Goal: Information Seeking & Learning: Learn about a topic

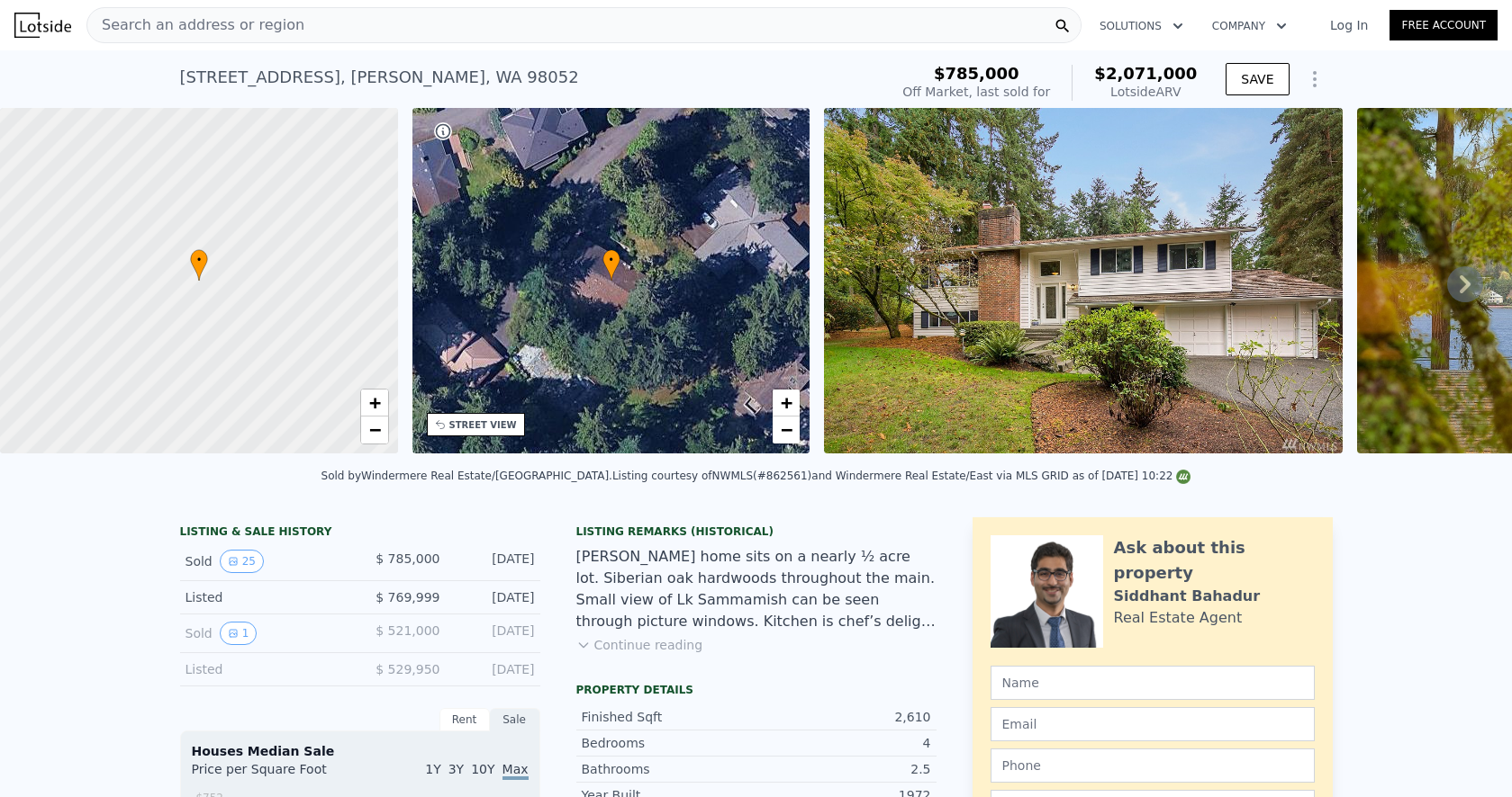
scroll to position [-1, 0]
click at [185, 50] on nav "Search an address or region Solutions Company Open main menu Log In Free Account" at bounding box center [756, 25] width 1512 height 51
click at [185, 30] on span "Search an address or region" at bounding box center [196, 25] width 217 height 21
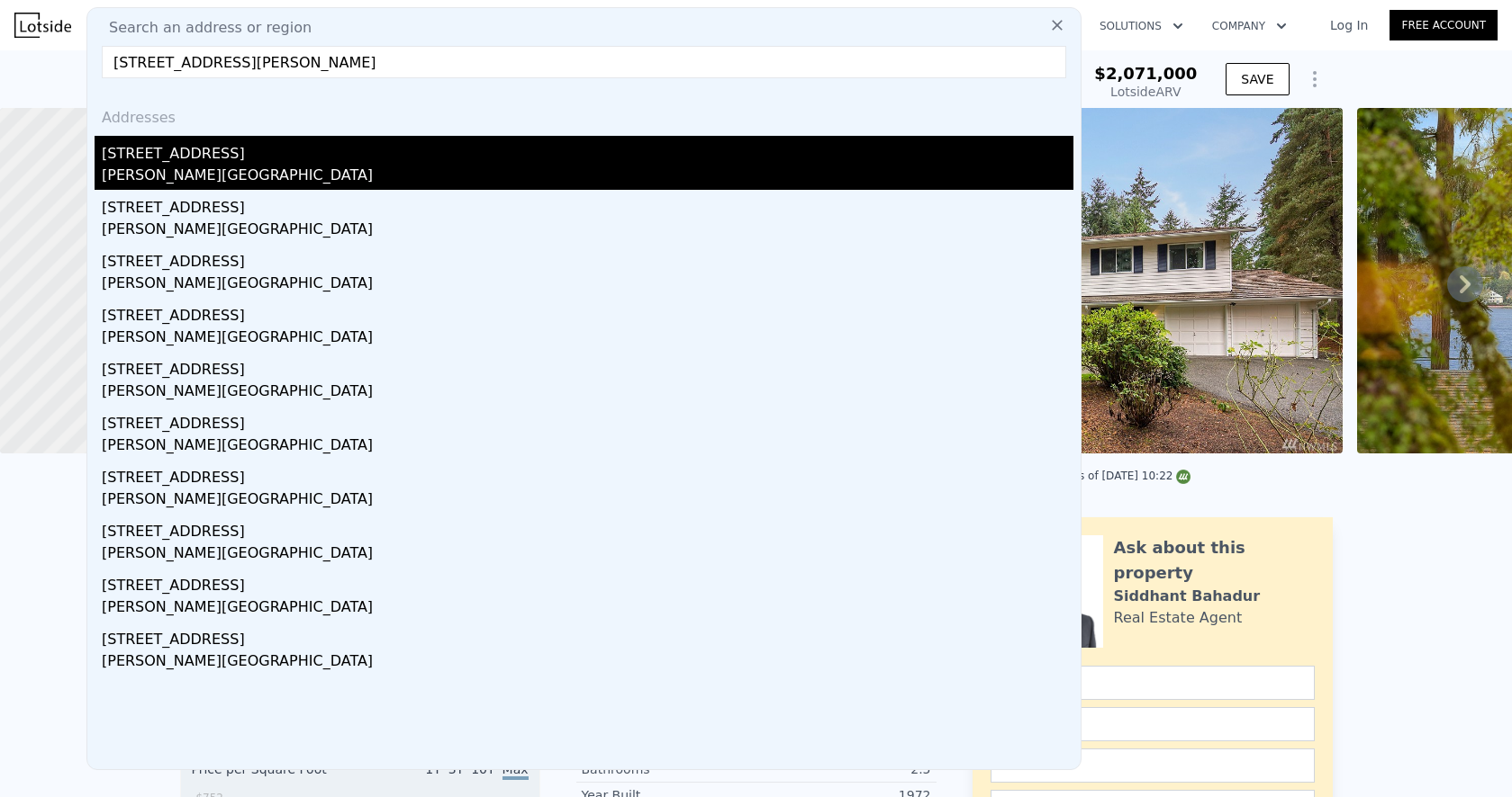
type input "[STREET_ADDRESS][PERSON_NAME]"
click at [203, 162] on div "[STREET_ADDRESS]" at bounding box center [587, 150] width 972 height 29
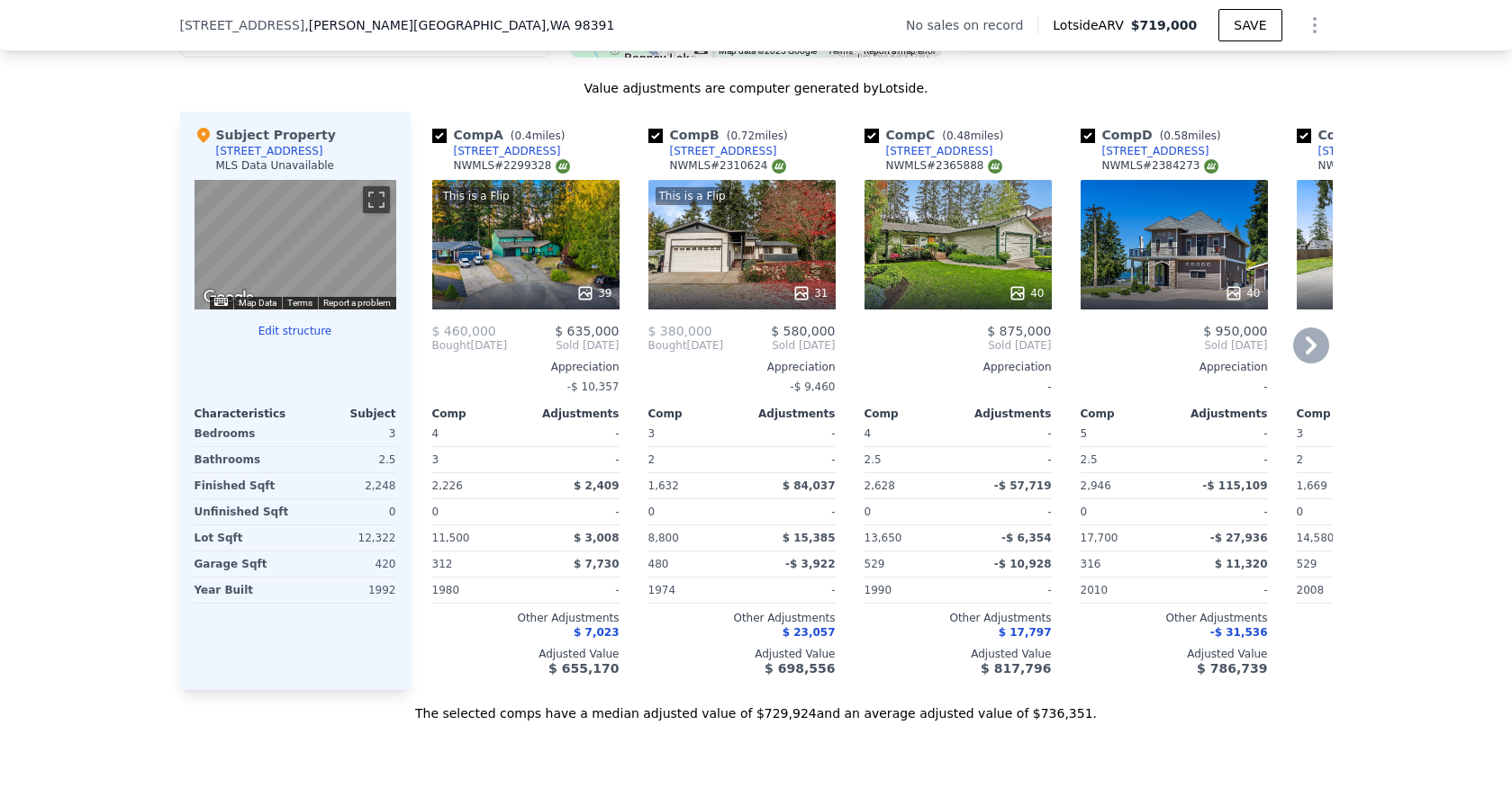
click at [521, 267] on div "This is a Flip 39" at bounding box center [525, 245] width 187 height 130
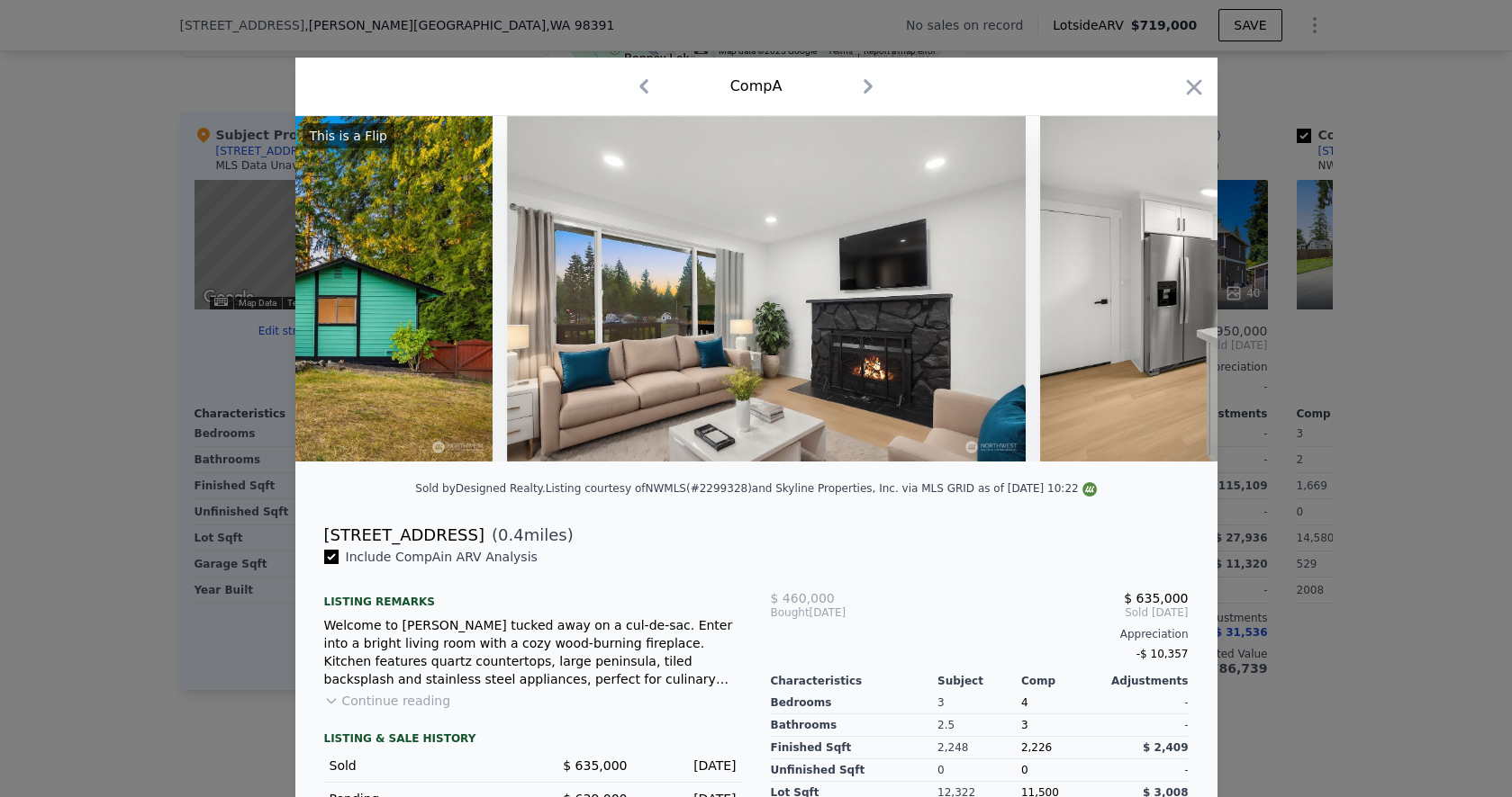
scroll to position [0, 2479]
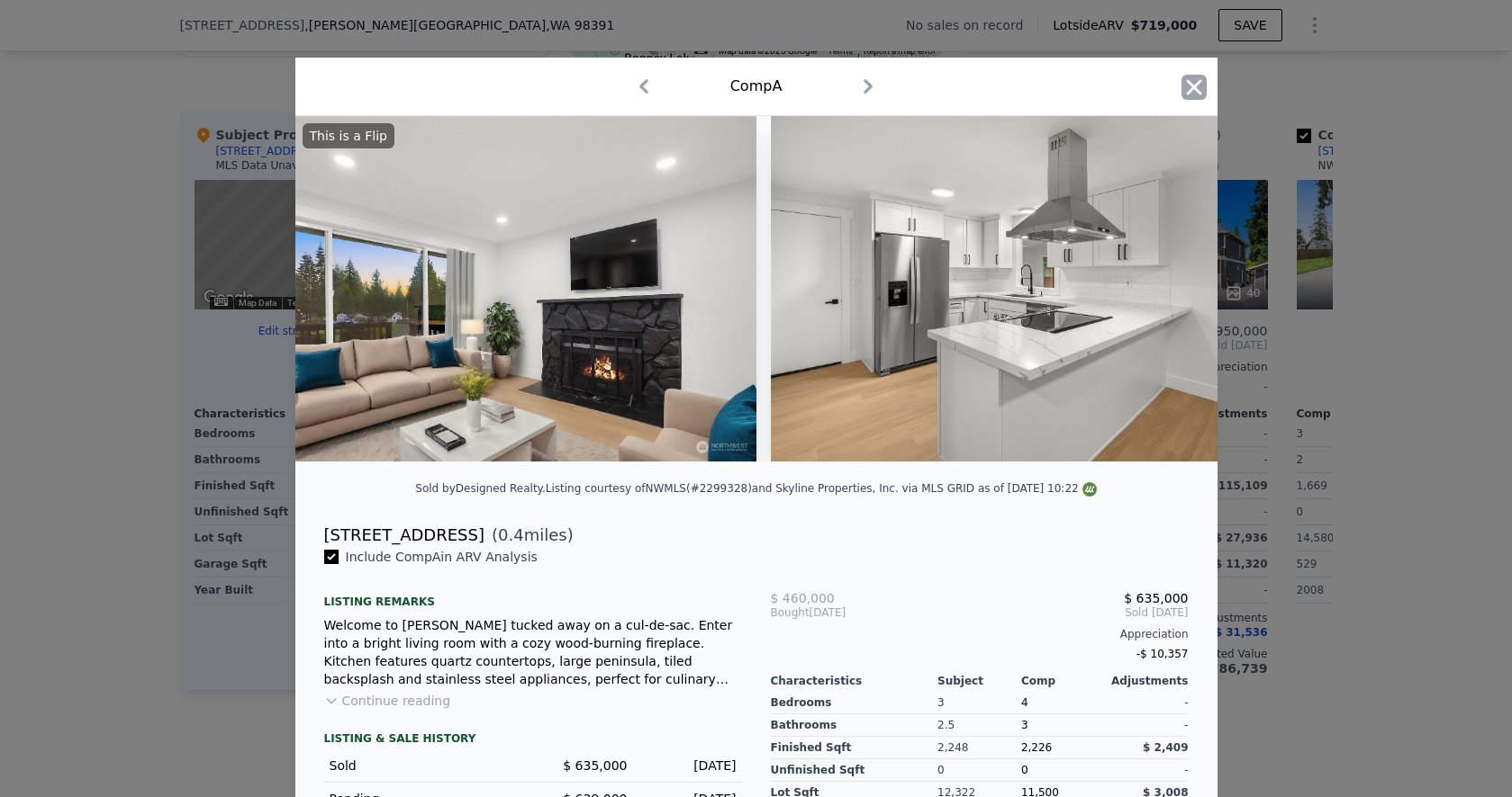
click at [1197, 89] on icon "button" at bounding box center [1194, 88] width 25 height 25
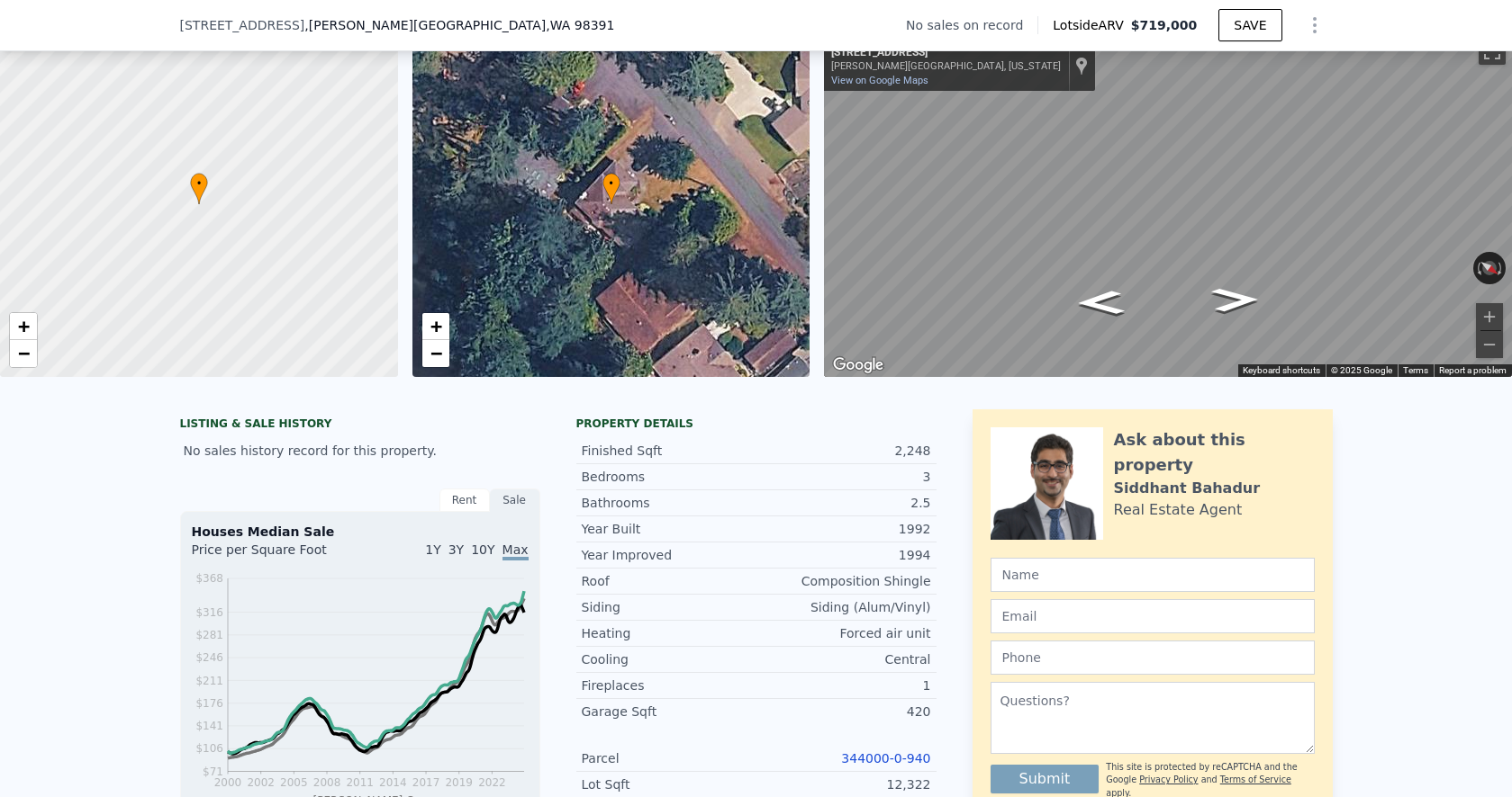
scroll to position [579, 0]
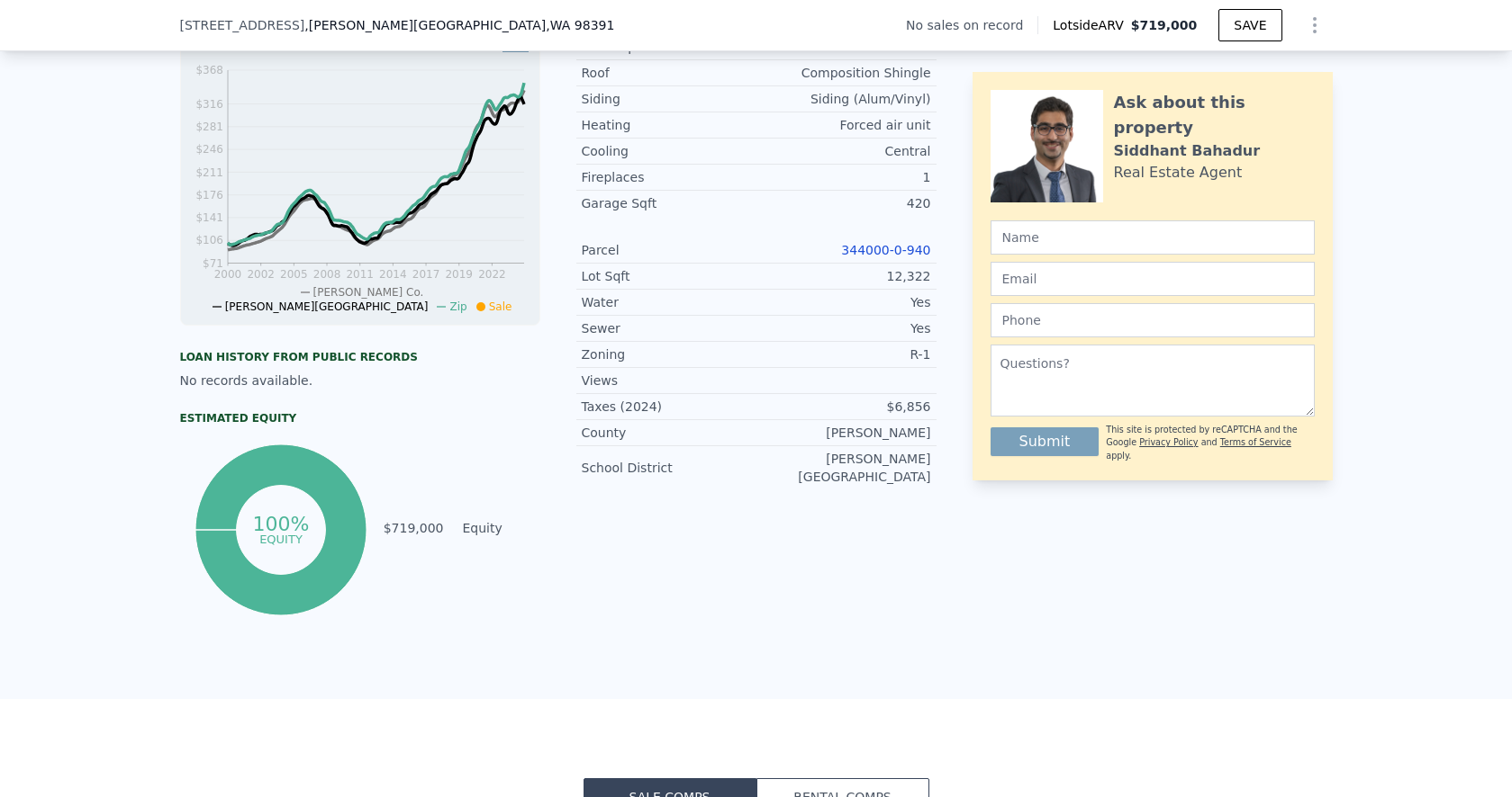
click at [877, 239] on div "Parcel 344000-0-940" at bounding box center [756, 250] width 360 height 26
click at [872, 250] on link "344000-0-940" at bounding box center [885, 249] width 89 height 15
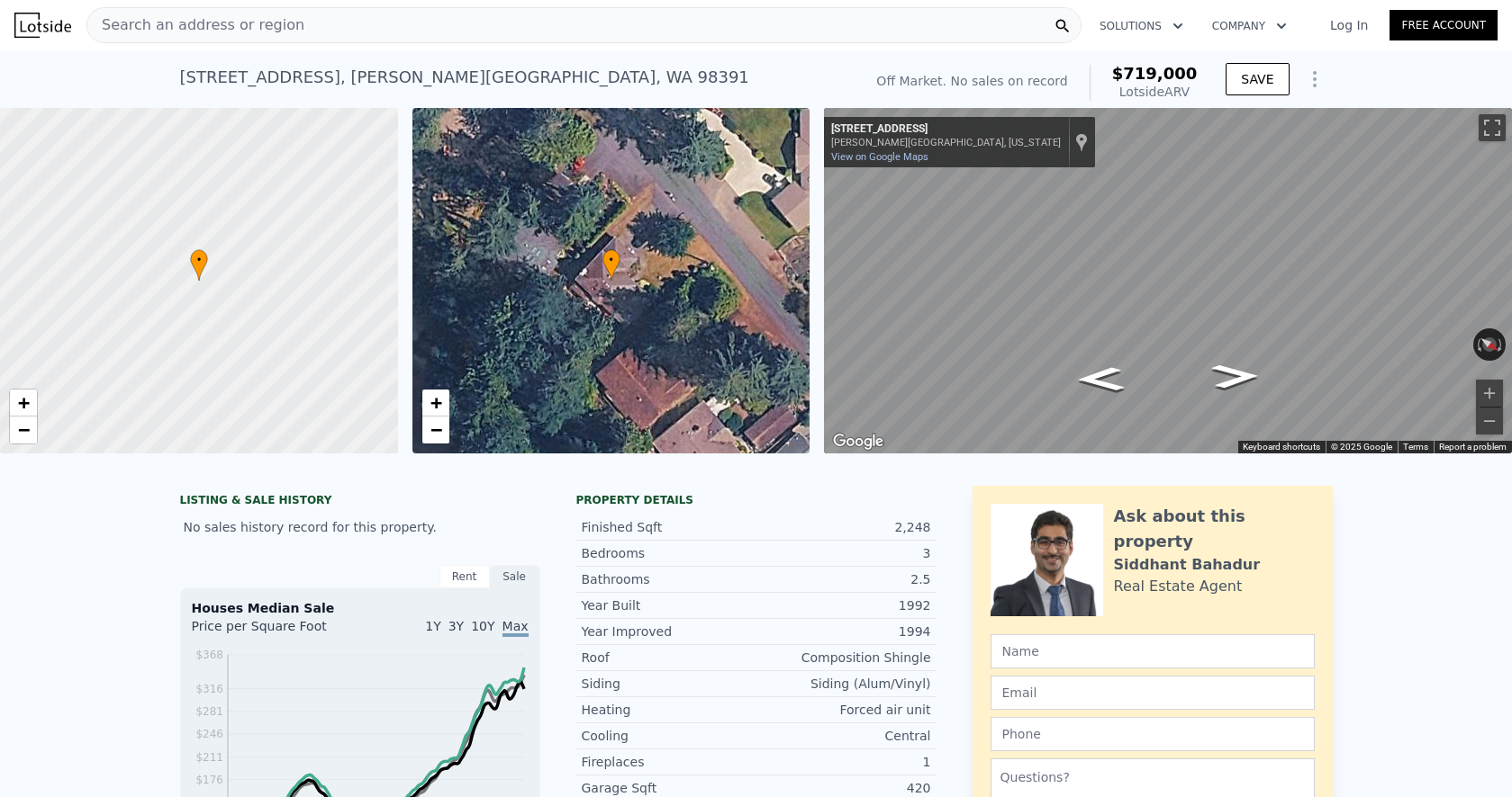
scroll to position [0, 0]
click at [259, 38] on div "Search an address or region" at bounding box center [196, 24] width 217 height 34
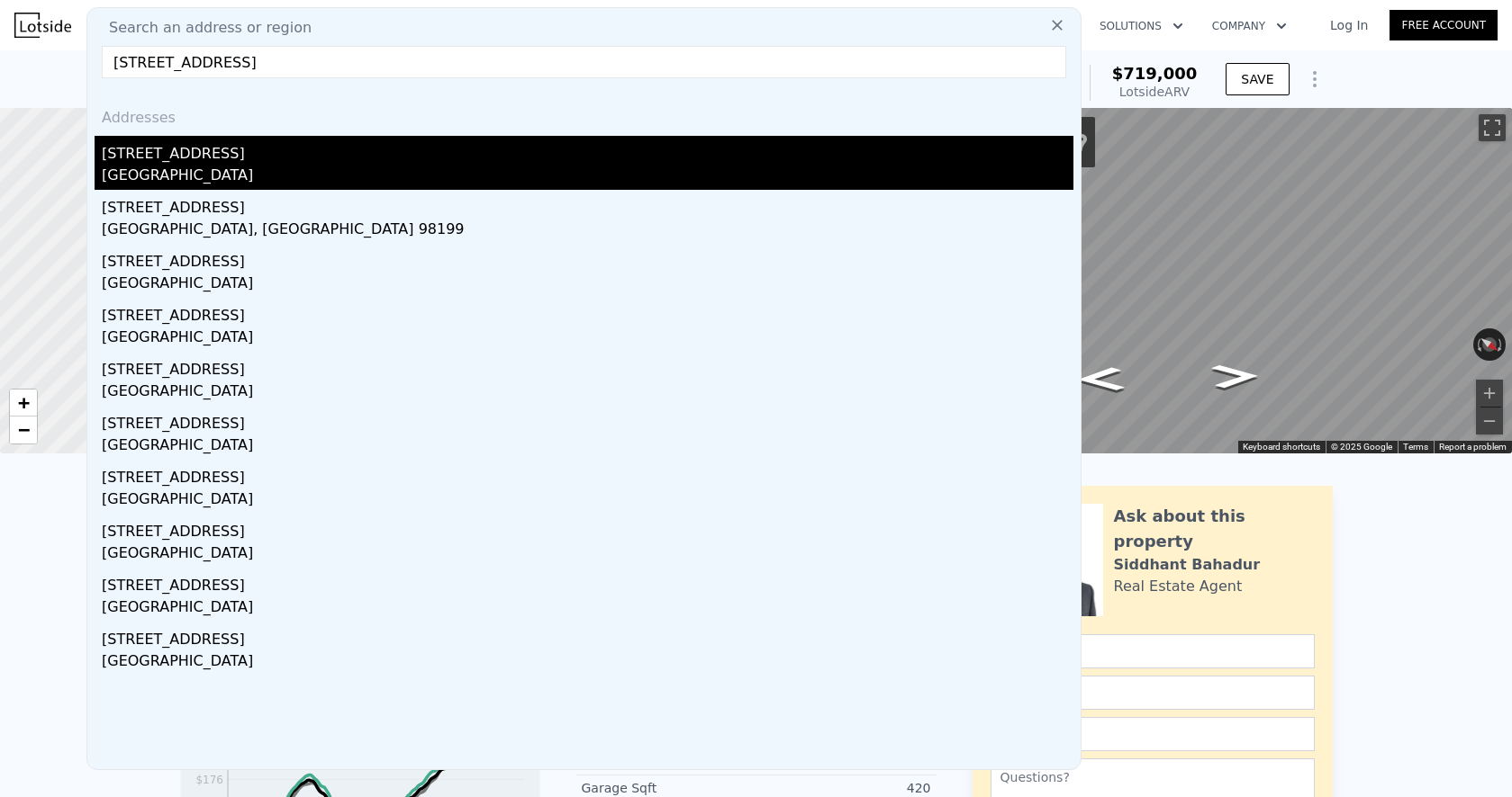
type input "[STREET_ADDRESS]"
click at [263, 155] on div "[STREET_ADDRESS]" at bounding box center [587, 150] width 972 height 29
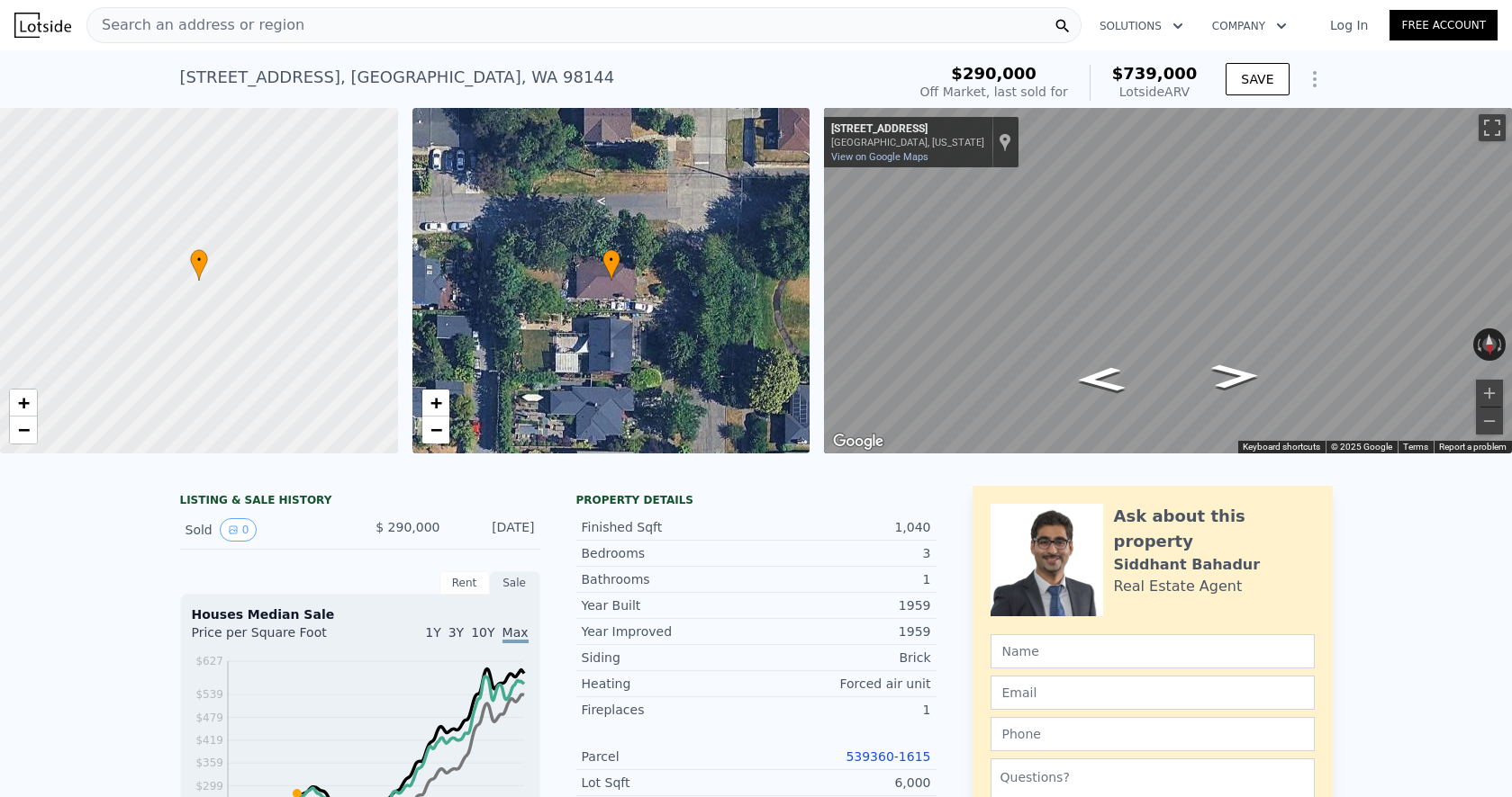
click at [218, 0] on nav "Search an address or region Solutions Company Open main menu Log In Free Account" at bounding box center [756, 25] width 1512 height 51
click at [360, 18] on div "Search an address or region" at bounding box center [584, 24] width 995 height 36
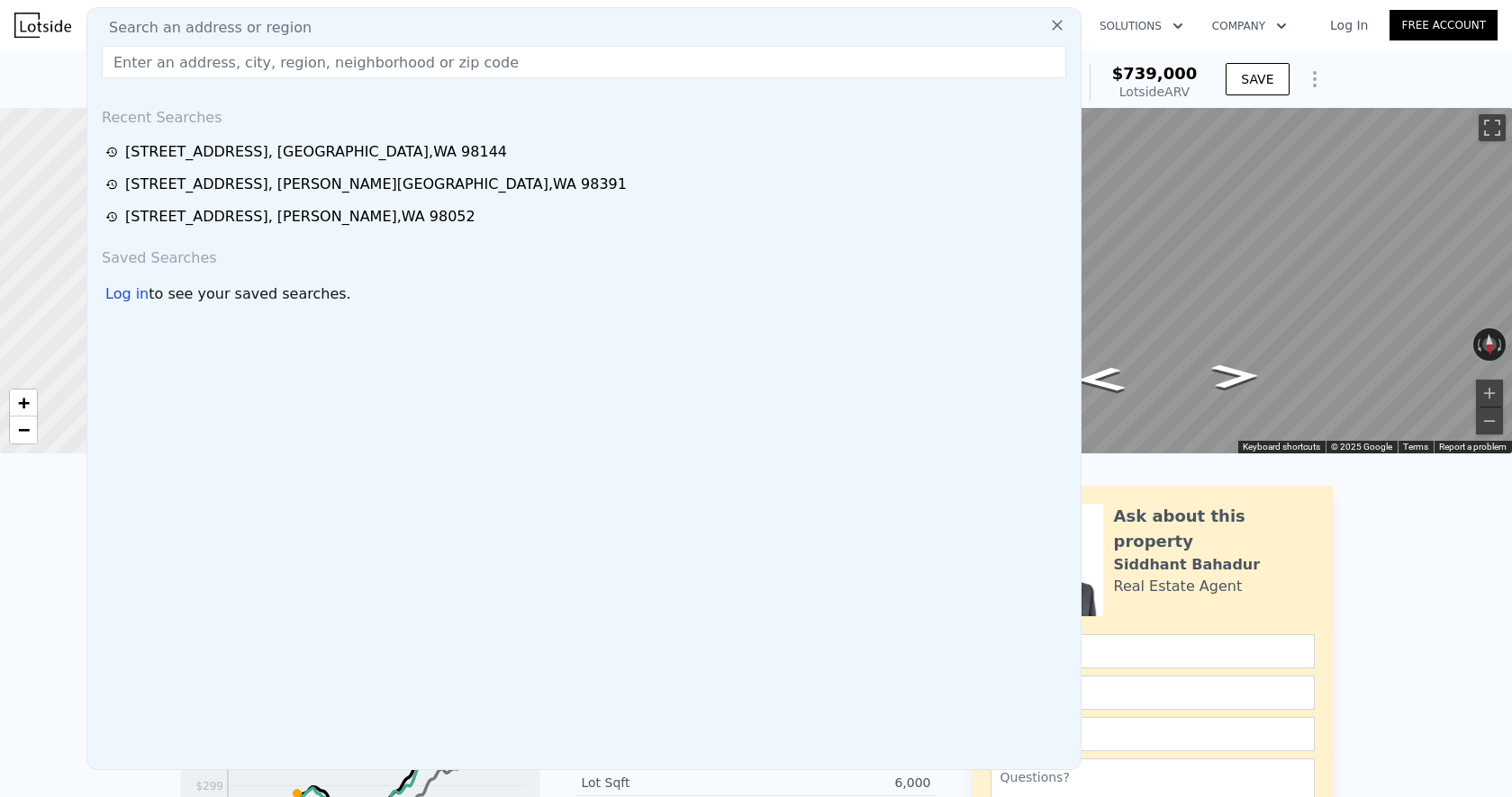
paste input "[STREET_ADDRESS]"
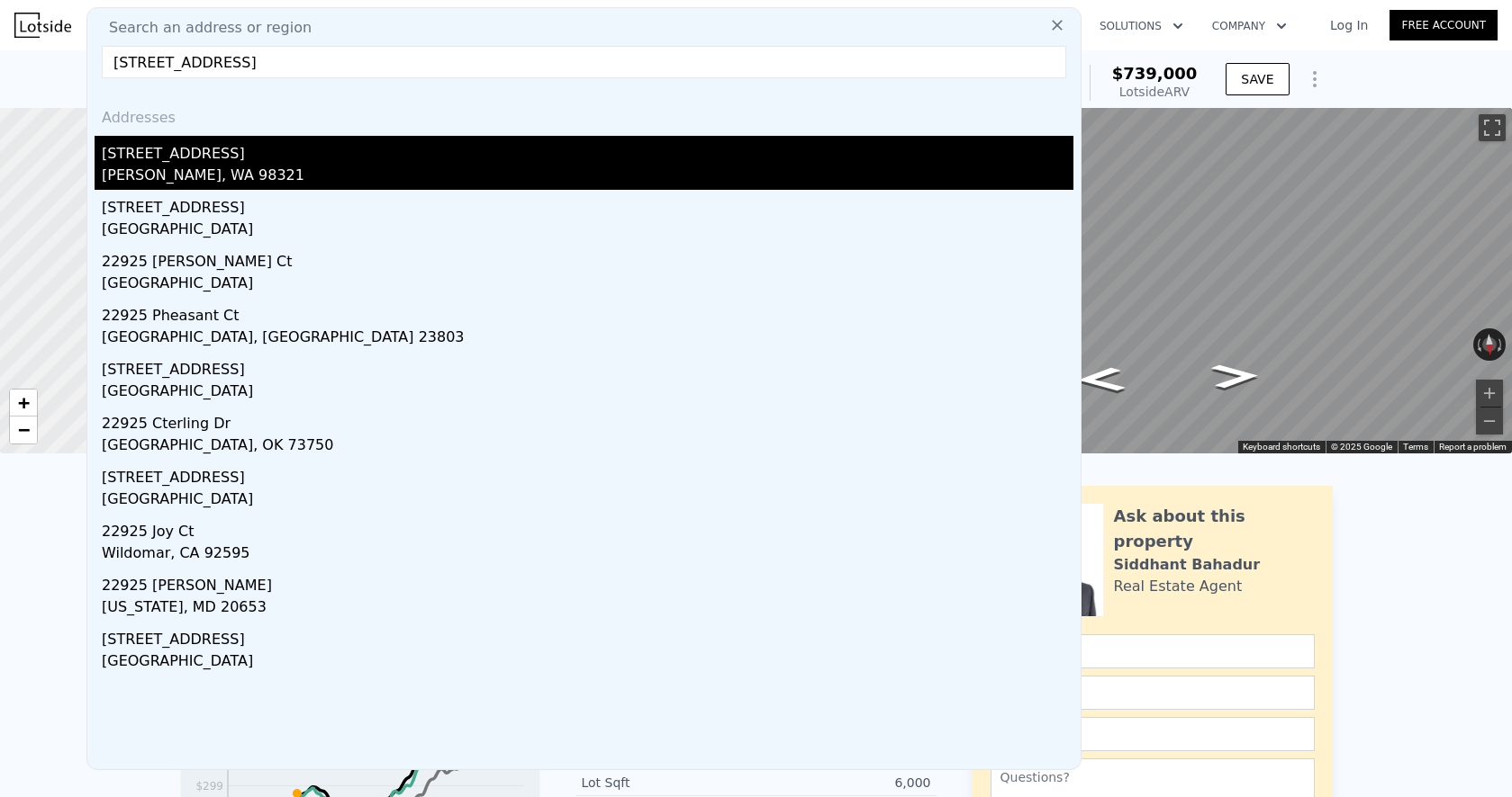
type input "[STREET_ADDRESS]"
click at [232, 155] on div "[STREET_ADDRESS]" at bounding box center [587, 150] width 972 height 29
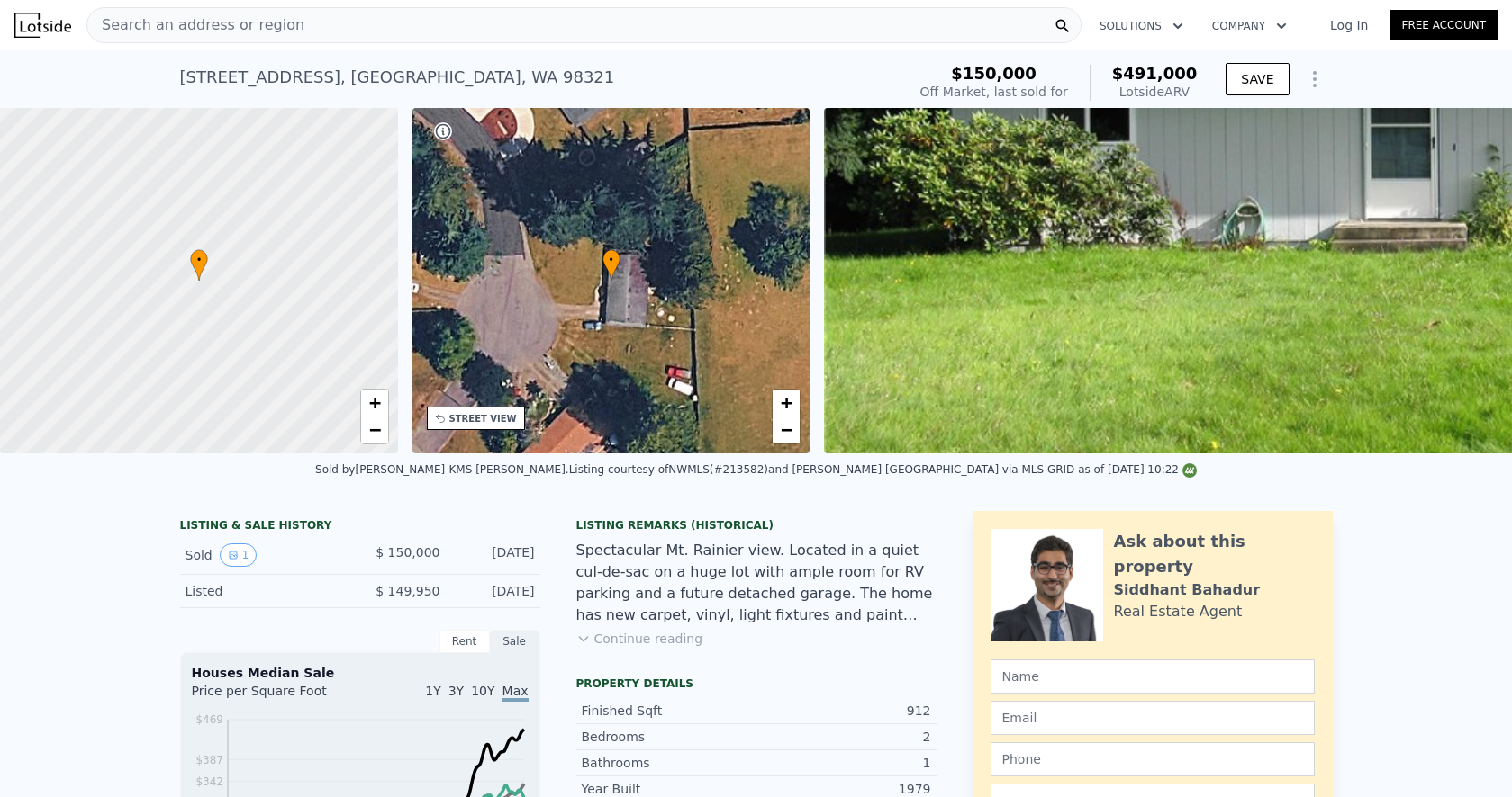
click at [365, 22] on div "Search an address or region" at bounding box center [584, 24] width 995 height 36
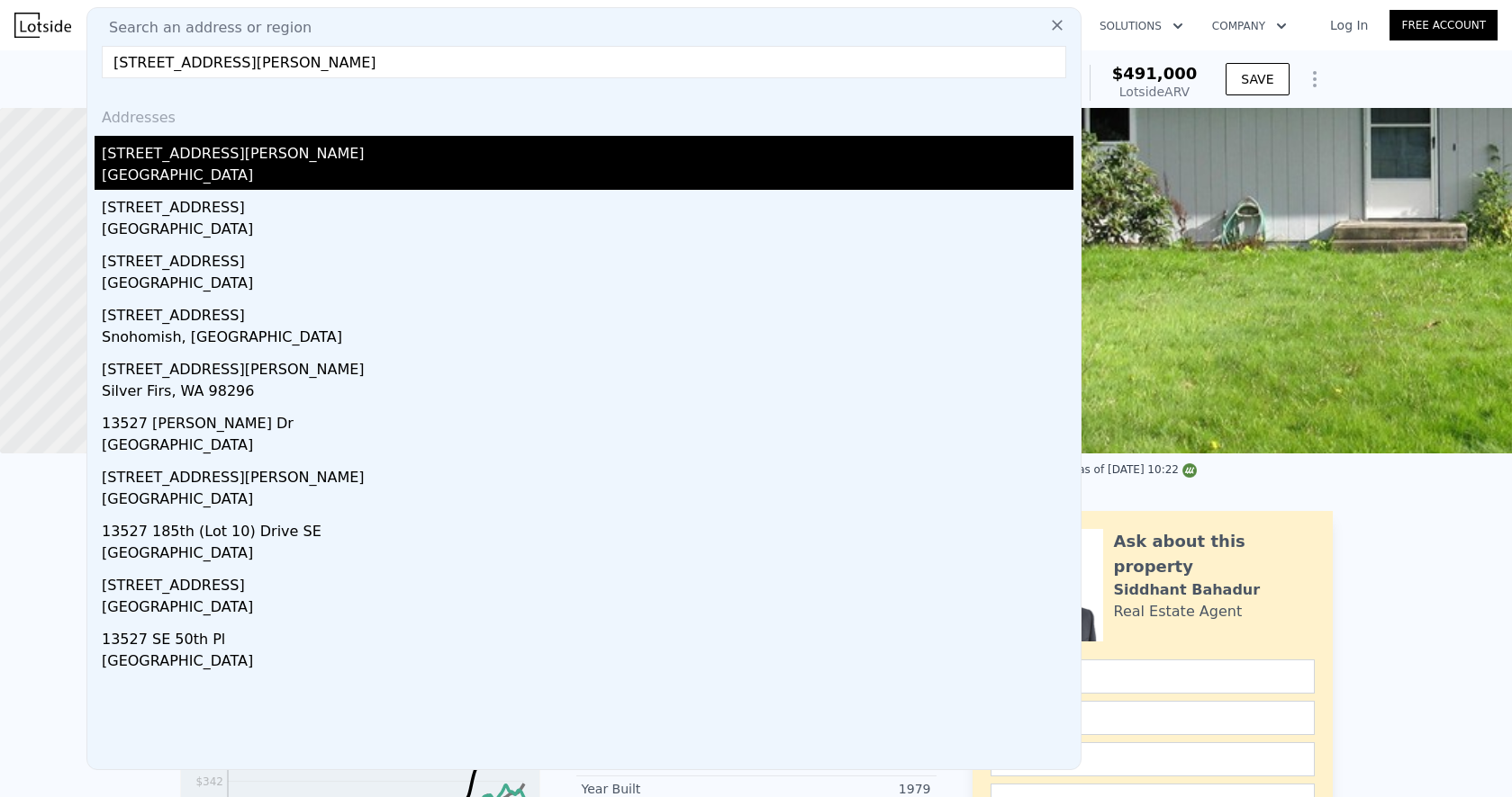
type input "[STREET_ADDRESS][PERSON_NAME]"
click at [327, 138] on div "[STREET_ADDRESS][PERSON_NAME]" at bounding box center [587, 150] width 972 height 29
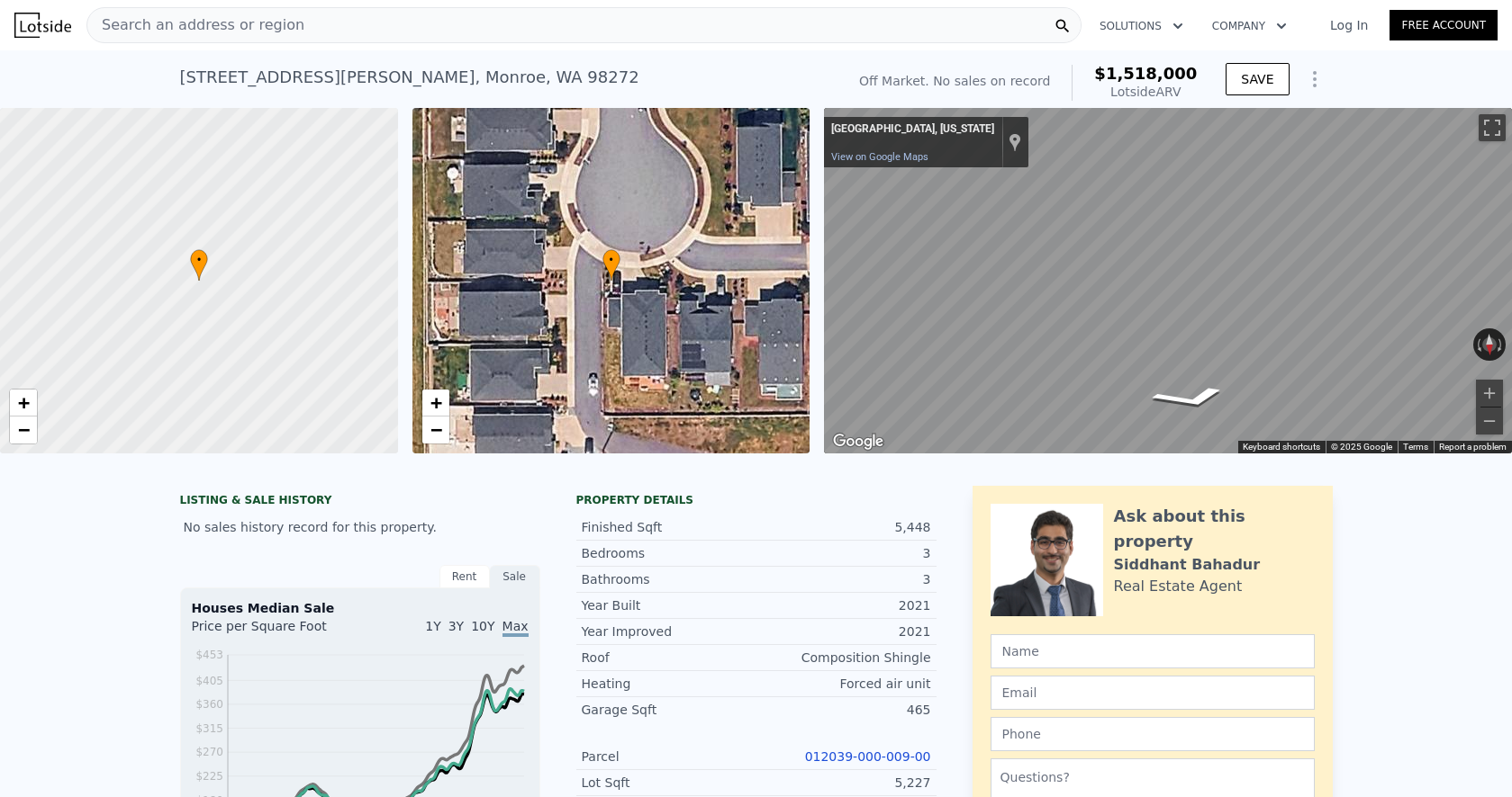
click at [337, 25] on div "Search an address or region" at bounding box center [584, 24] width 995 height 36
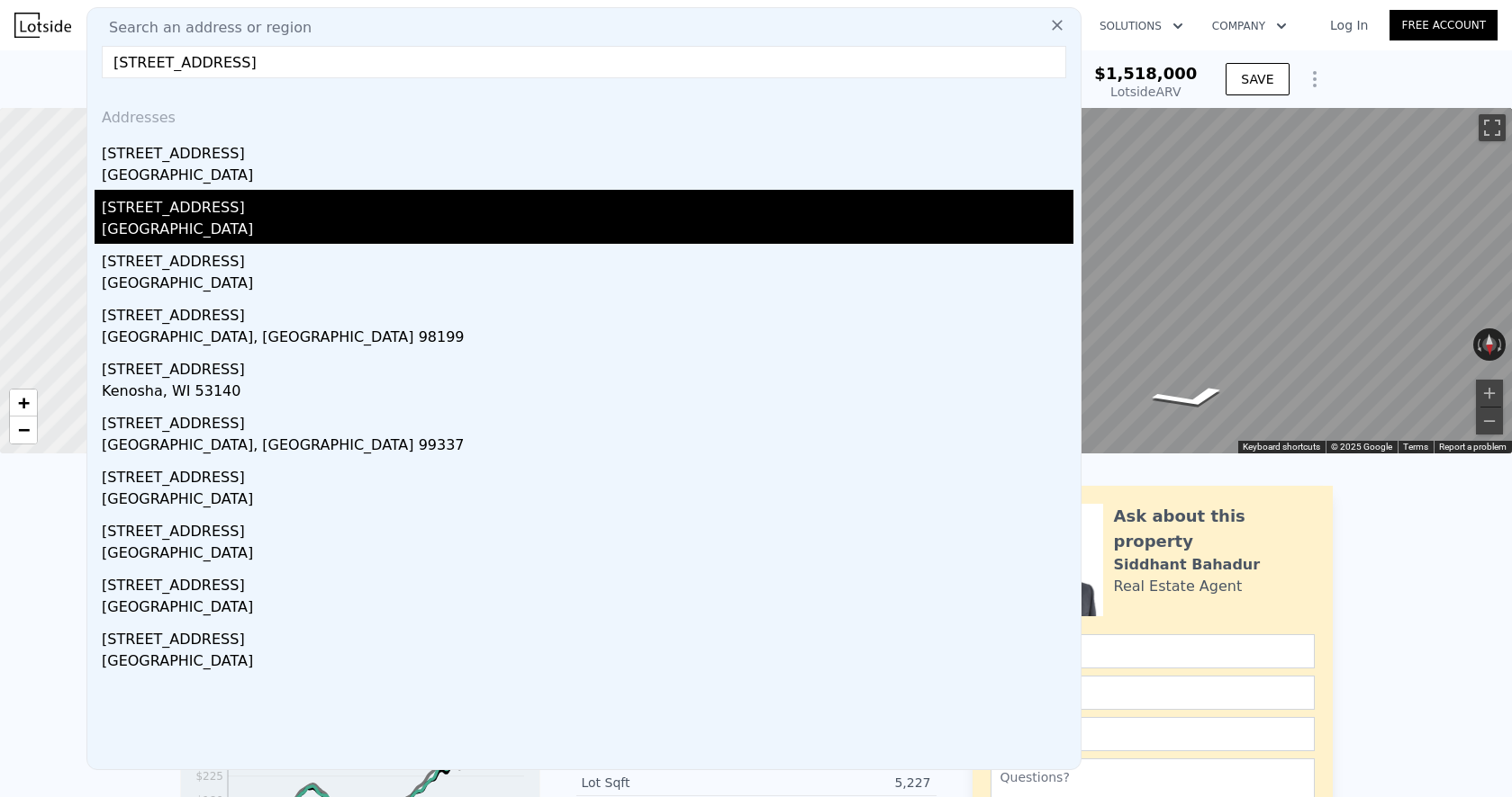
type input "[STREET_ADDRESS]"
click at [299, 228] on div "[GEOGRAPHIC_DATA]" at bounding box center [587, 231] width 972 height 25
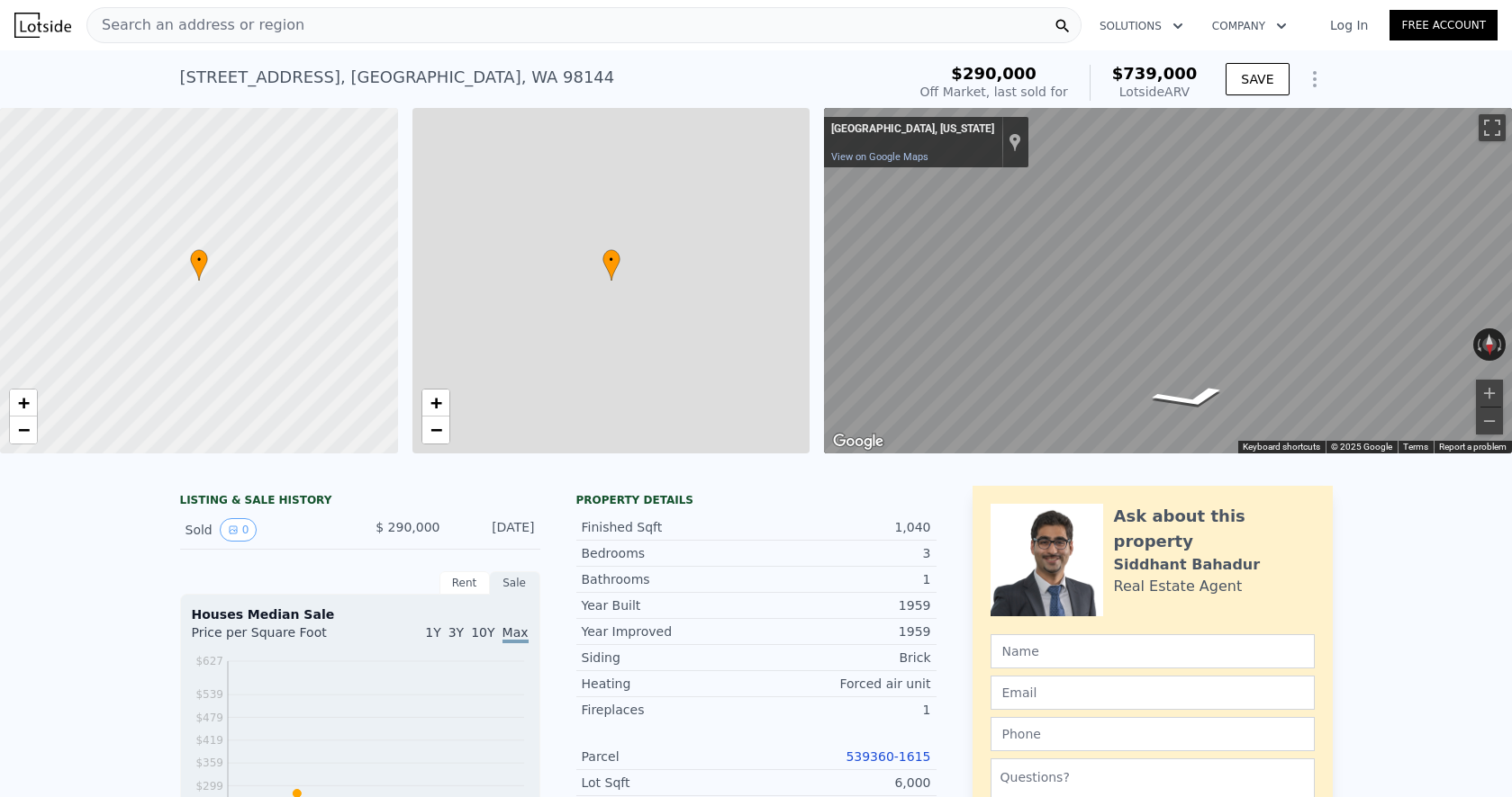
type input "$ 739,000"
type input "5"
type input "2"
type input "3"
type input "1"
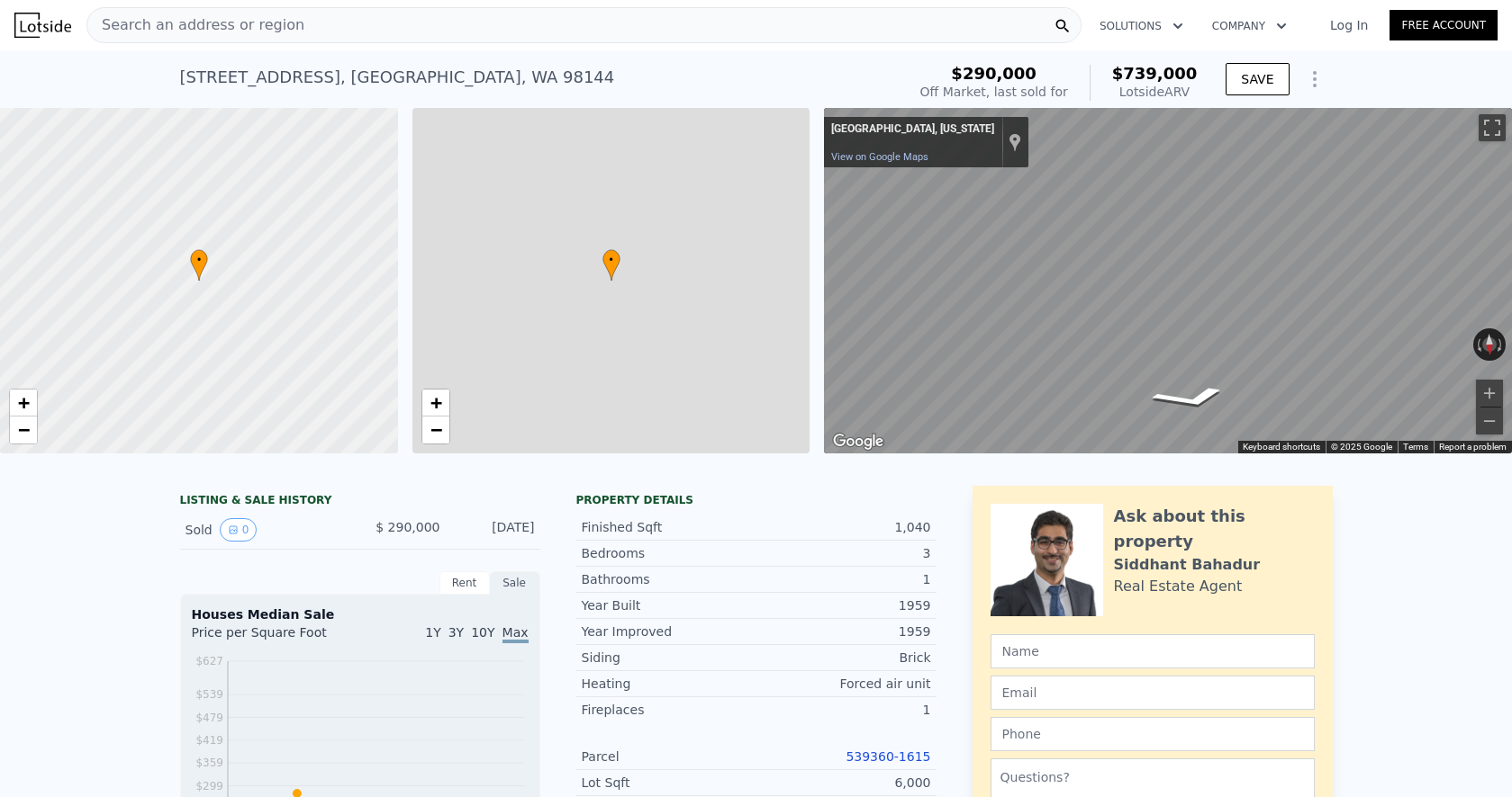
type input "1.75"
type input "770"
type input "1400"
type input "3420"
type input "6000"
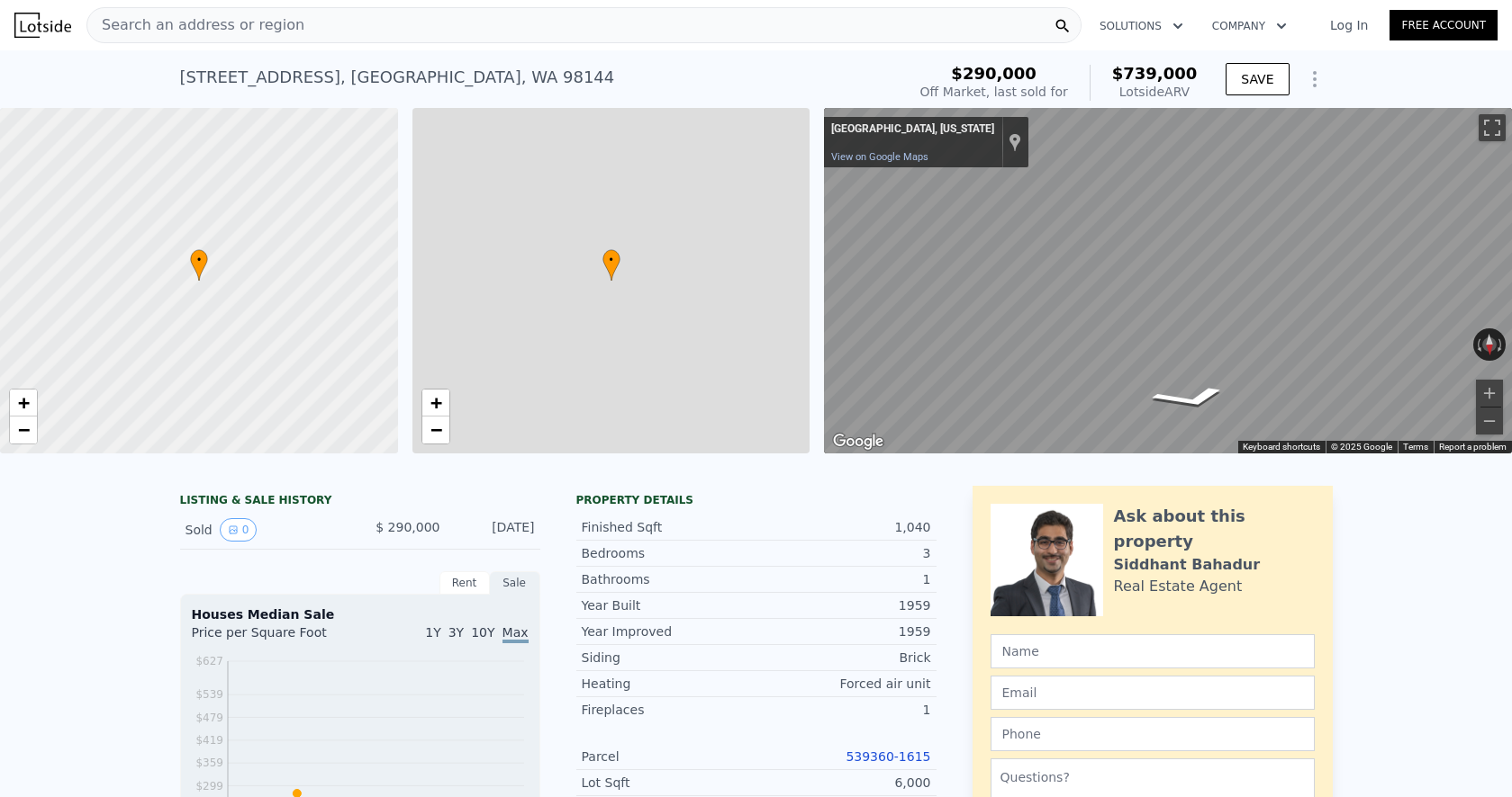
type input "$ 373,509"
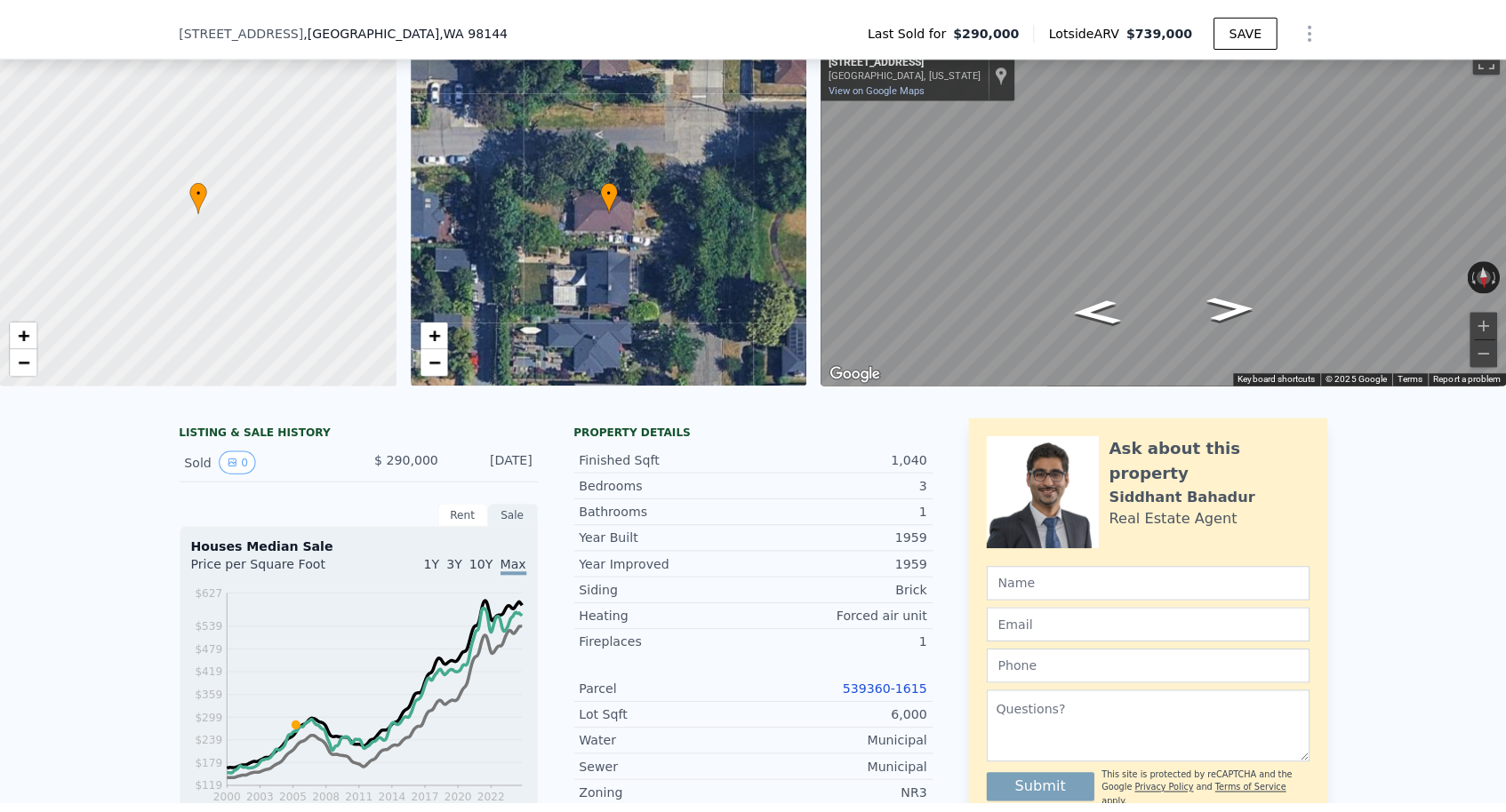
scroll to position [232, 0]
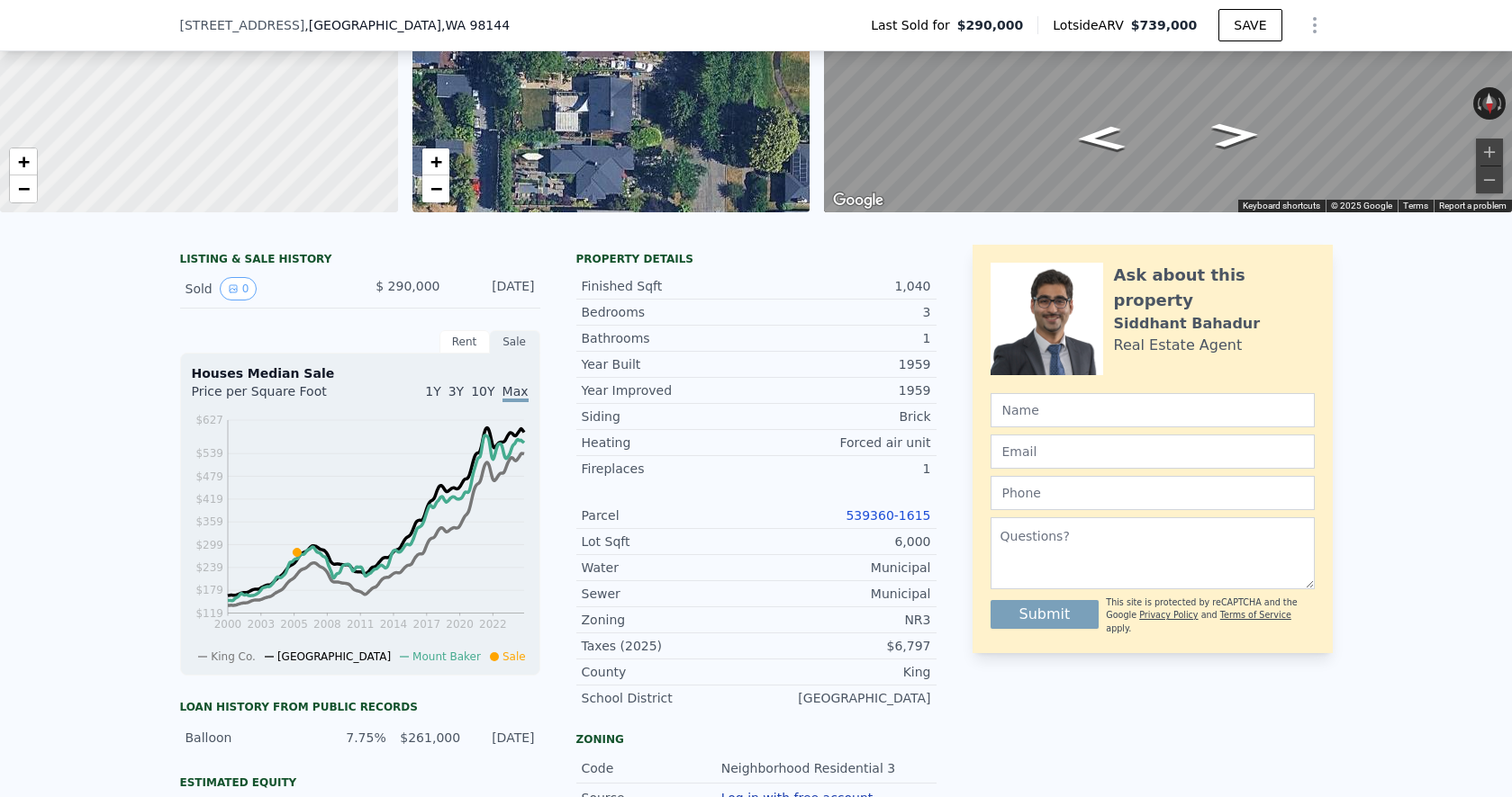
click at [877, 511] on link "539360-1615" at bounding box center [887, 515] width 85 height 15
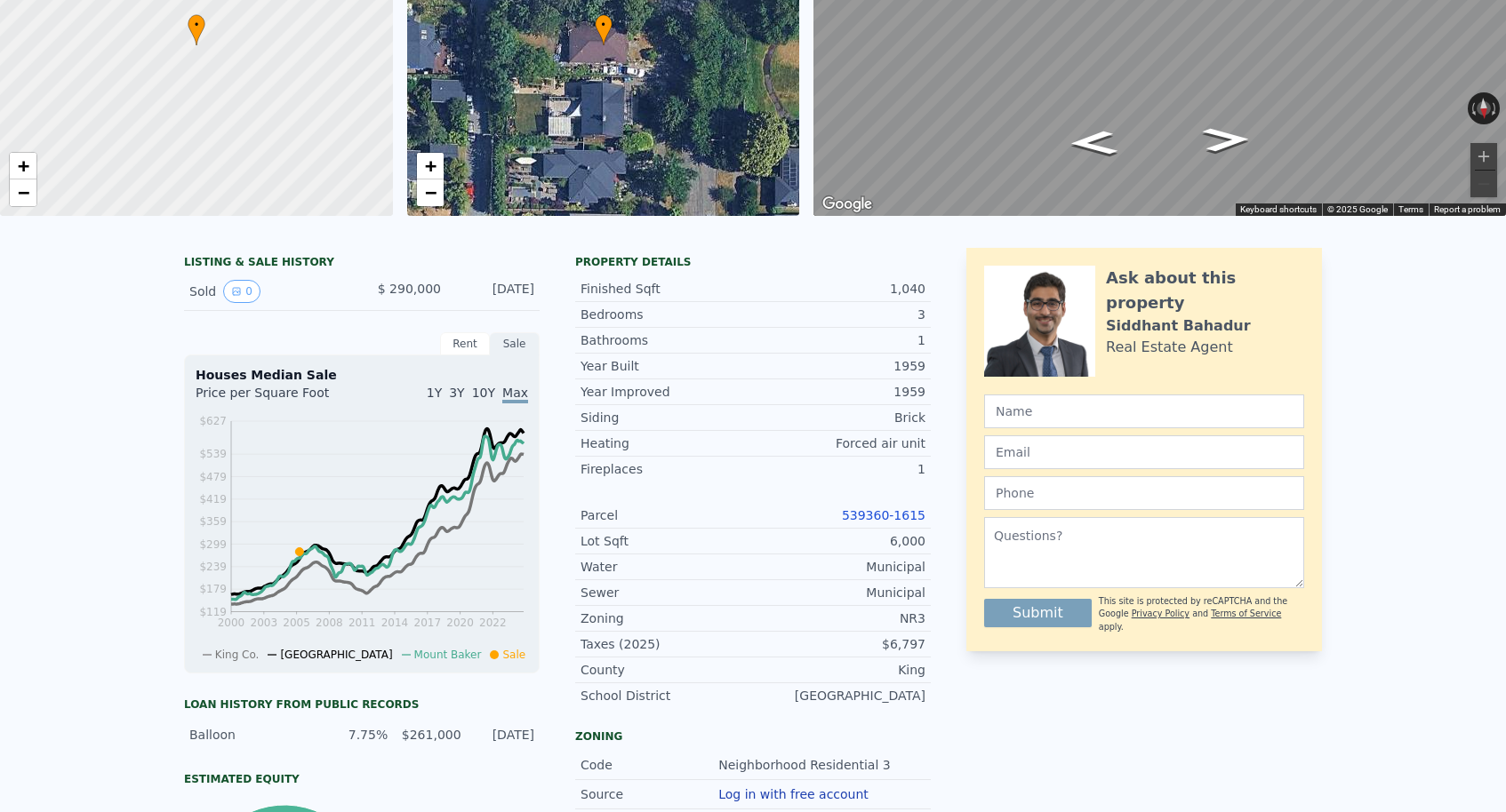
scroll to position [0, 0]
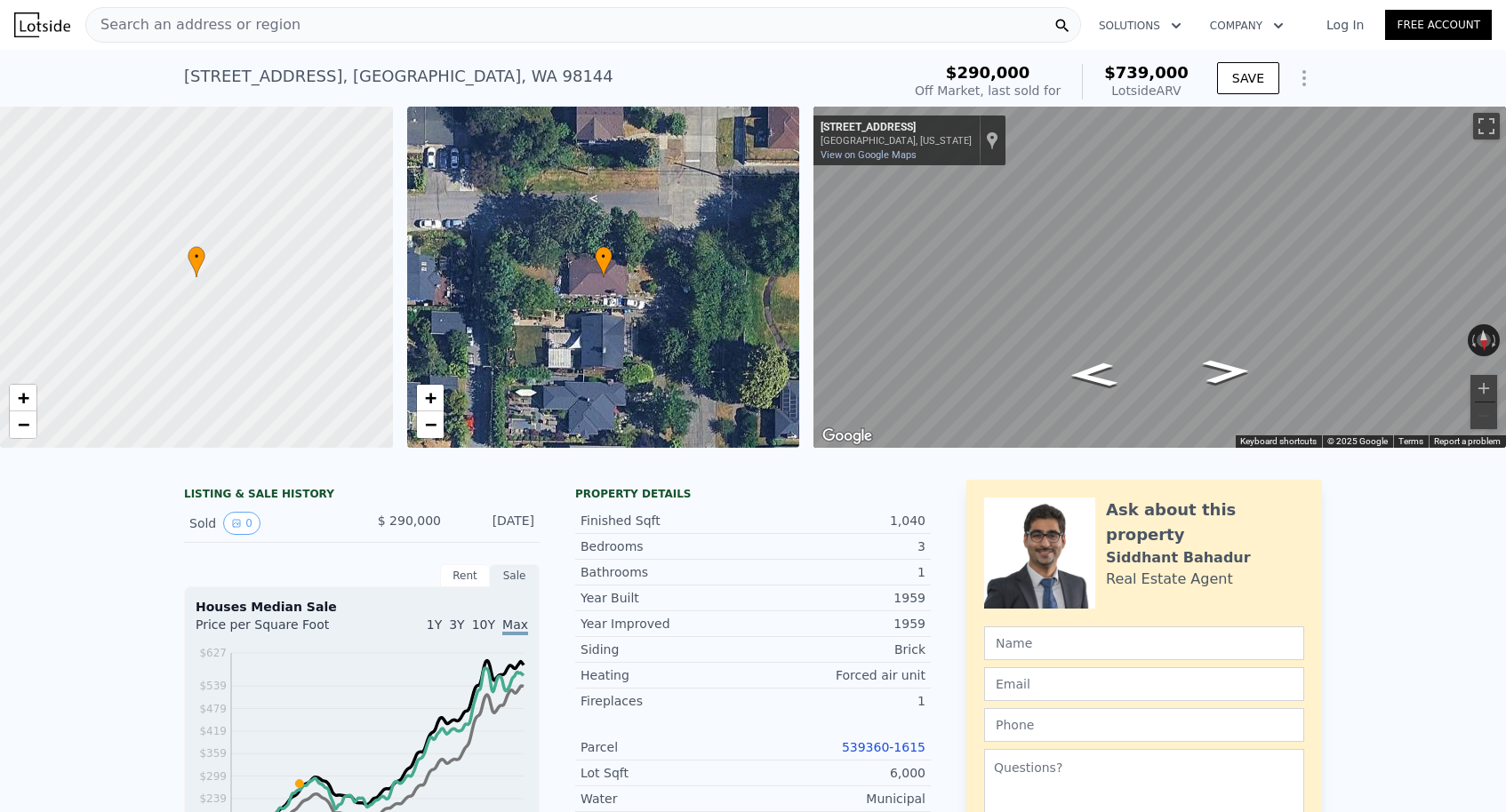
click at [237, 32] on span "Search an address or region" at bounding box center [193, 25] width 215 height 21
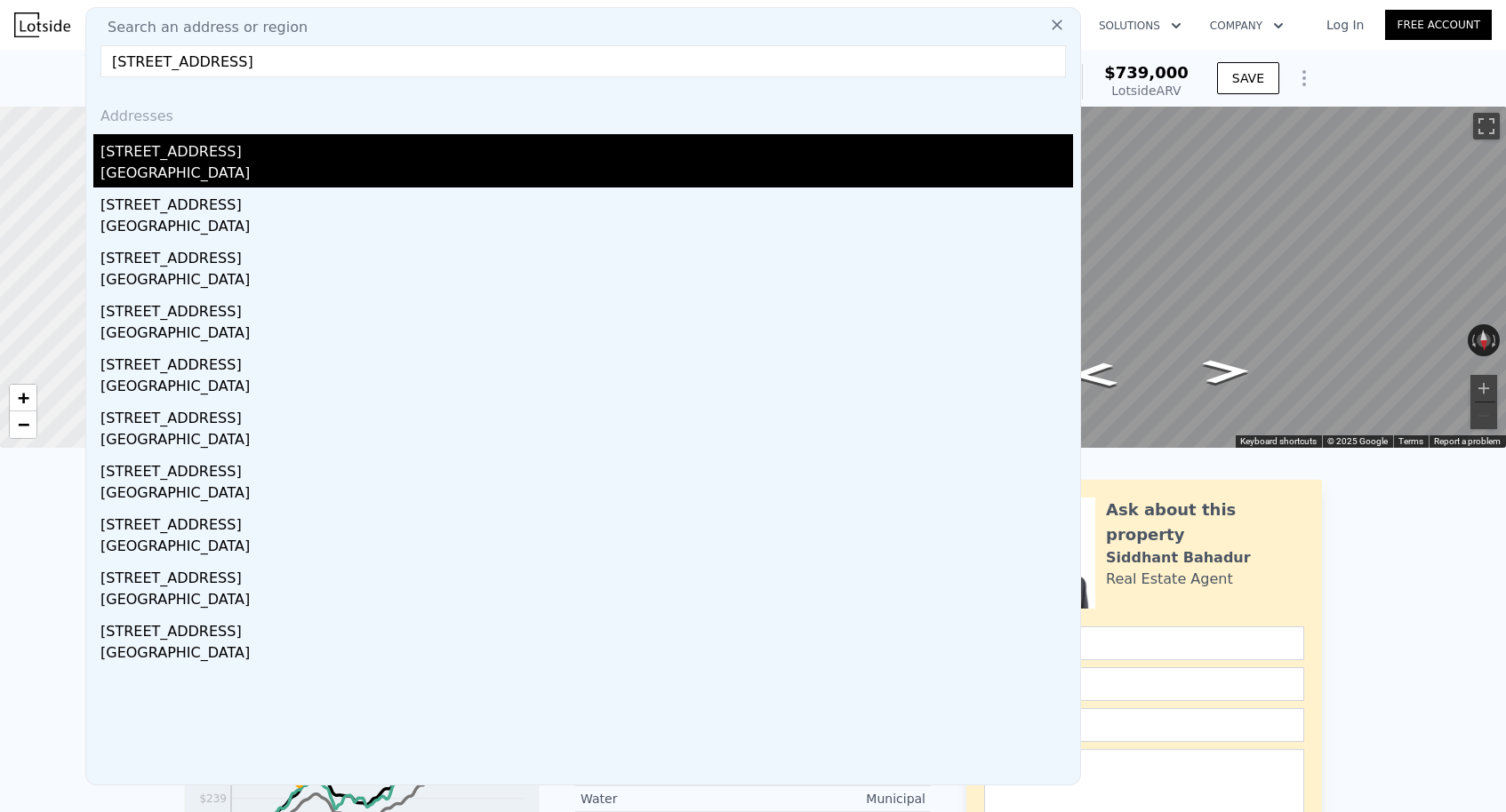
type input "[STREET_ADDRESS]"
click at [184, 168] on div "[GEOGRAPHIC_DATA]" at bounding box center [586, 175] width 972 height 25
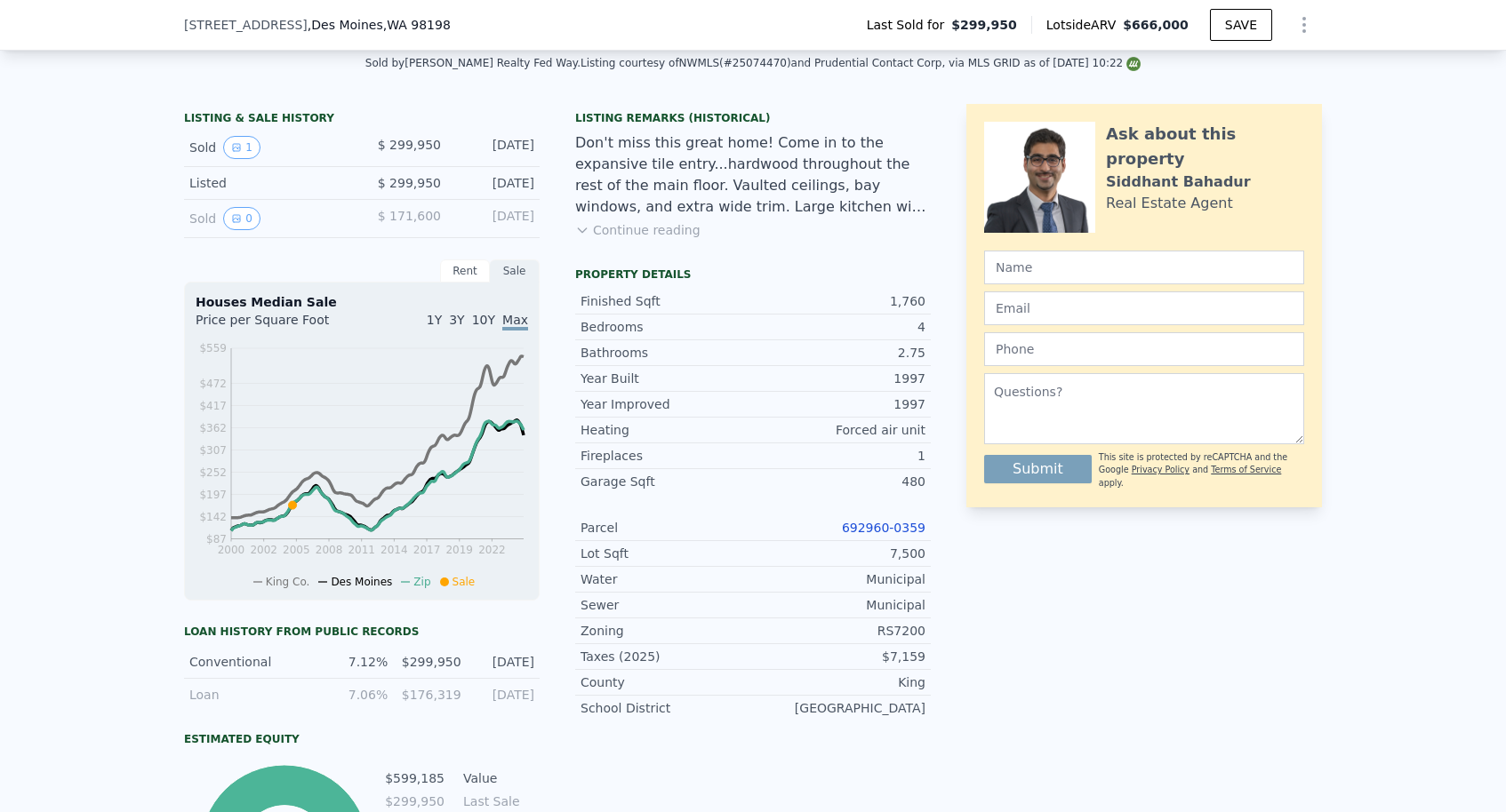
scroll to position [578, 0]
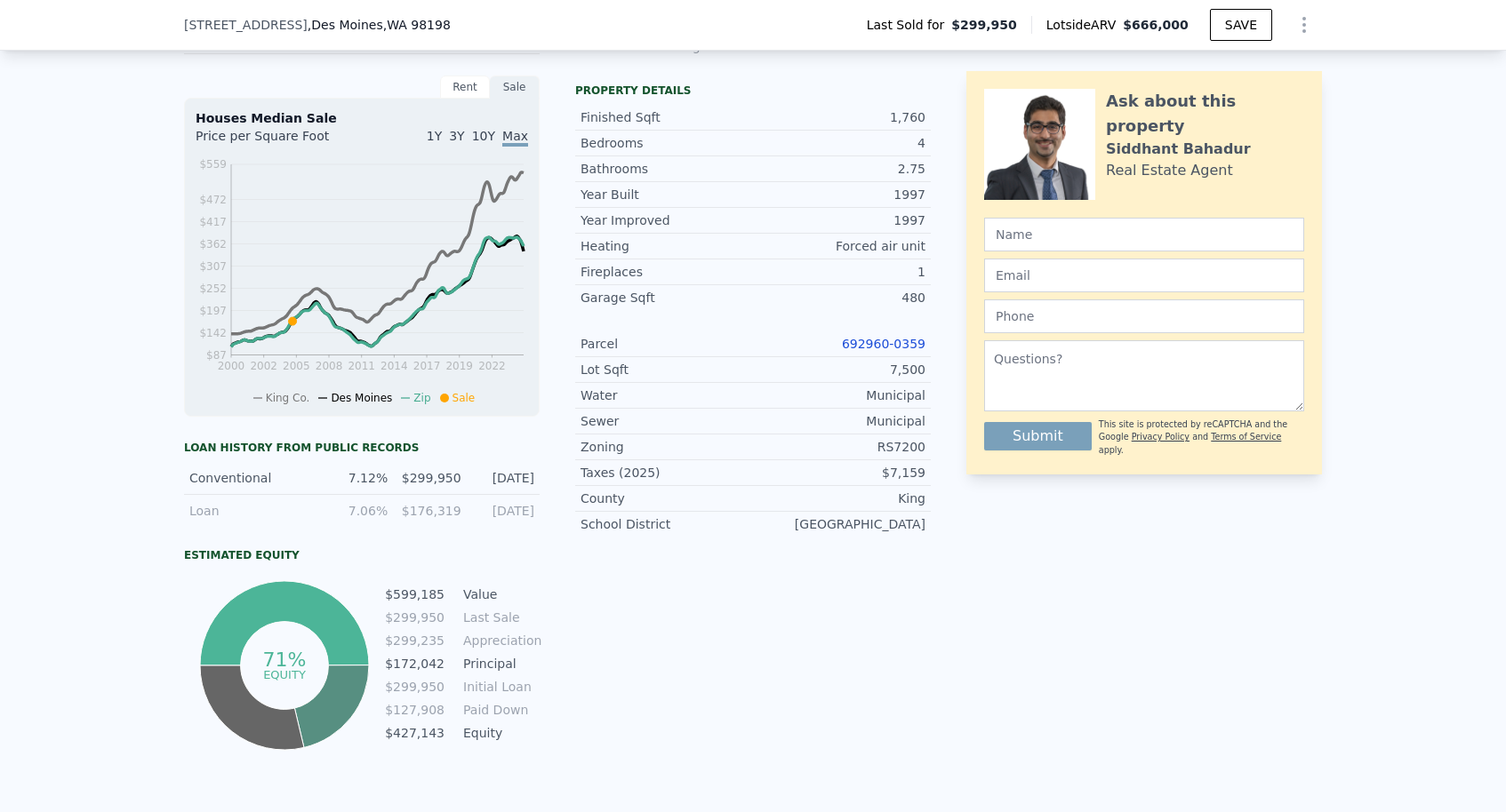
click at [855, 341] on link "692960-0359" at bounding box center [883, 343] width 84 height 14
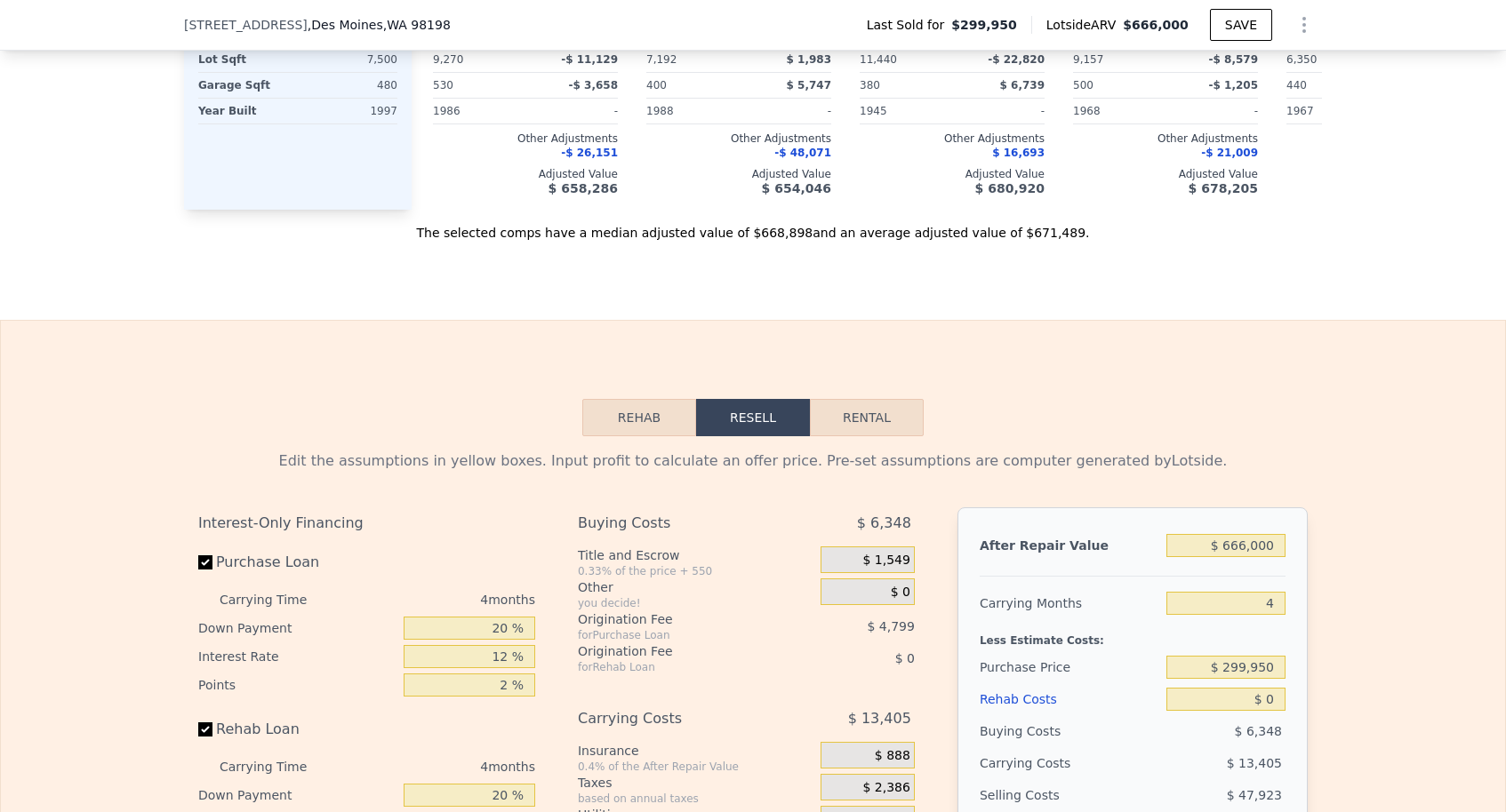
scroll to position [2315, 0]
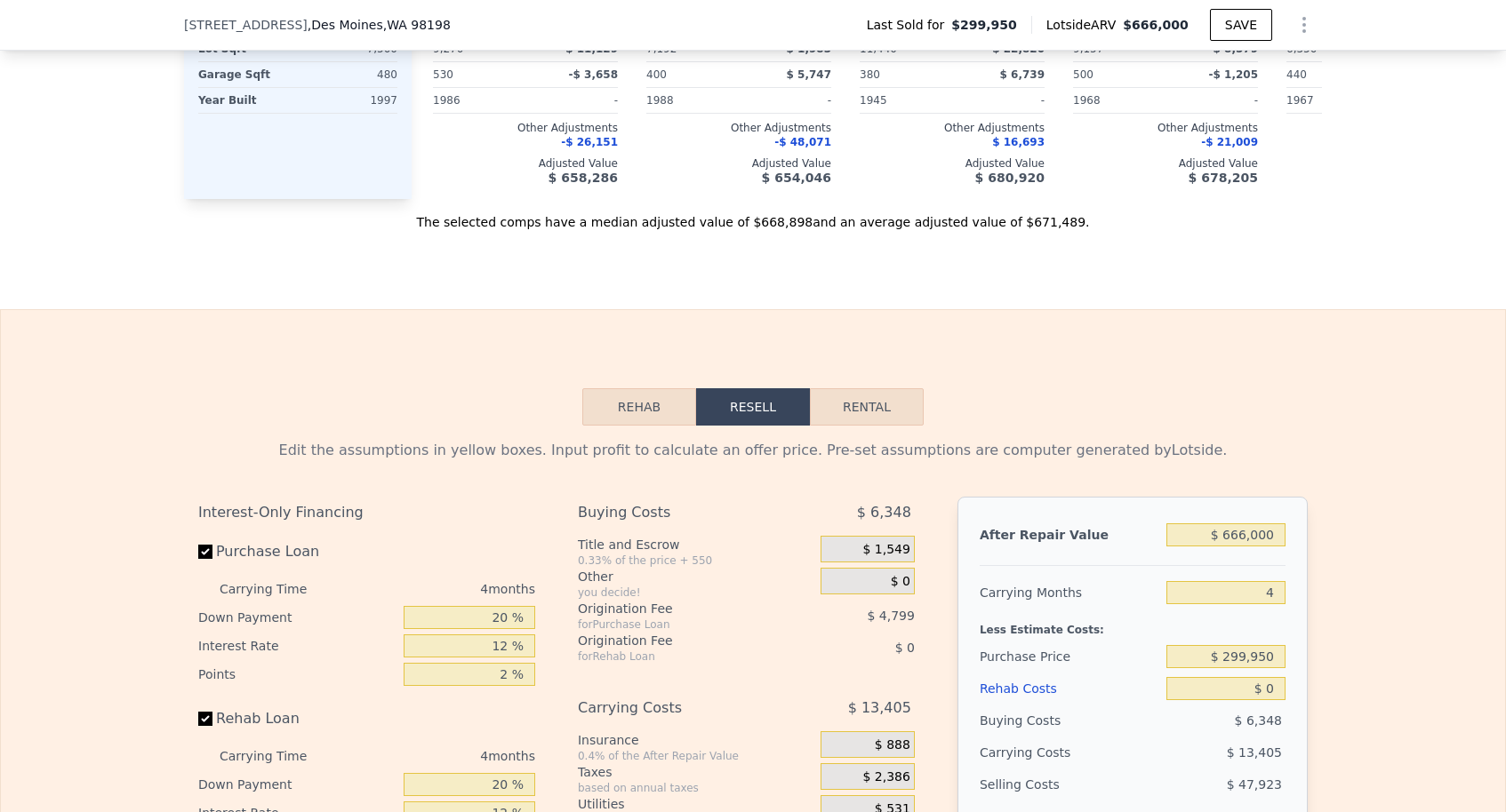
click at [1258, 552] on div at bounding box center [1133, 559] width 306 height 15
click at [1258, 548] on div "$ 666,000" at bounding box center [1226, 534] width 119 height 32
click at [1257, 540] on input "$ 666,000" at bounding box center [1226, 535] width 119 height 23
type input "$ 7"
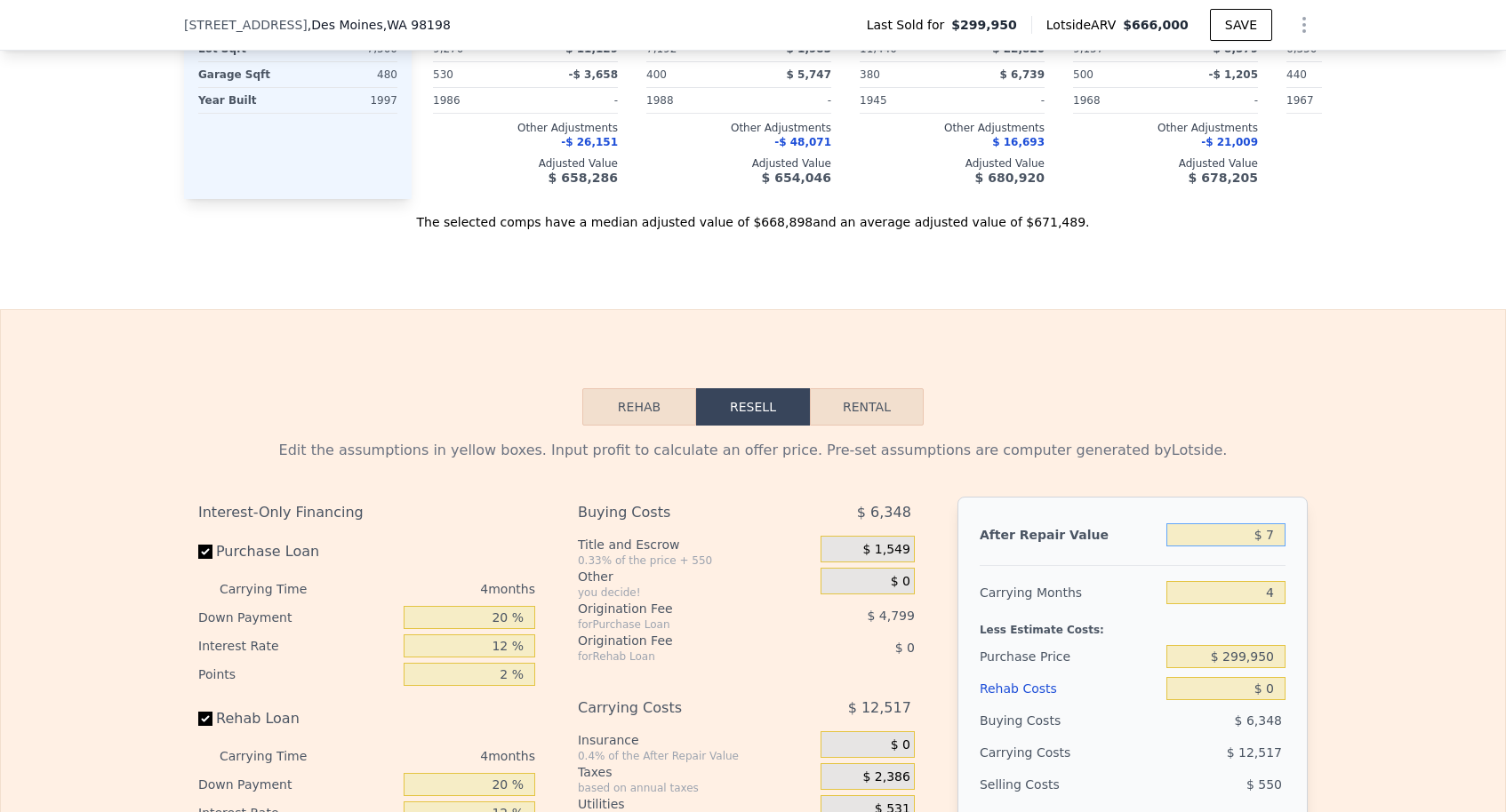
type input "-$ 319,358"
type input "$ 72"
type input "-$ 319,298"
type input "$ 725"
type input "-$ 318,692"
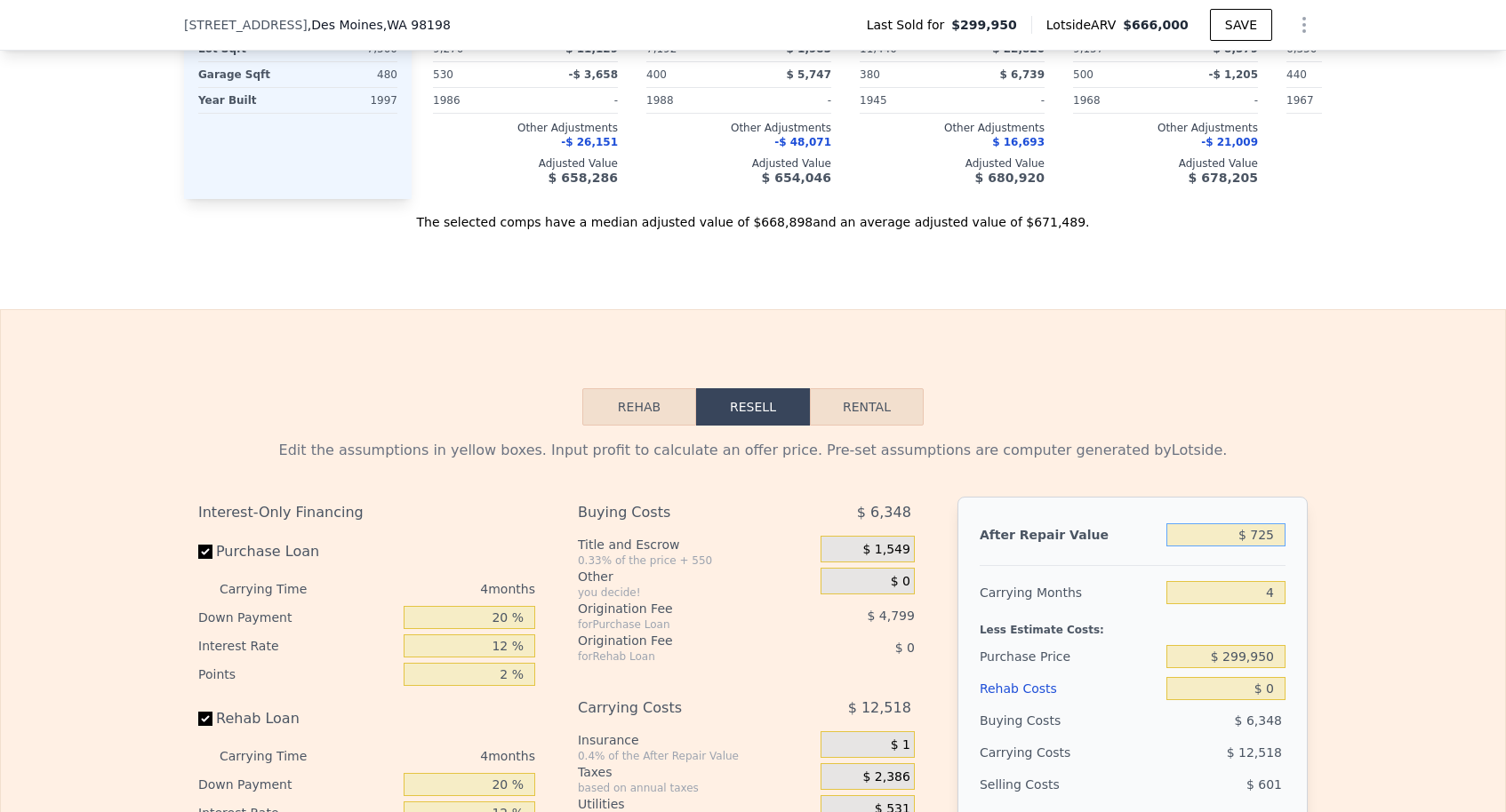
type input "$ 7,250"
type input "-$ 312,640"
type input "$ 72,500"
type input "-$ 252,120"
type input "$ 725,000"
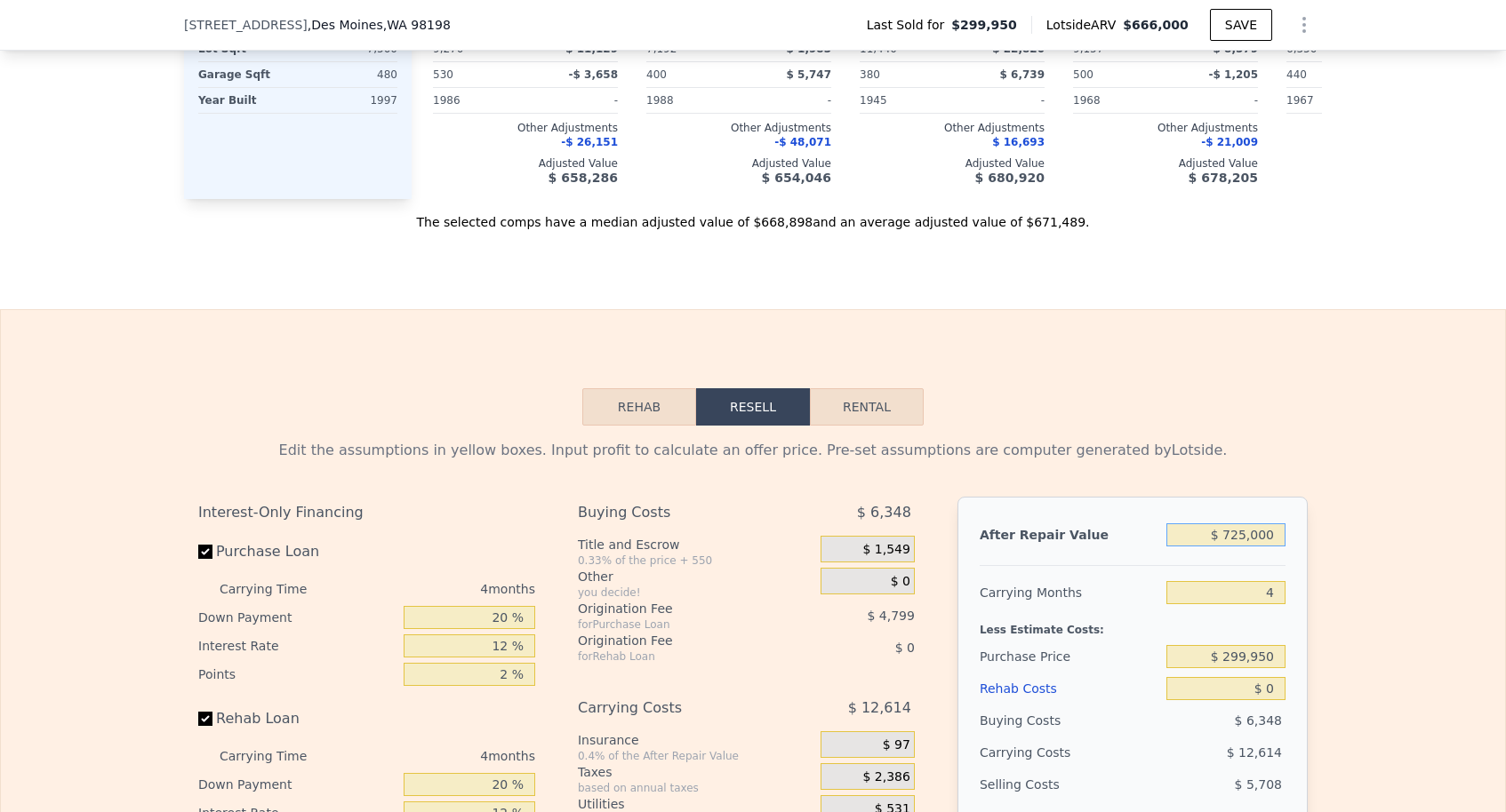
type input "$ 353,099"
click at [1274, 588] on input "4" at bounding box center [1226, 593] width 119 height 23
type input "3"
type input "$ 356,470"
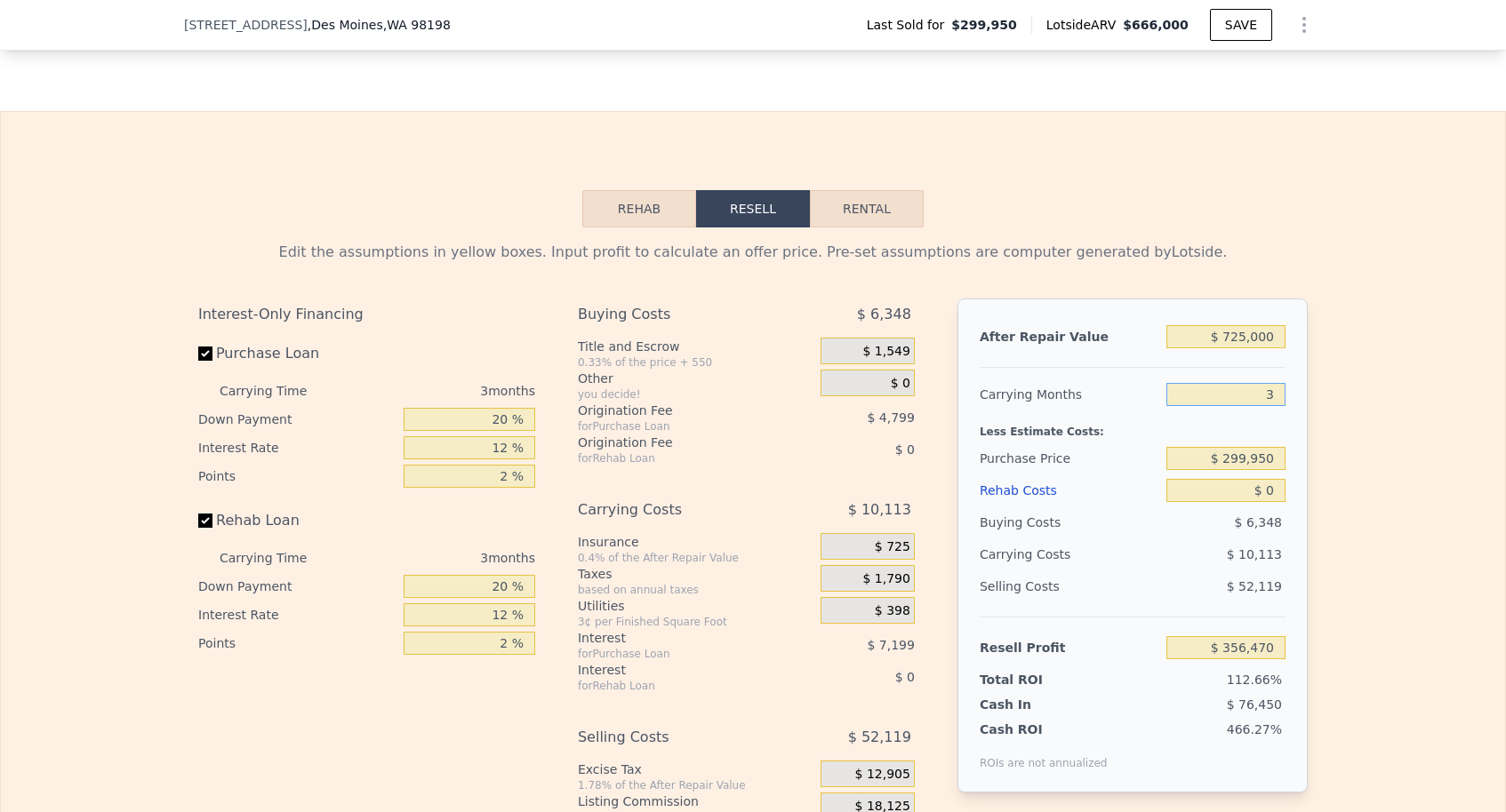
type input "3"
click at [1246, 458] on input "$ 299,950" at bounding box center [1226, 459] width 119 height 23
click at [1273, 488] on input "$ 0" at bounding box center [1226, 491] width 119 height 23
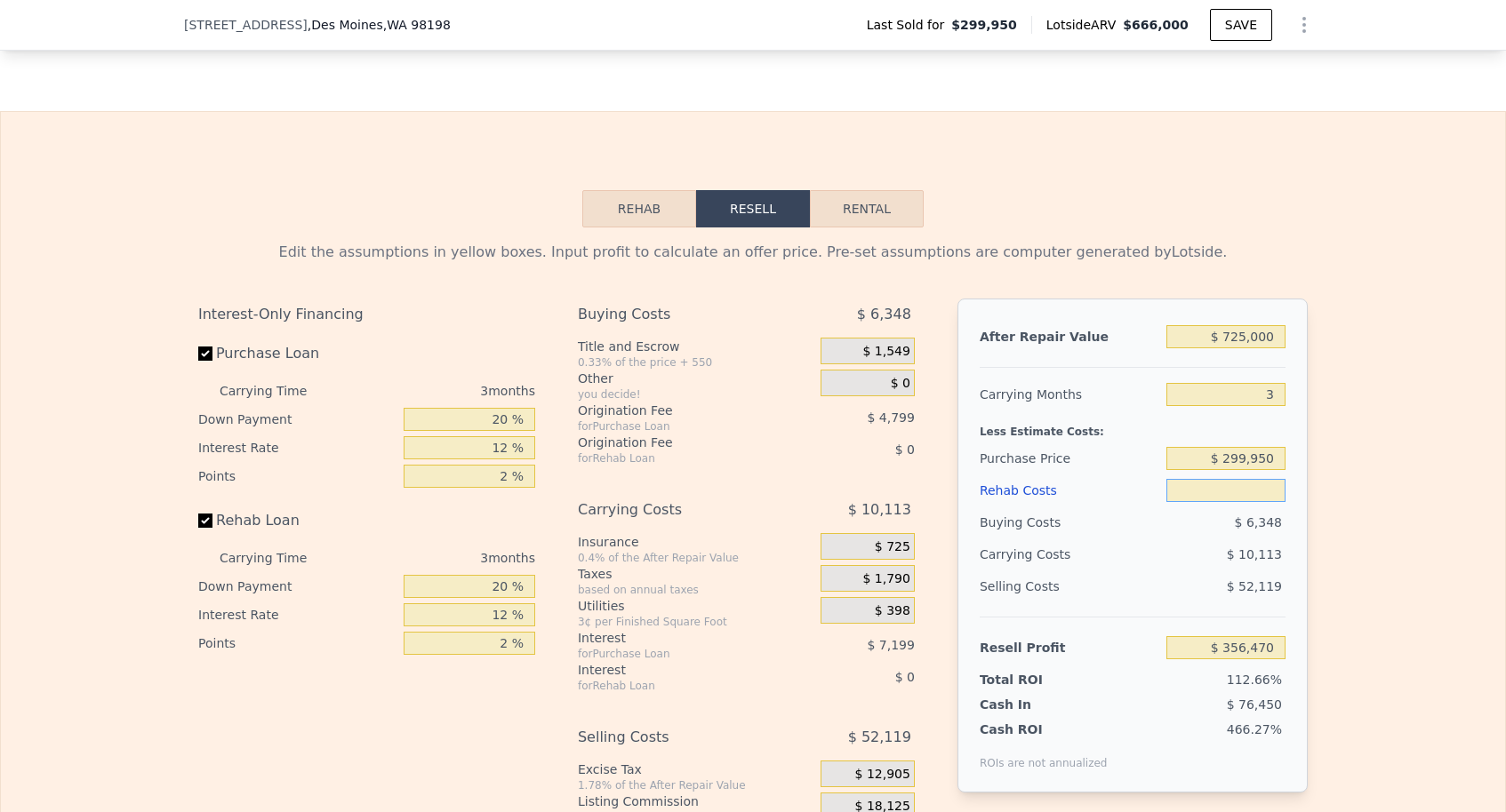
type input "$ 6"
type input "$ 356,464"
type input "$ 60"
type input "$ 356,409"
type input "$ 600"
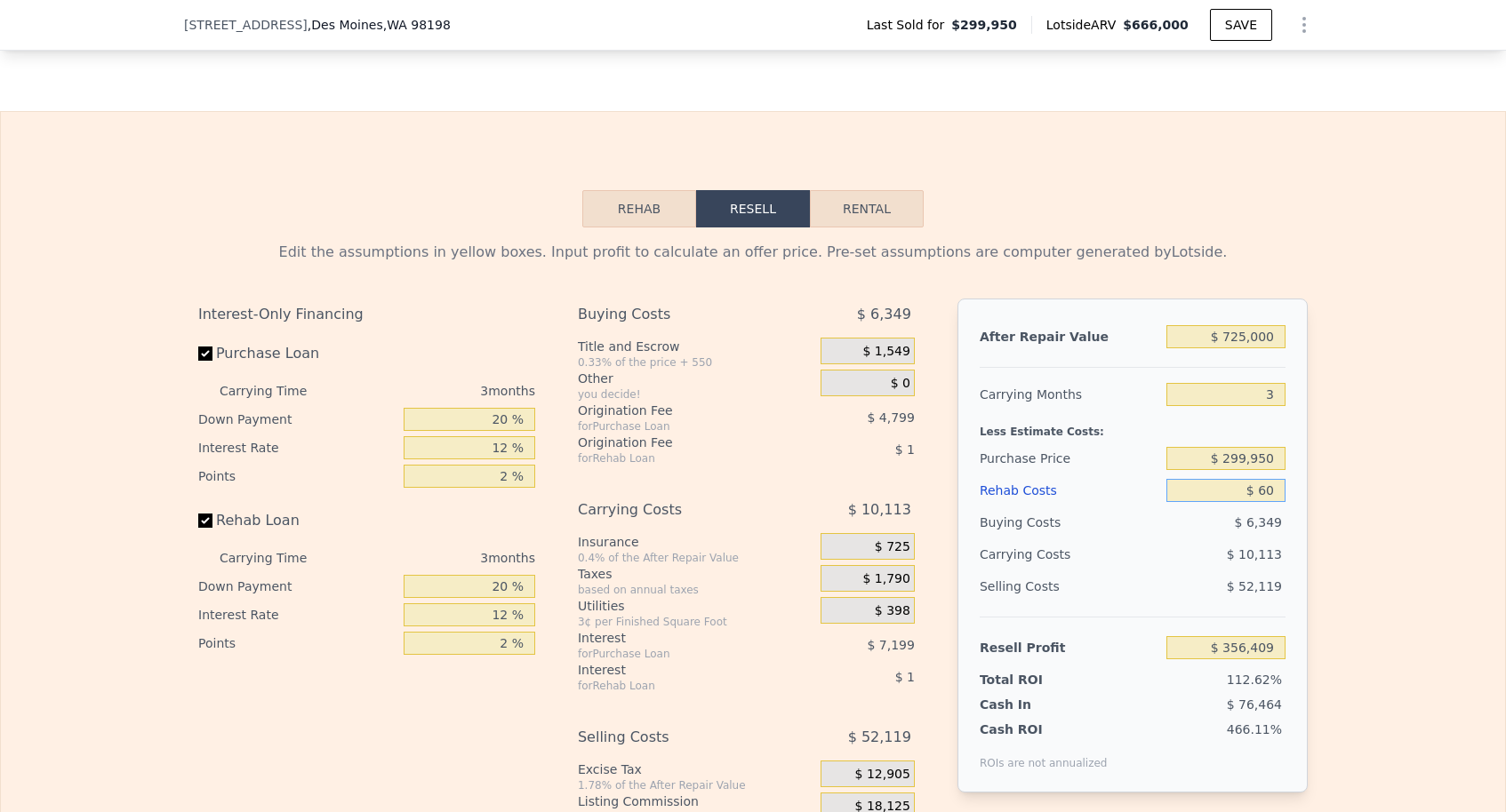
type input "$ 355,845"
type input "$ 6,000"
type input "$ 350,230"
type input "$ 600,000"
type input "-$ 267,530"
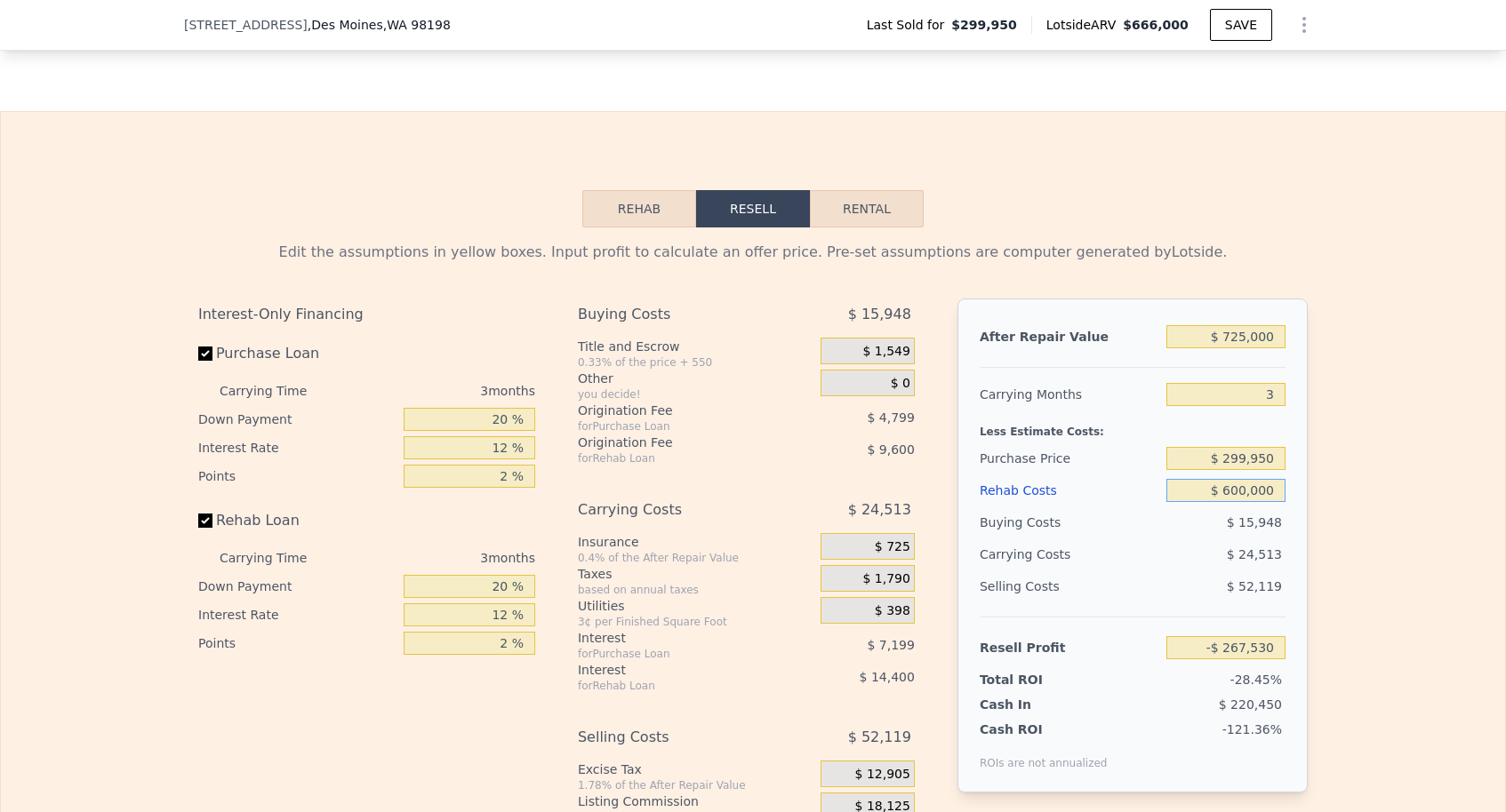
type input "$ 60,000"
type input "$ 294,070"
type input "$ 6,000"
type input "$ 350,230"
type input "$ 60,000"
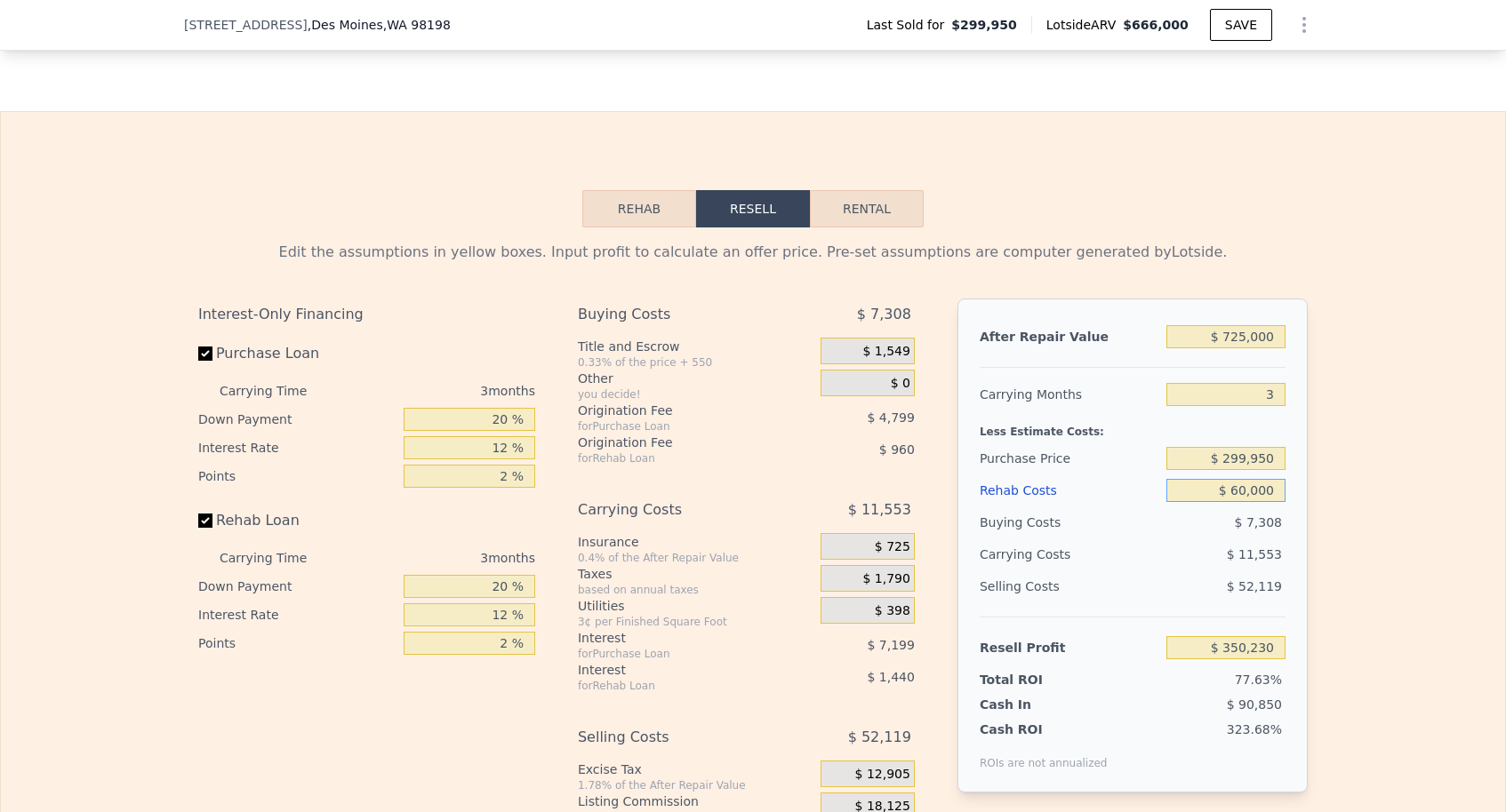
type input "$ 294,070"
type input "$ 6,000"
type input "$ 350,230"
type input "$ 60,000"
type input "$ 294,070"
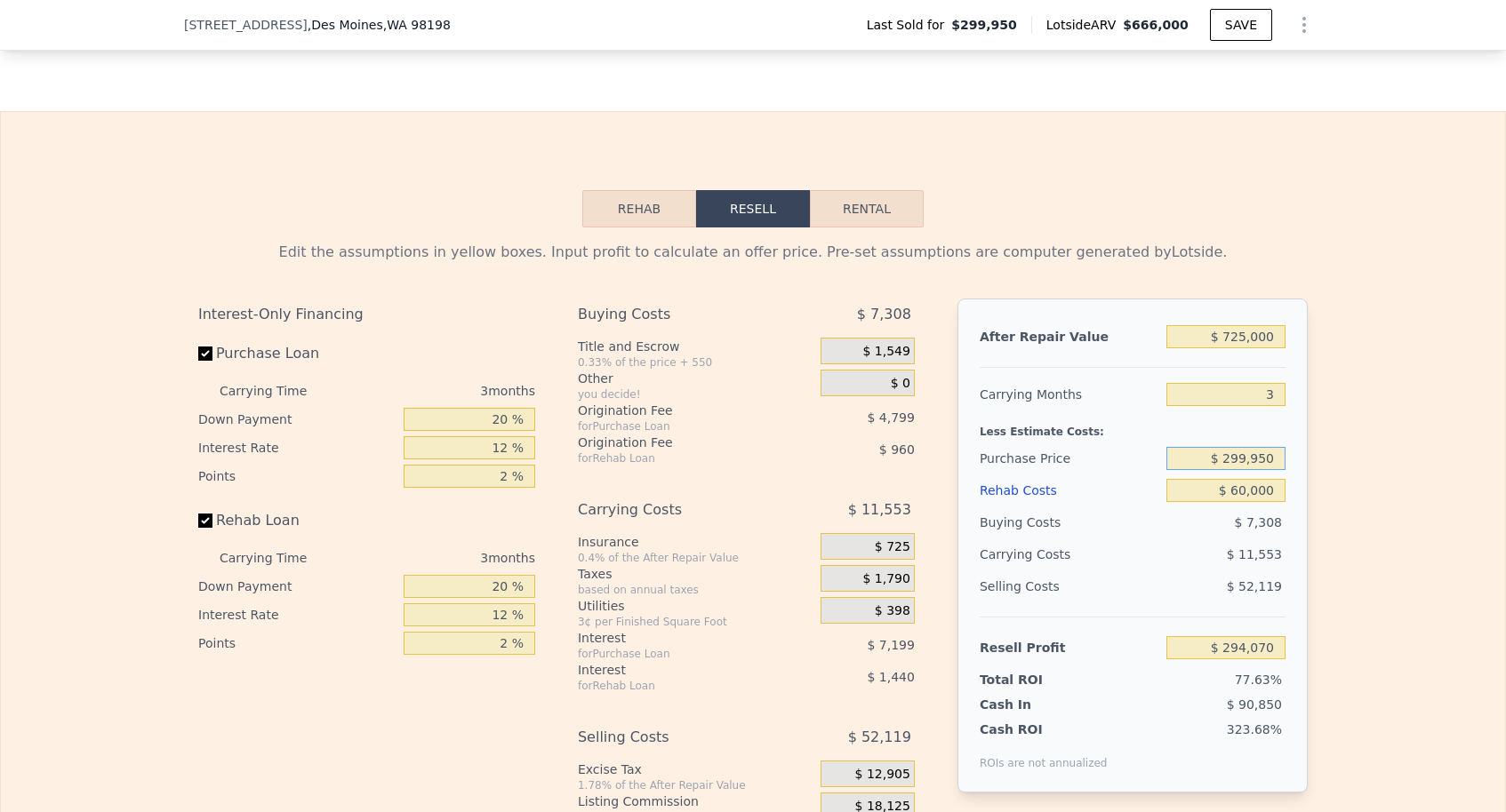
click at [1236, 451] on input "$ 299,950" at bounding box center [1226, 459] width 119 height 23
type input "$ 500,000"
click at [1390, 403] on div "Edit the assumptions in yellow boxes. Input profit to calculate an offer price.…" at bounding box center [753, 557] width 1504 height 661
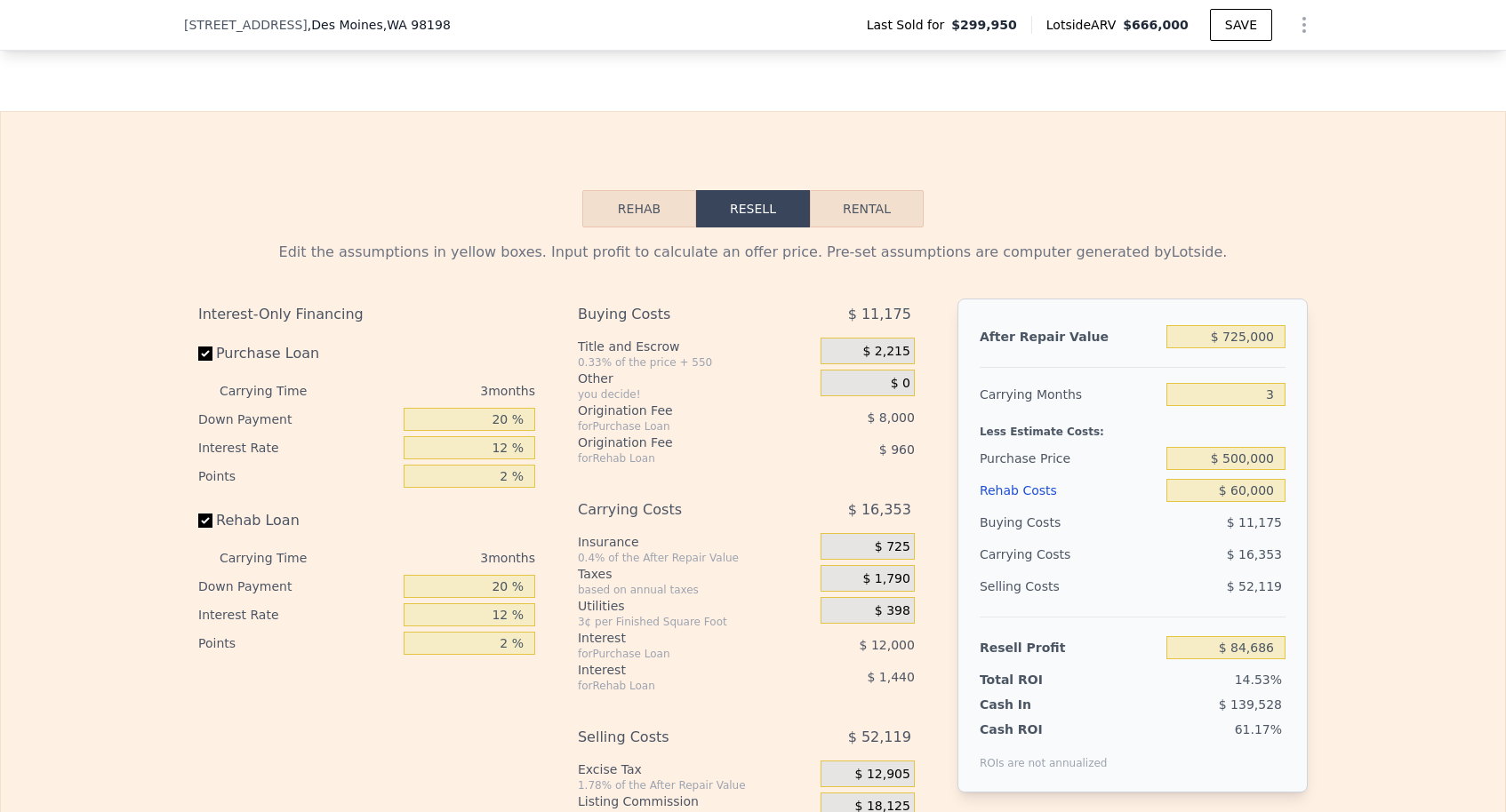
type input "$ 85,353"
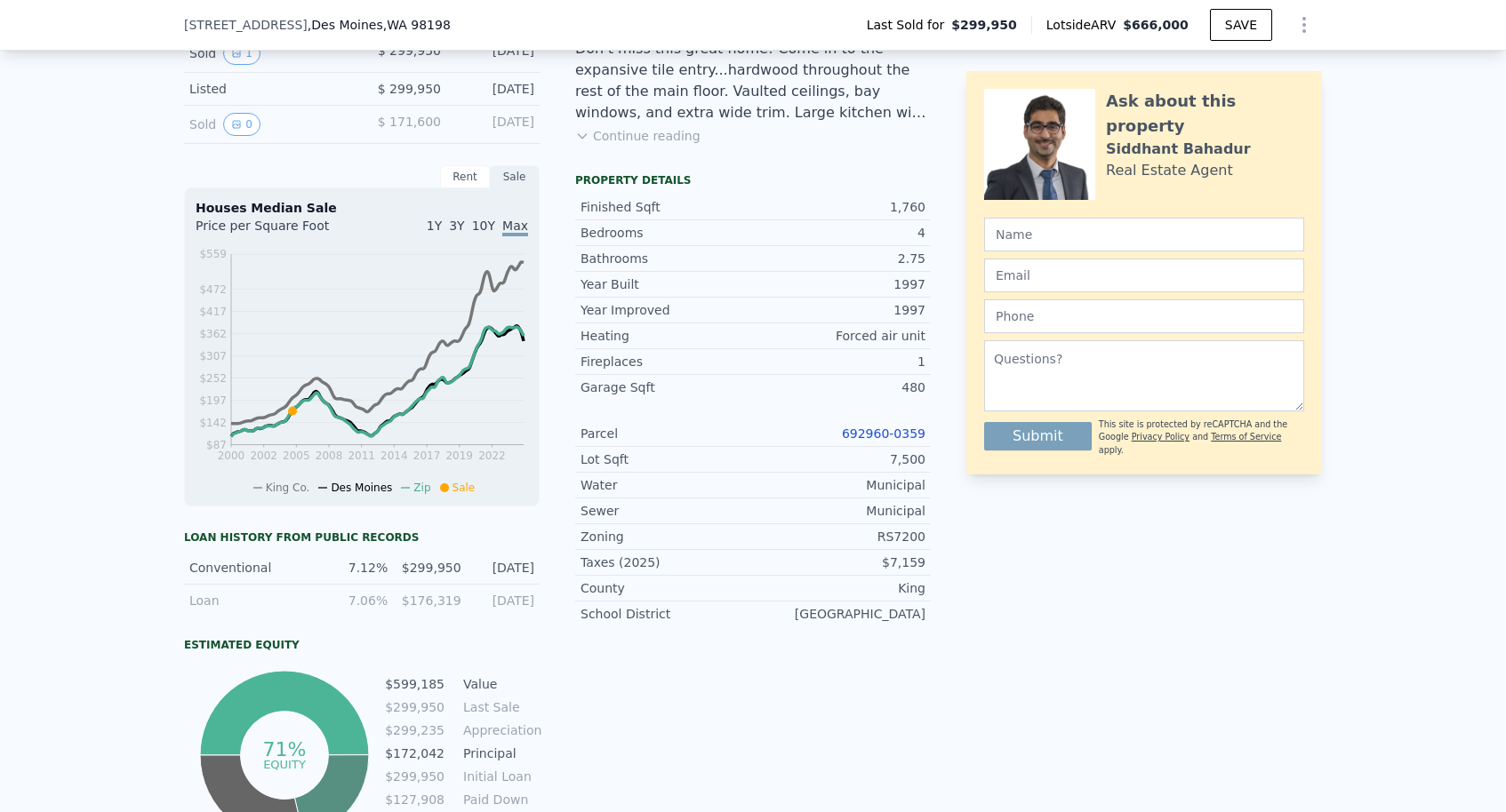
scroll to position [550, 0]
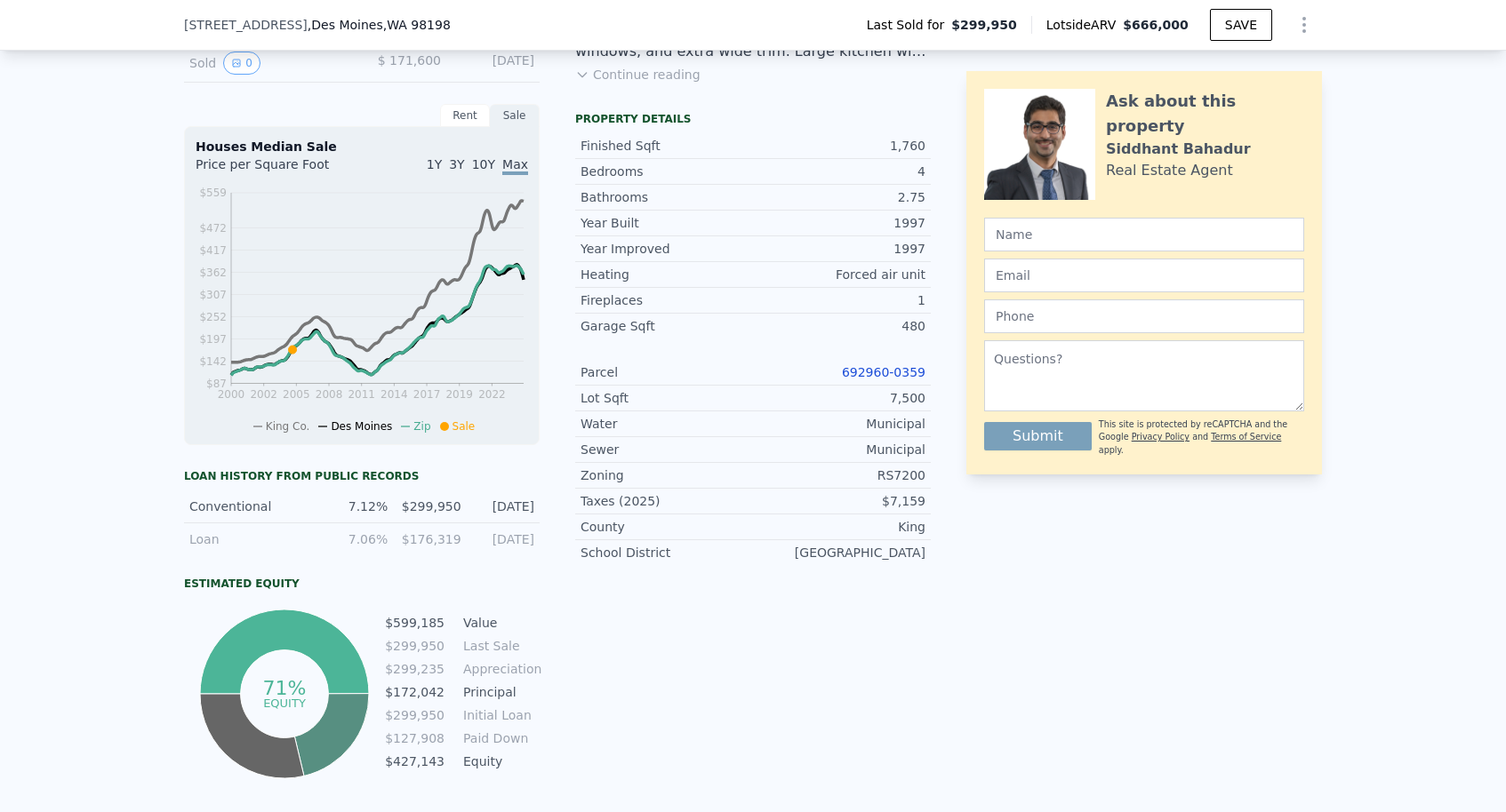
click at [873, 367] on link "692960-0359" at bounding box center [883, 372] width 84 height 14
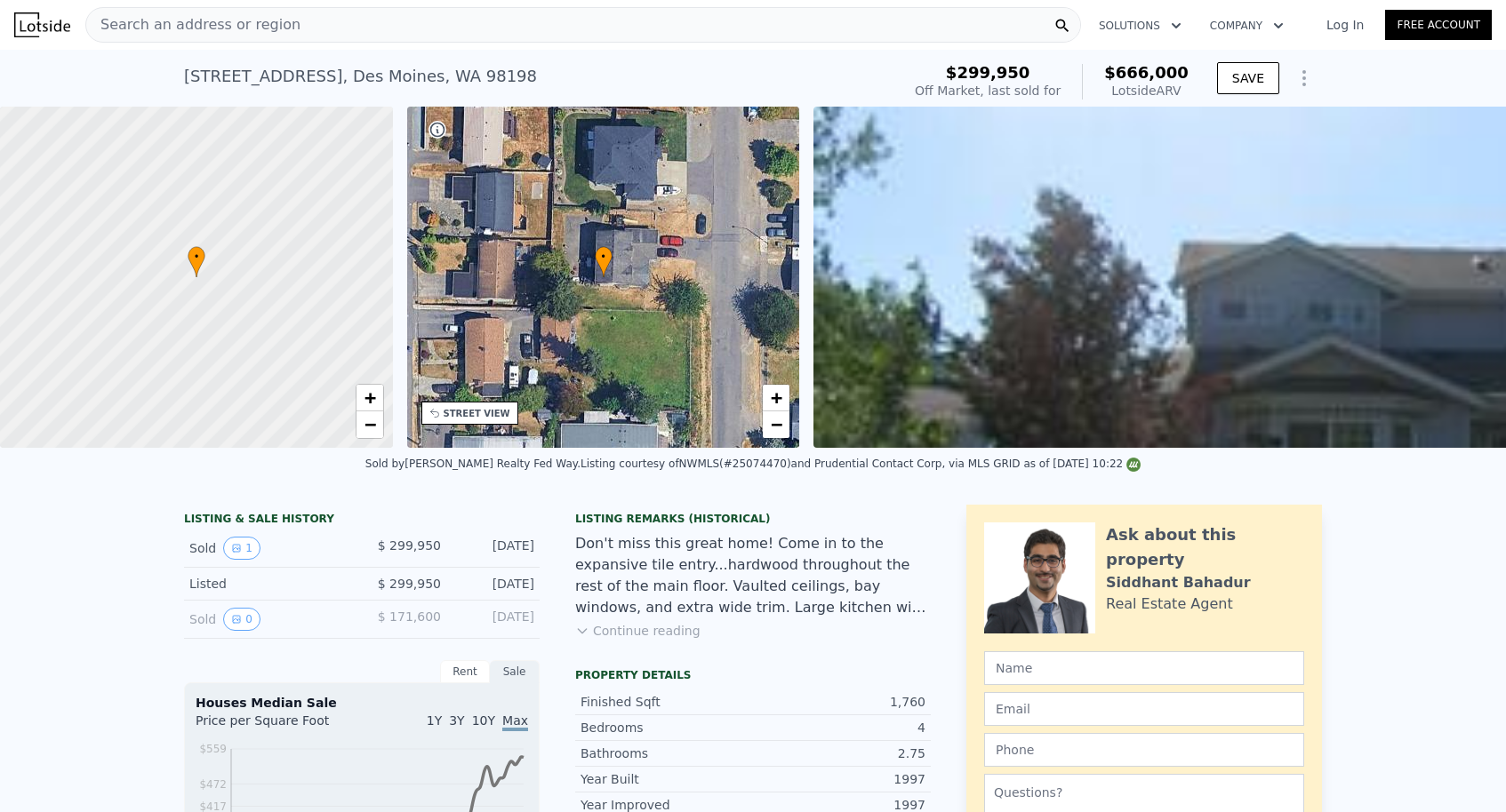
scroll to position [0, 0]
click at [262, 40] on div "Search an address or region" at bounding box center [193, 24] width 215 height 34
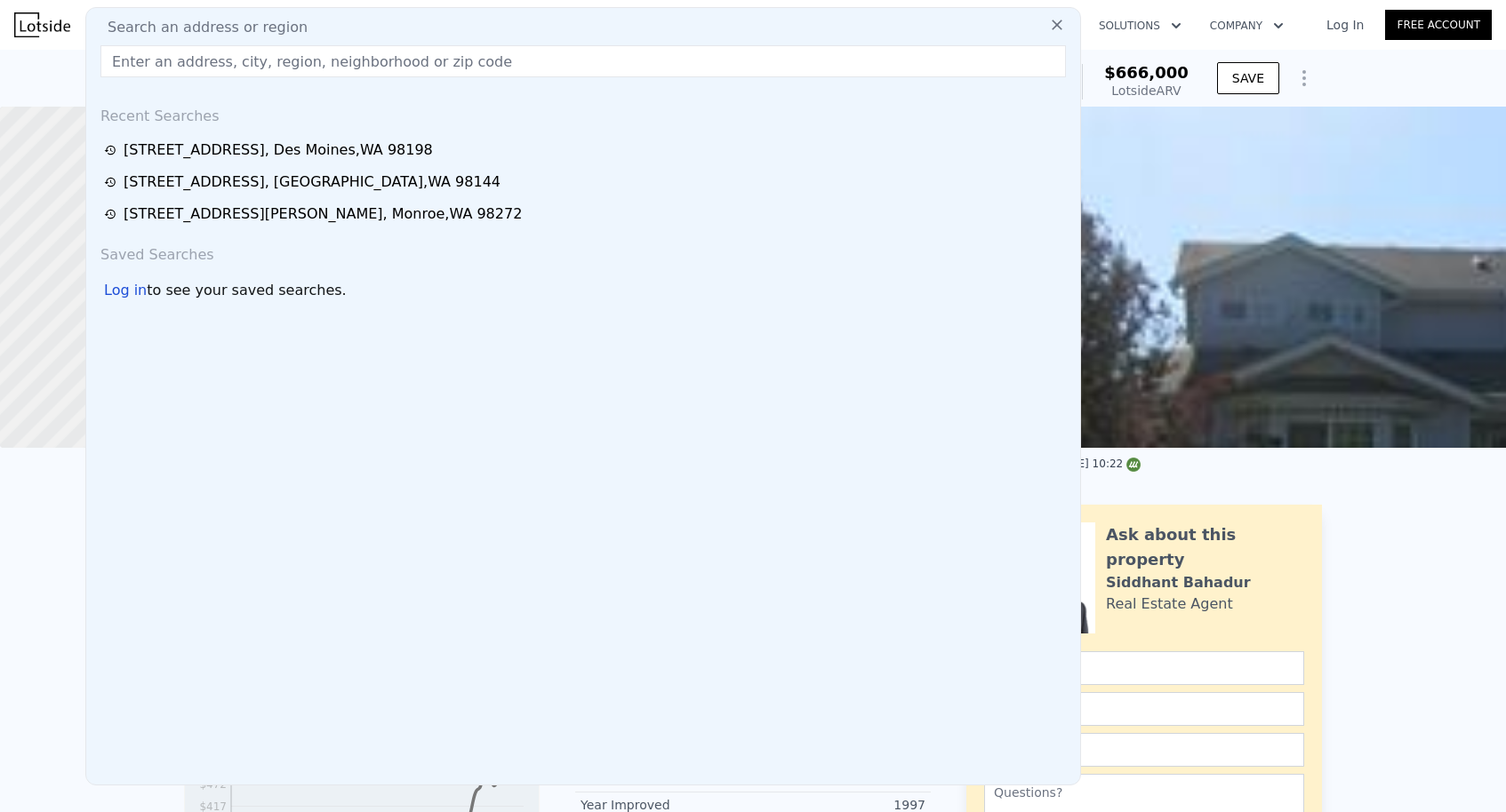
type input "$ 666,000"
type input "4"
type input "$ 0"
type input "$ 298,374"
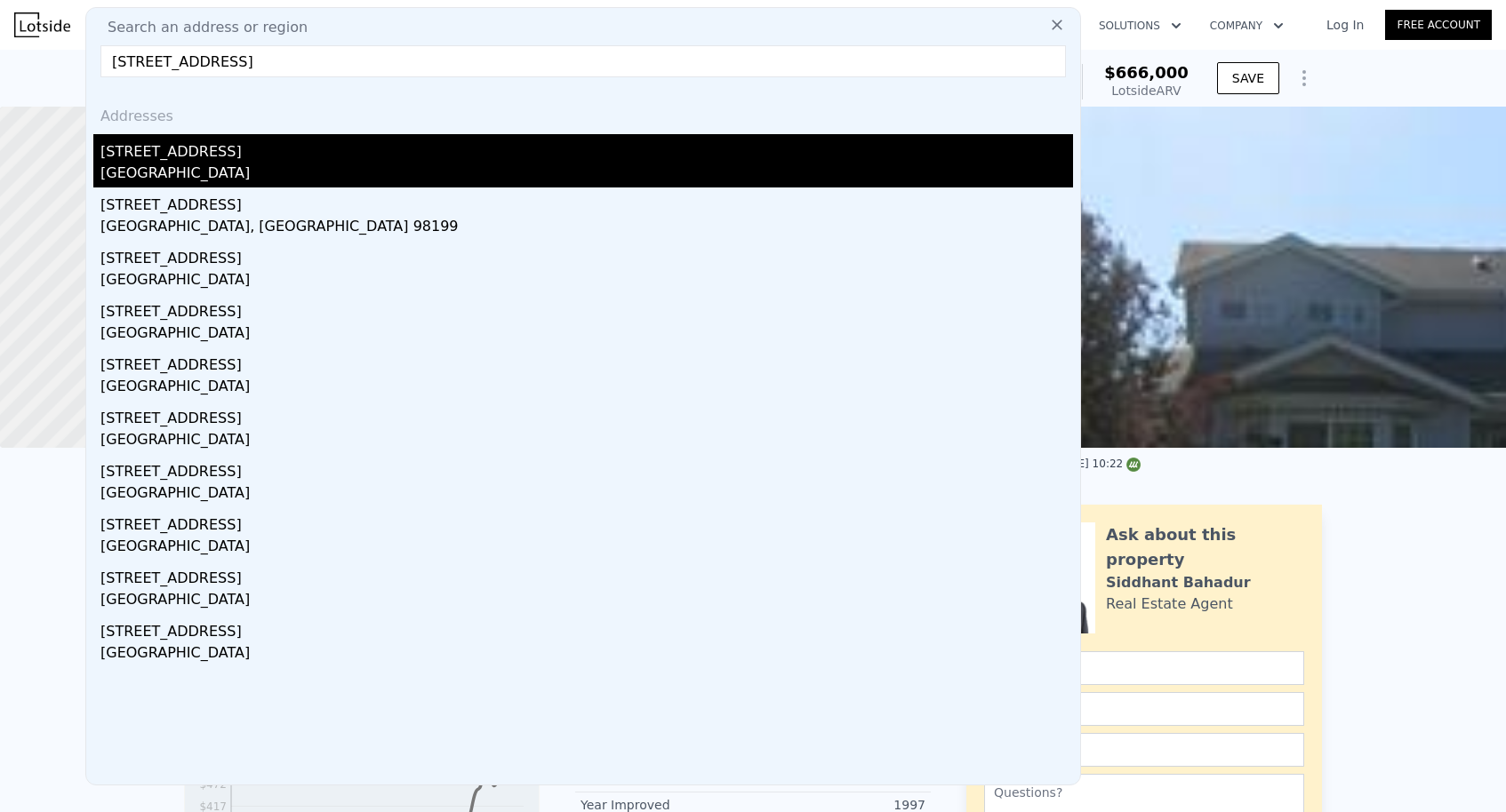
type input "[STREET_ADDRESS]"
click at [250, 155] on div "[STREET_ADDRESS]" at bounding box center [586, 148] width 972 height 29
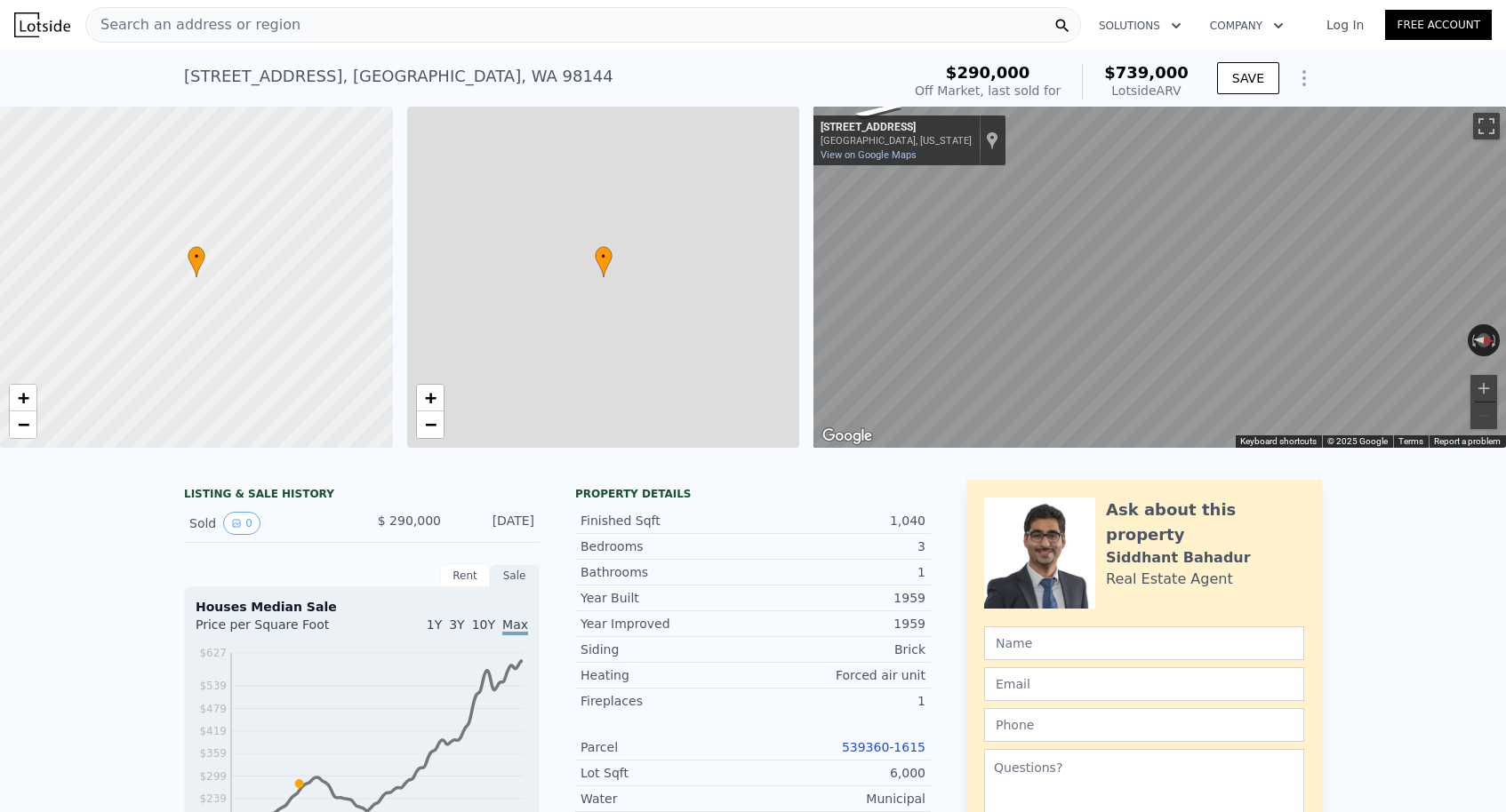
type input "$ 739,000"
type input "5"
type input "2"
type input "3"
type input "1.75"
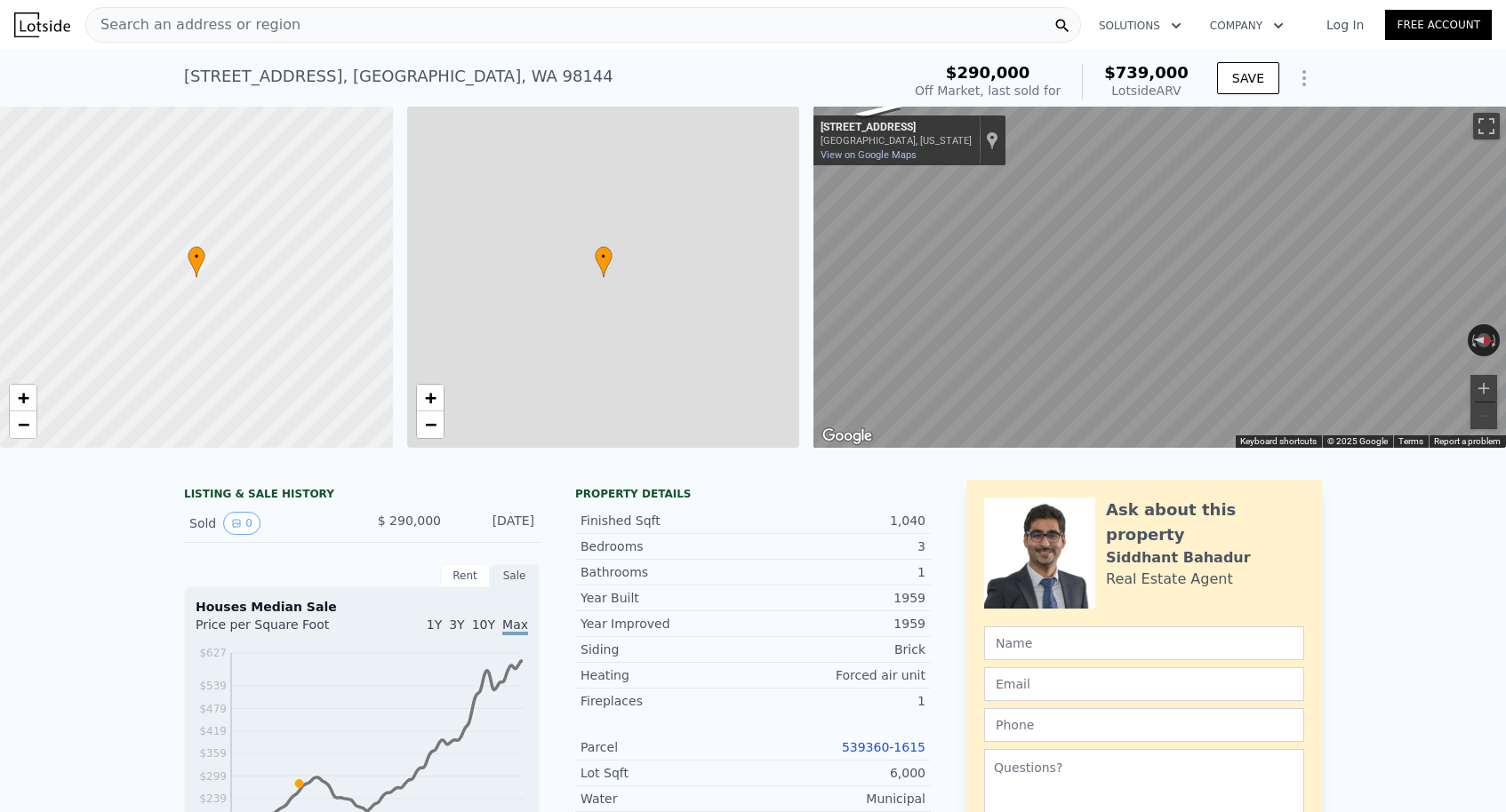
type input "770"
type input "1400"
type input "3420"
type input "6000"
type input "$ 373,509"
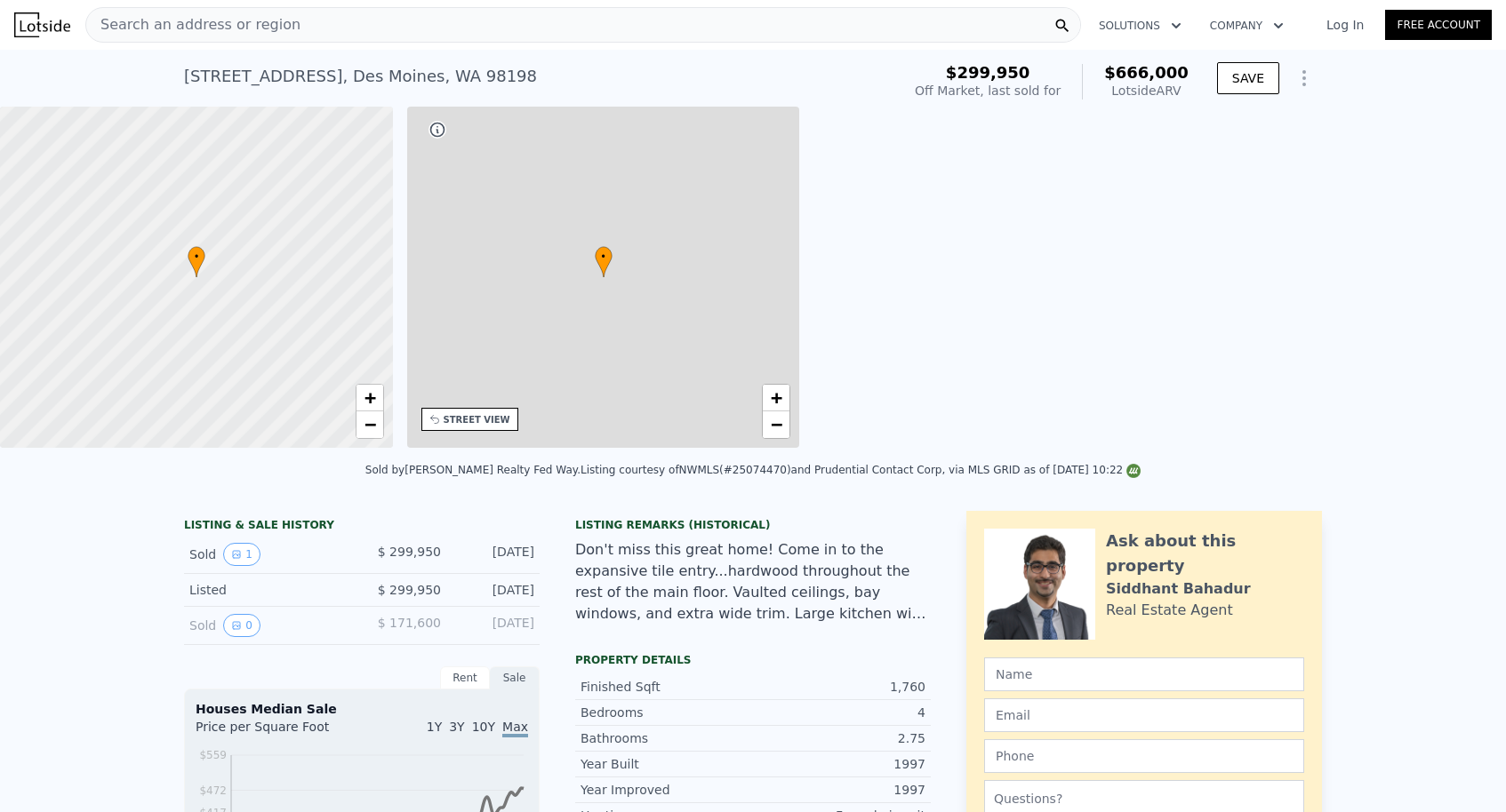
type input "$ 666,000"
type input "4"
type input "3"
type input "5"
type input "2.75"
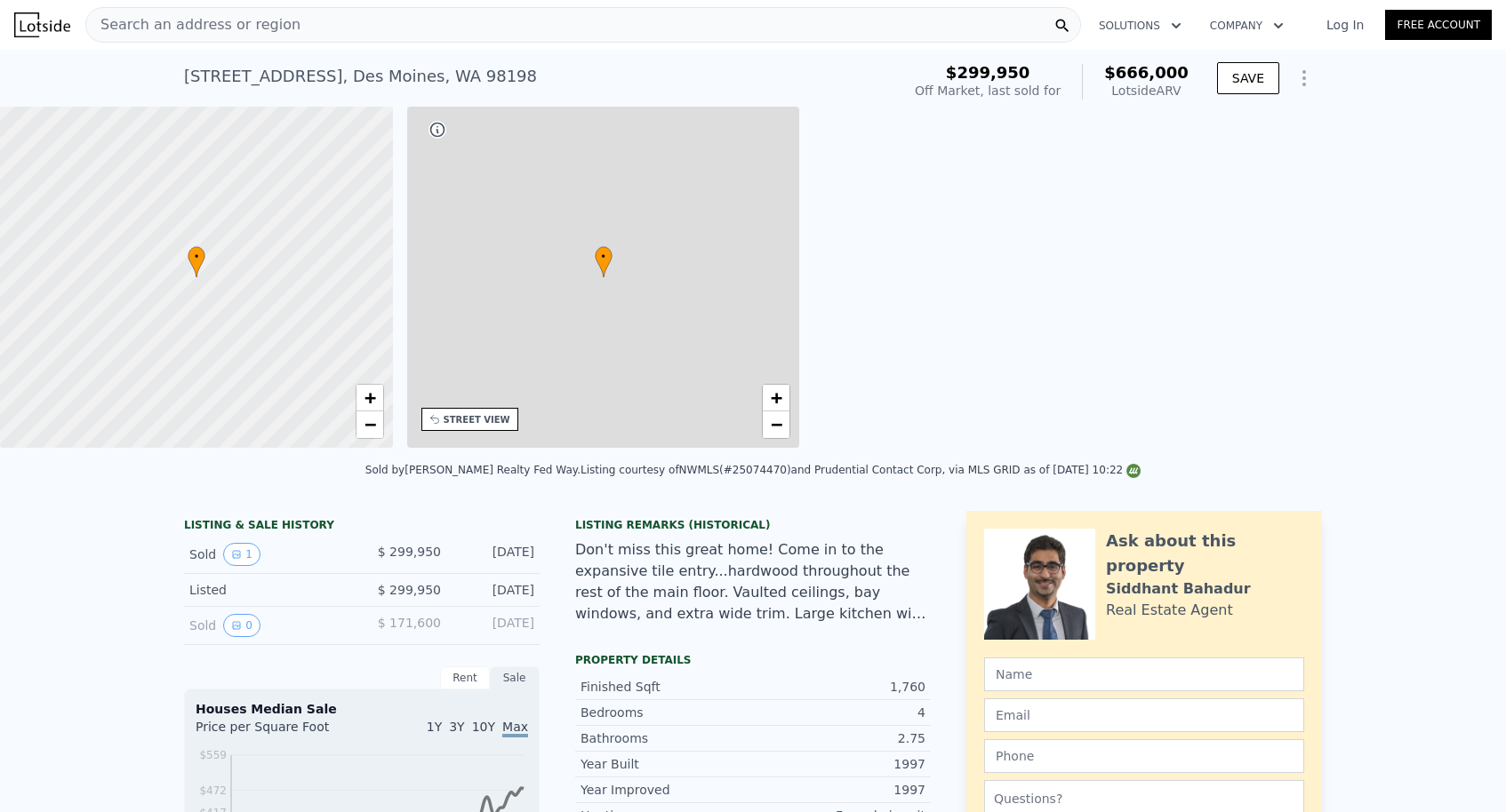
type input "1300"
type input "2320"
type input "5700"
type input "11440"
type input "$ 298,374"
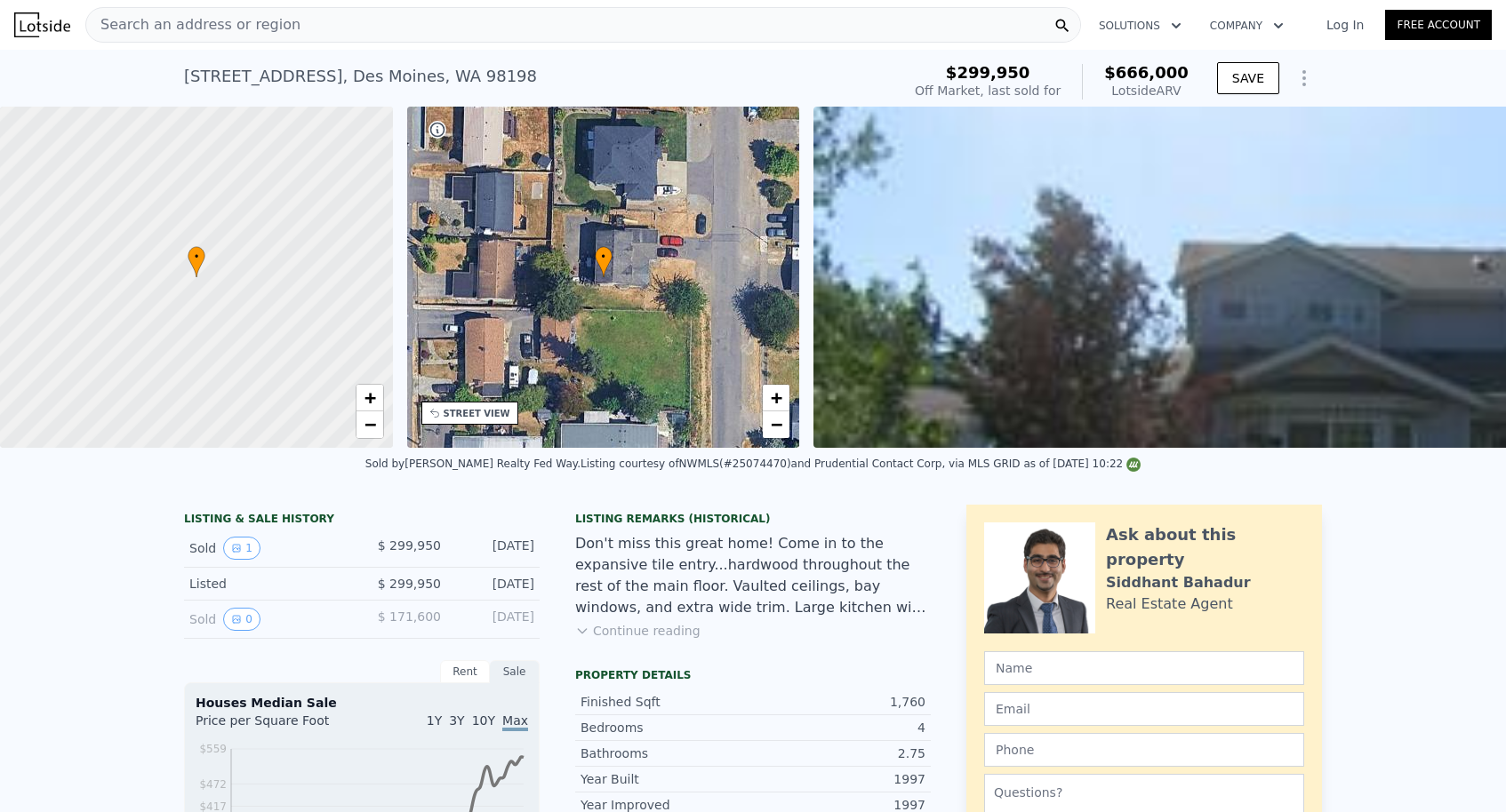
click at [320, 67] on div "[STREET_ADDRESS]" at bounding box center [360, 76] width 353 height 25
copy div "[STREET_ADDRESS] Sold [DATE] for $299,950 (~ARV $666k )"
click at [194, 14] on span "Search an address or region" at bounding box center [193, 25] width 215 height 21
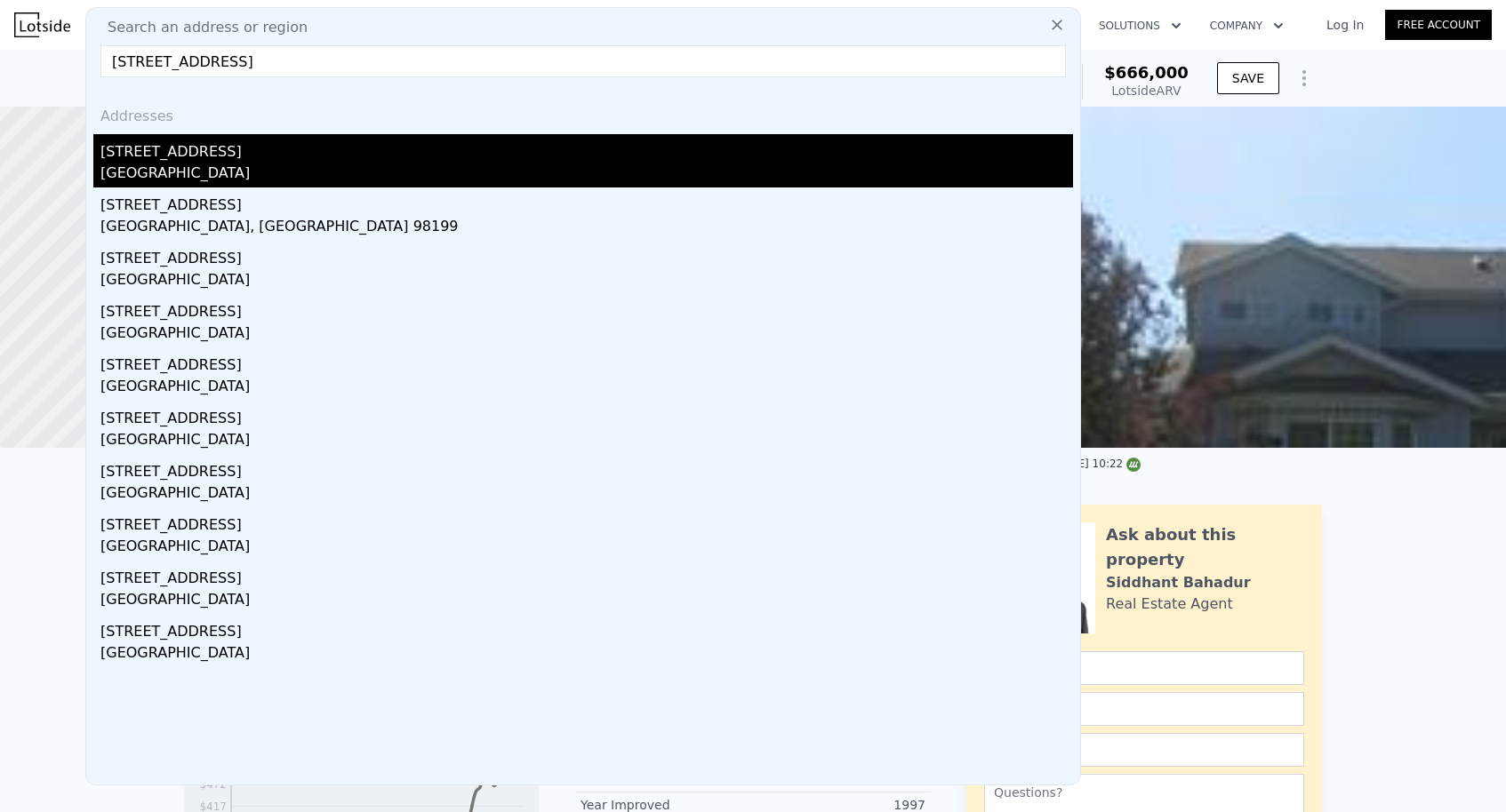
type input "[STREET_ADDRESS]"
click at [260, 169] on div "[GEOGRAPHIC_DATA]" at bounding box center [586, 175] width 972 height 25
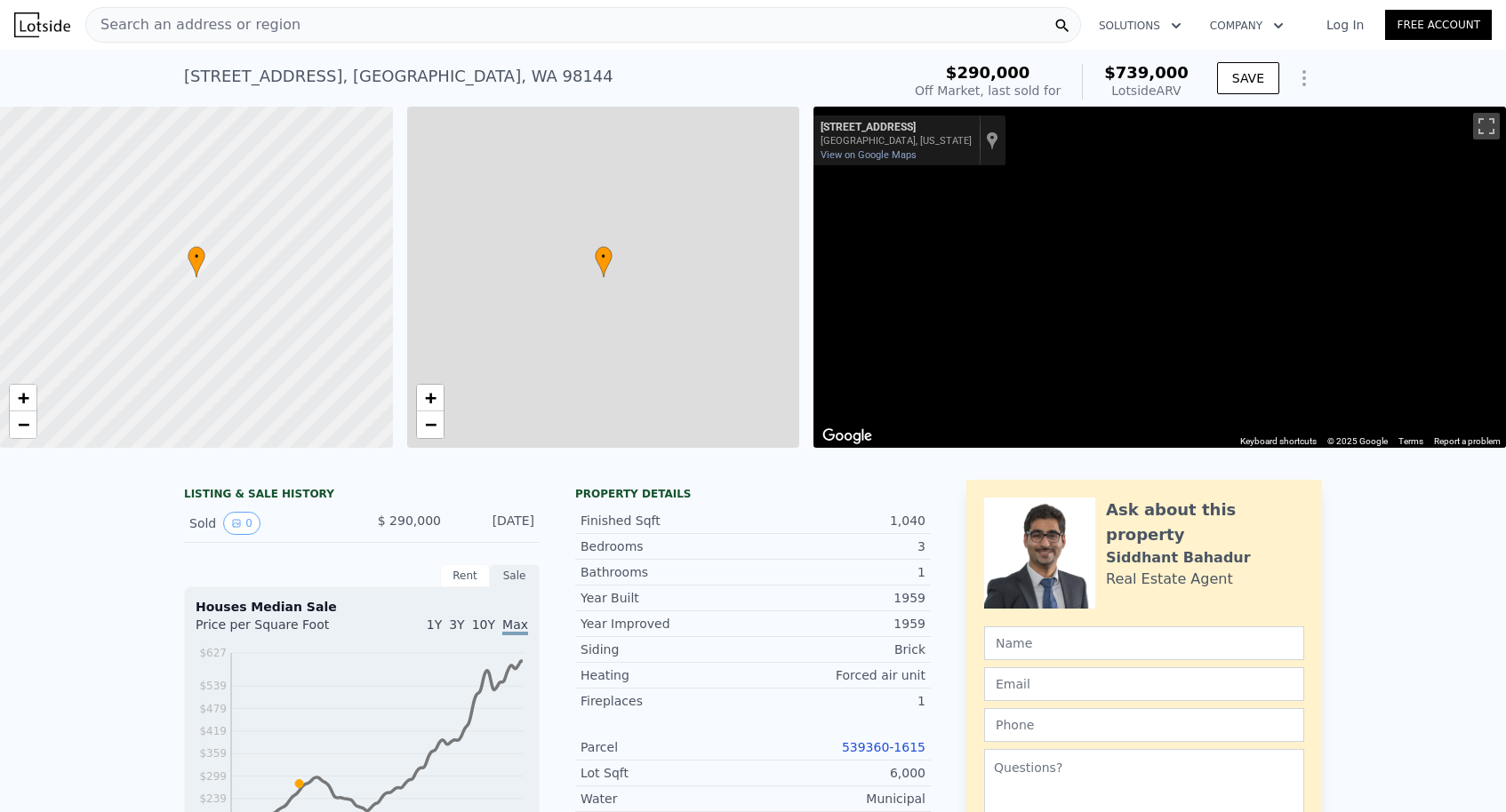
type input "$ 739,000"
type input "5"
type input "2"
type input "3"
type input "1.75"
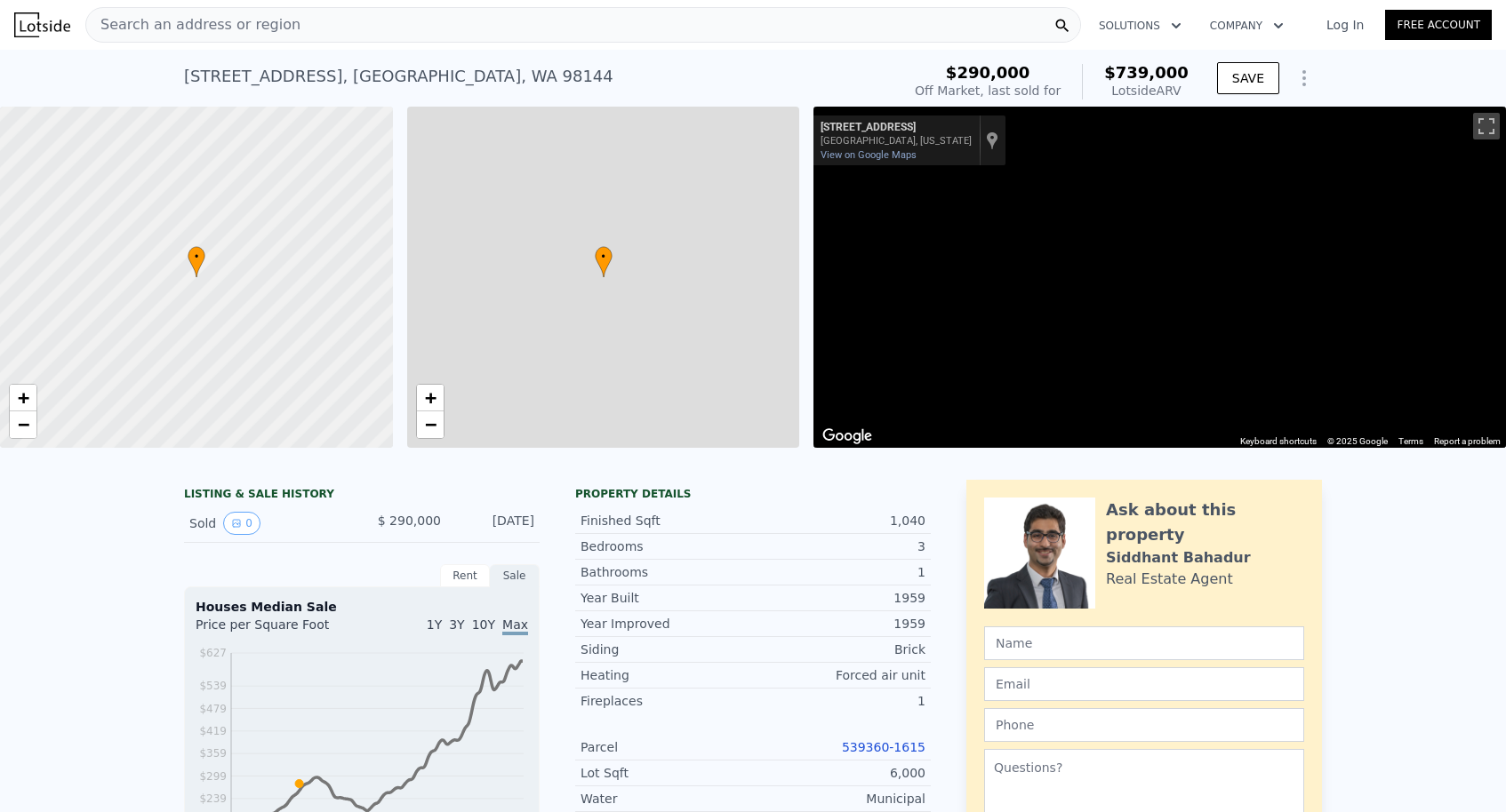
type input "770"
type input "1400"
type input "3420"
type input "6000"
type input "$ 373,509"
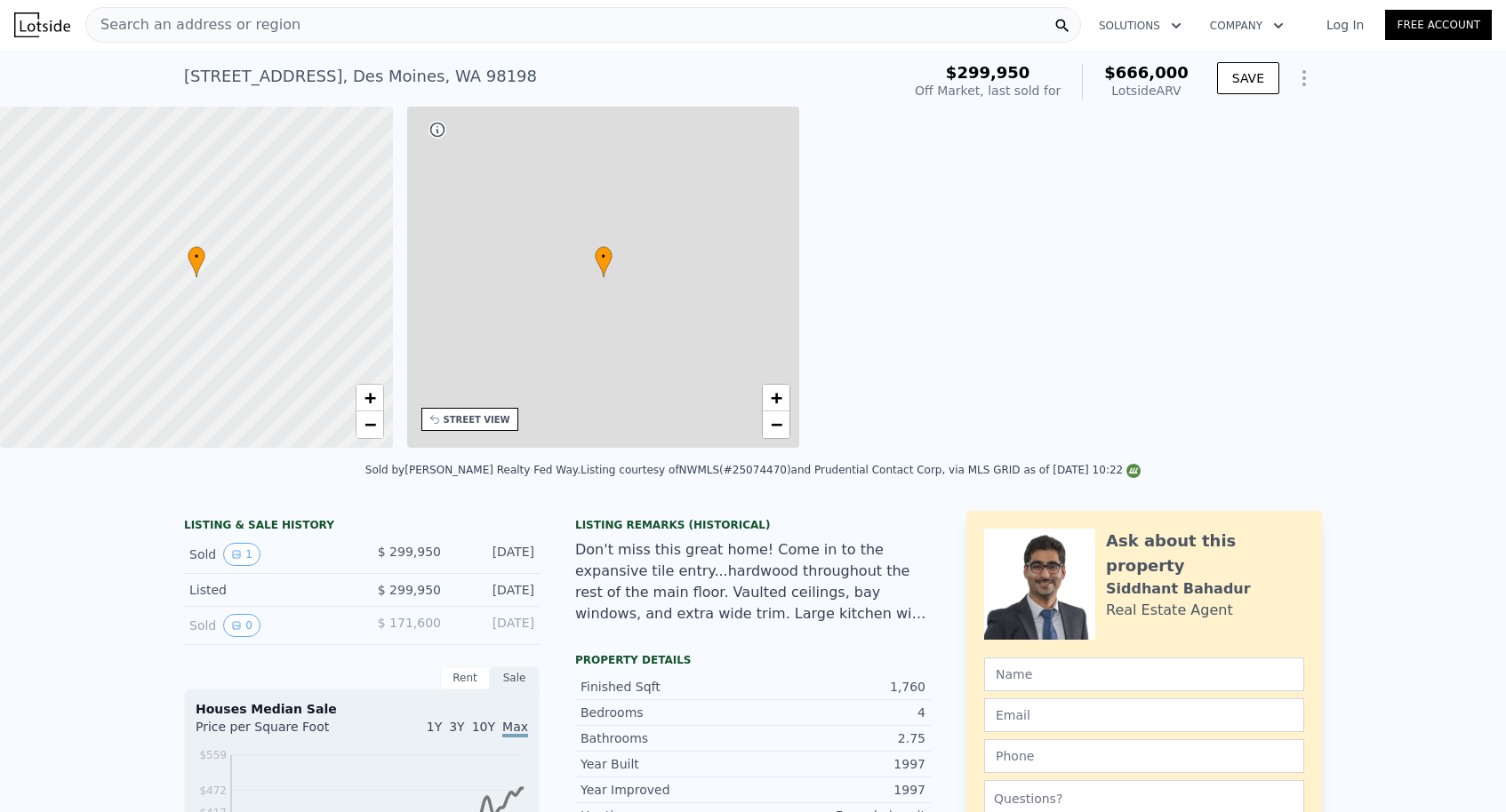
type input "$ 666,000"
type input "4"
type input "3"
type input "5"
type input "2.75"
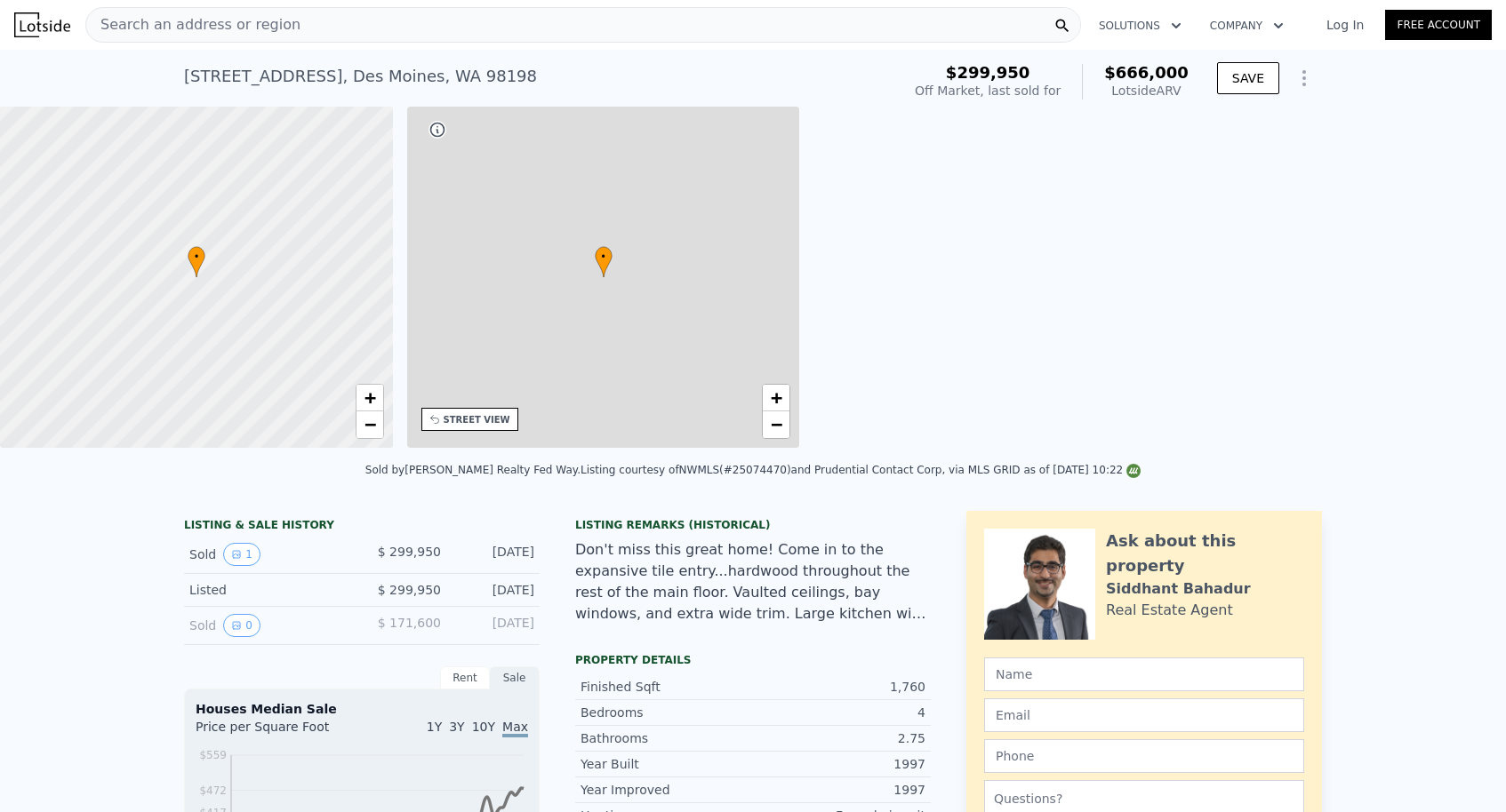
type input "1300"
type input "2320"
type input "5700"
type input "11440"
type input "$ 298,374"
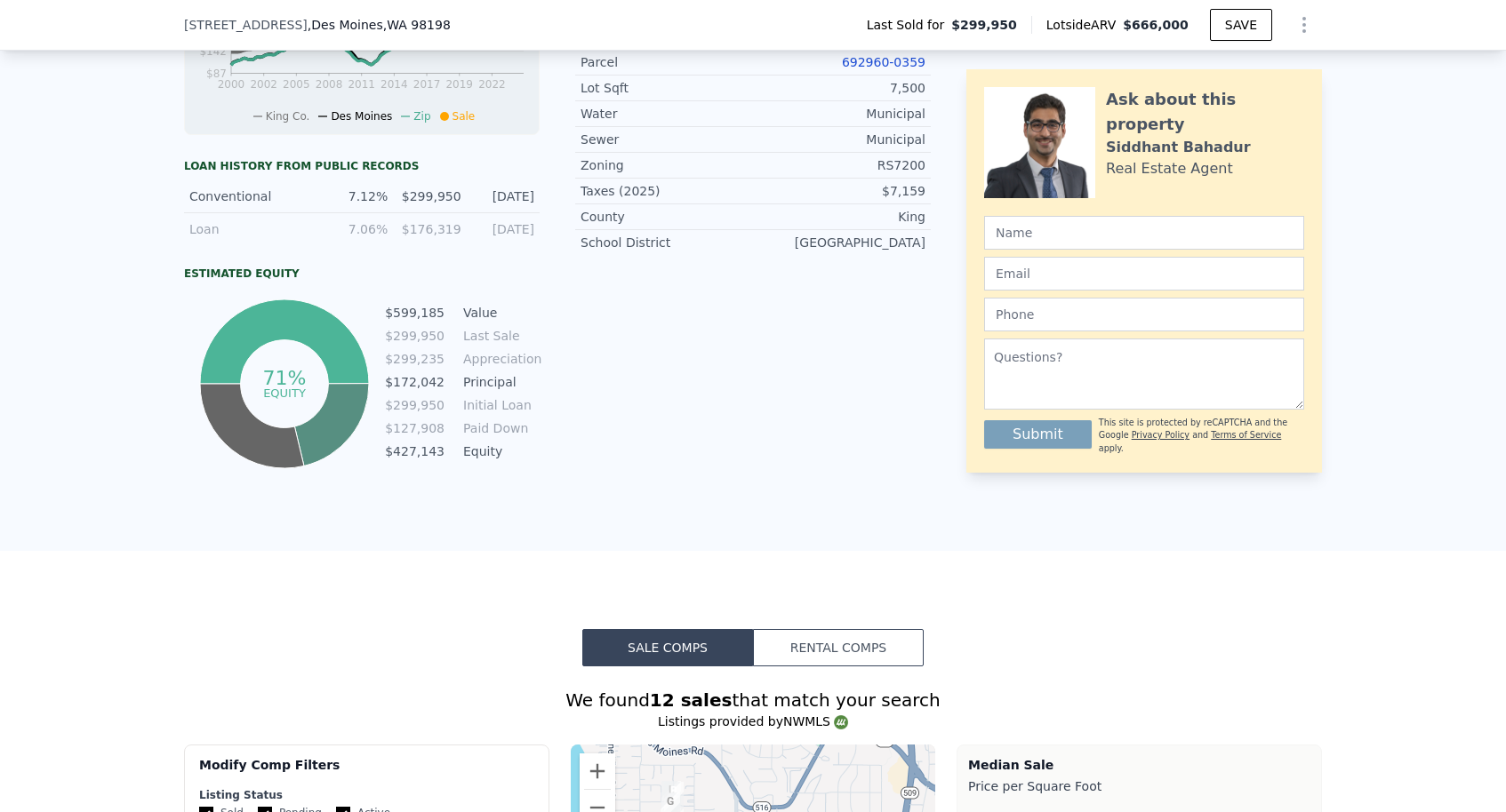
scroll to position [753, 0]
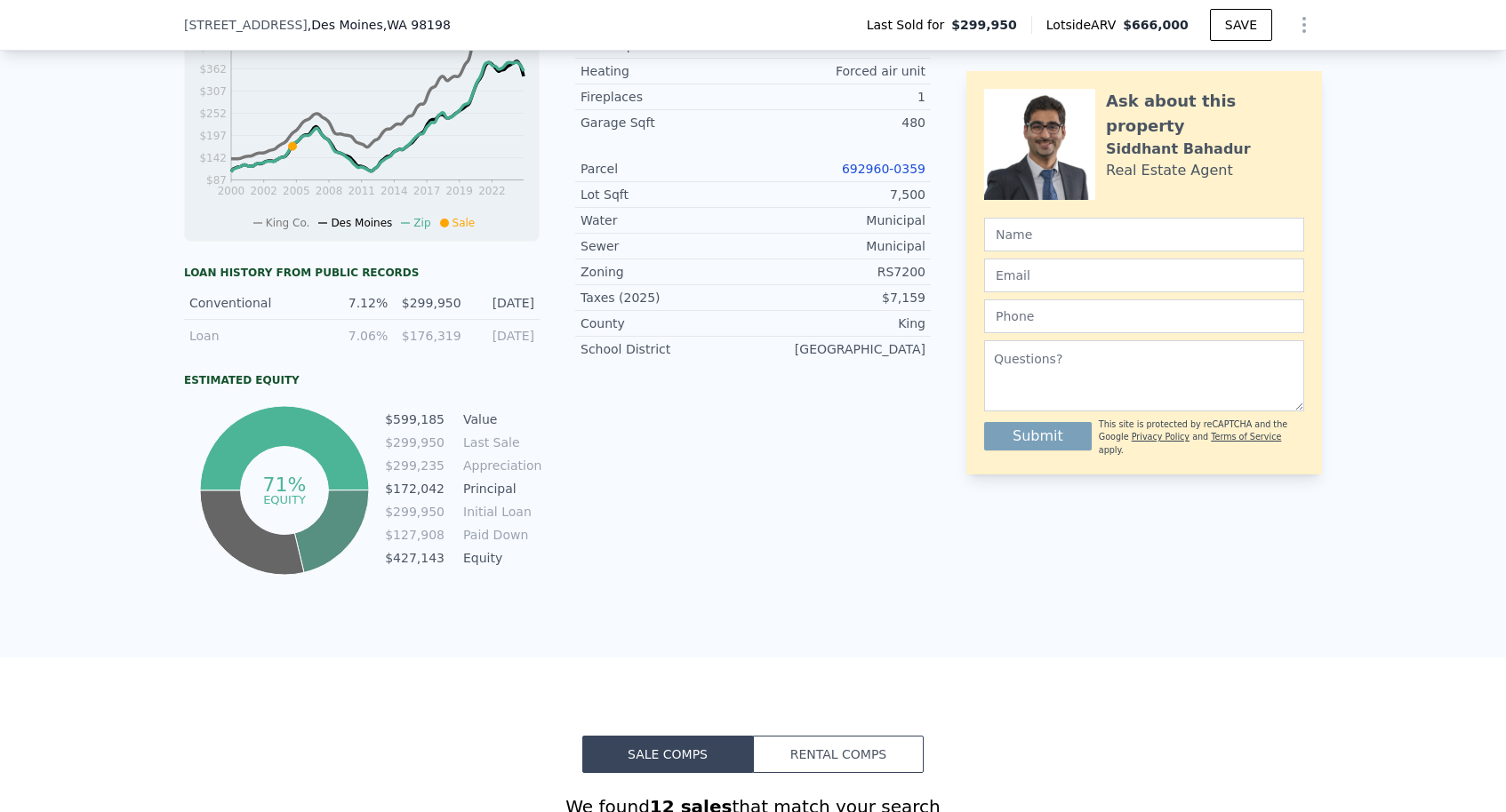
click at [862, 166] on link "692960-0359" at bounding box center [883, 168] width 84 height 14
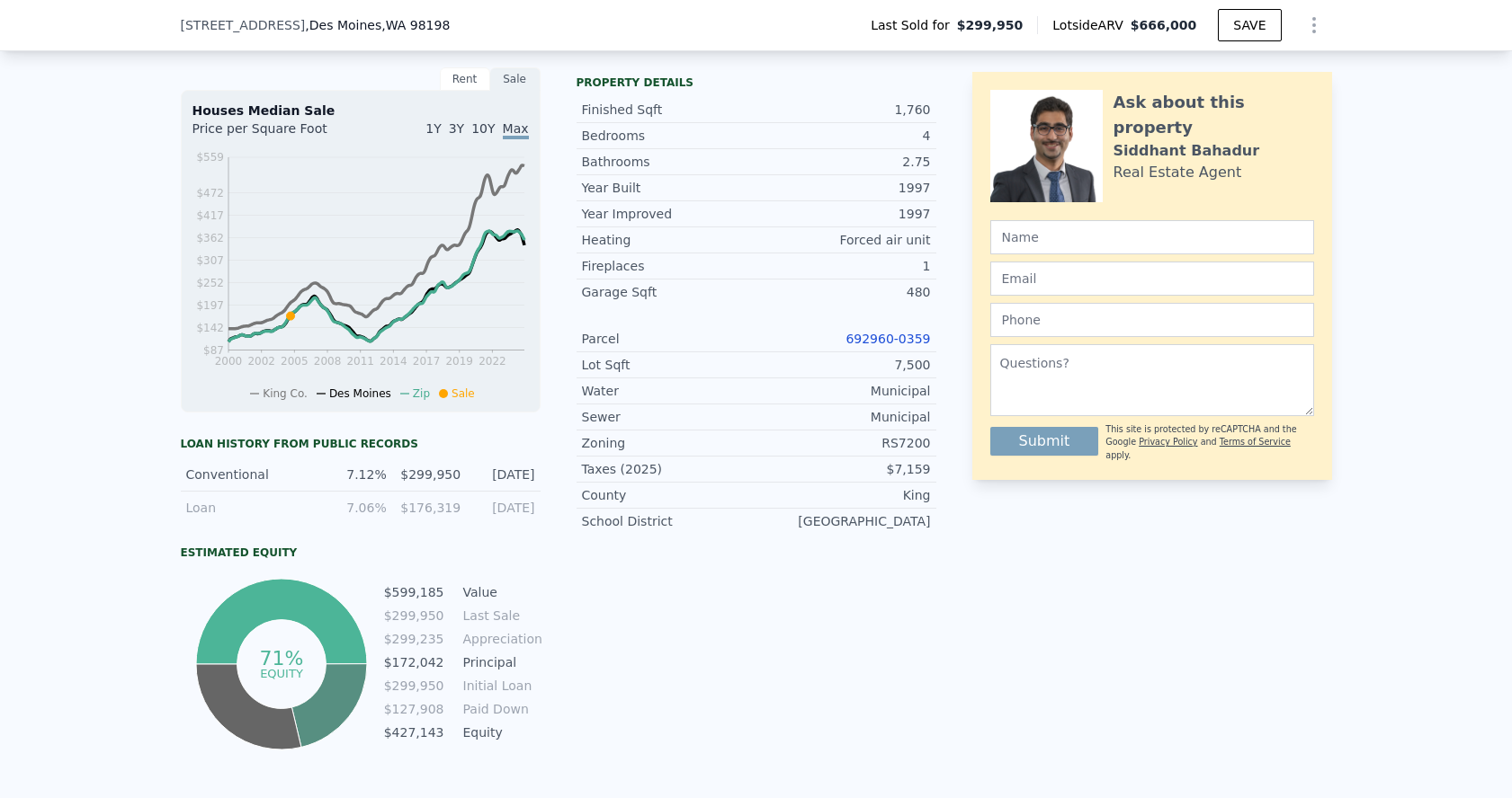
scroll to position [594, 0]
click at [865, 341] on link "692960-0359" at bounding box center [887, 340] width 85 height 15
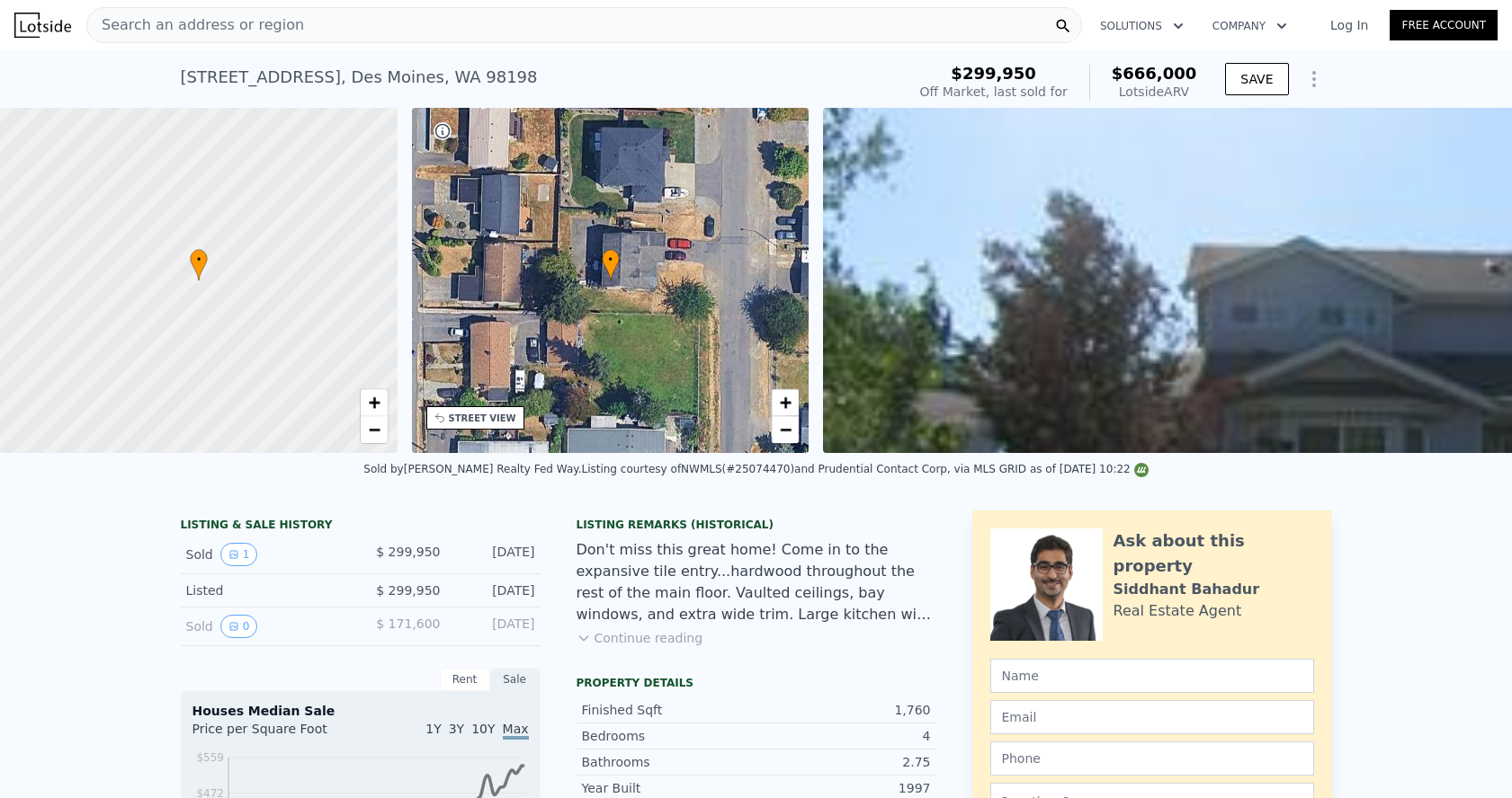
scroll to position [0, 0]
click at [312, 16] on div "Search an address or region" at bounding box center [584, 24] width 995 height 36
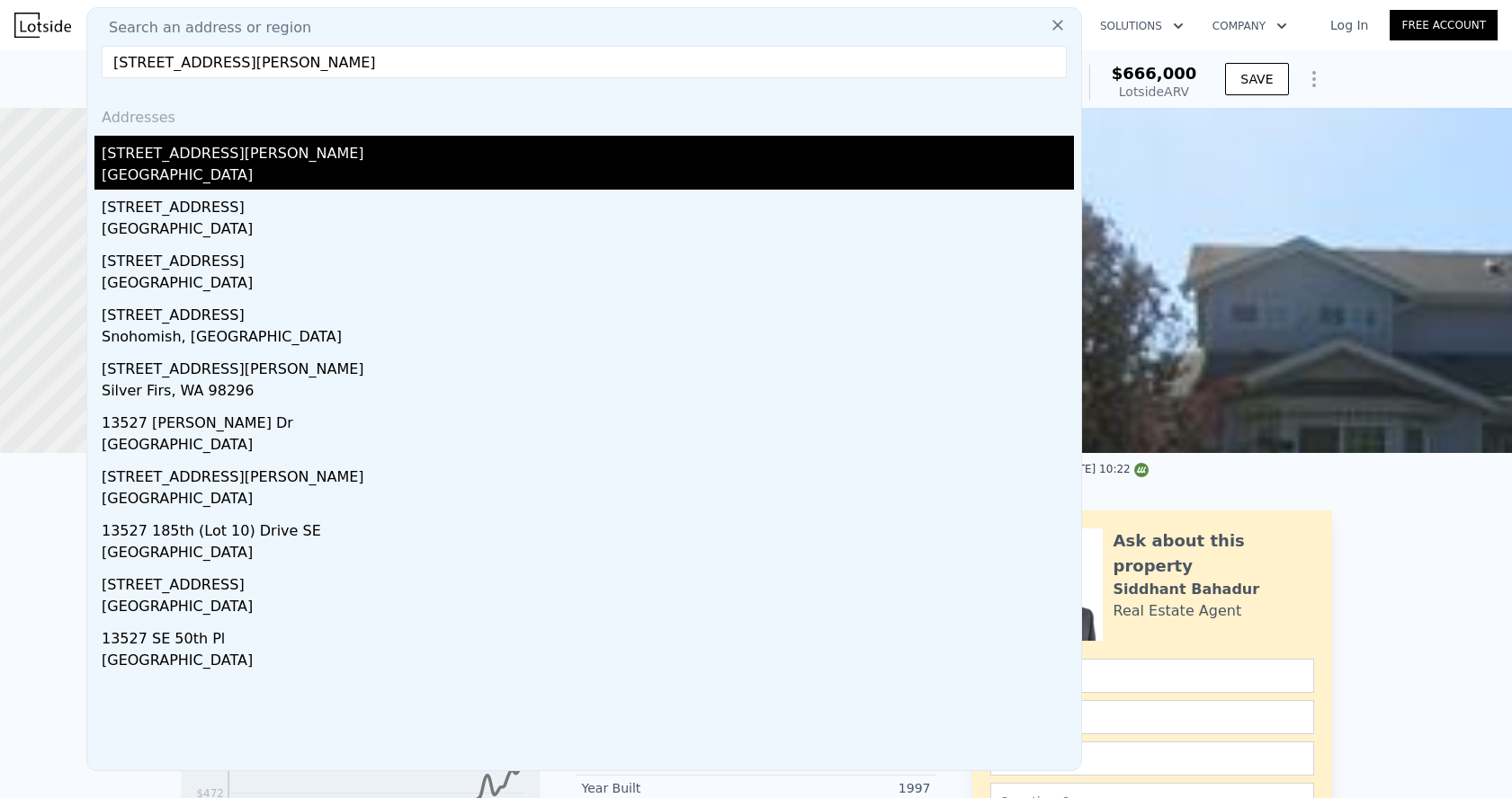
type input "[STREET_ADDRESS][PERSON_NAME]"
click at [251, 170] on div "[GEOGRAPHIC_DATA]" at bounding box center [587, 177] width 972 height 25
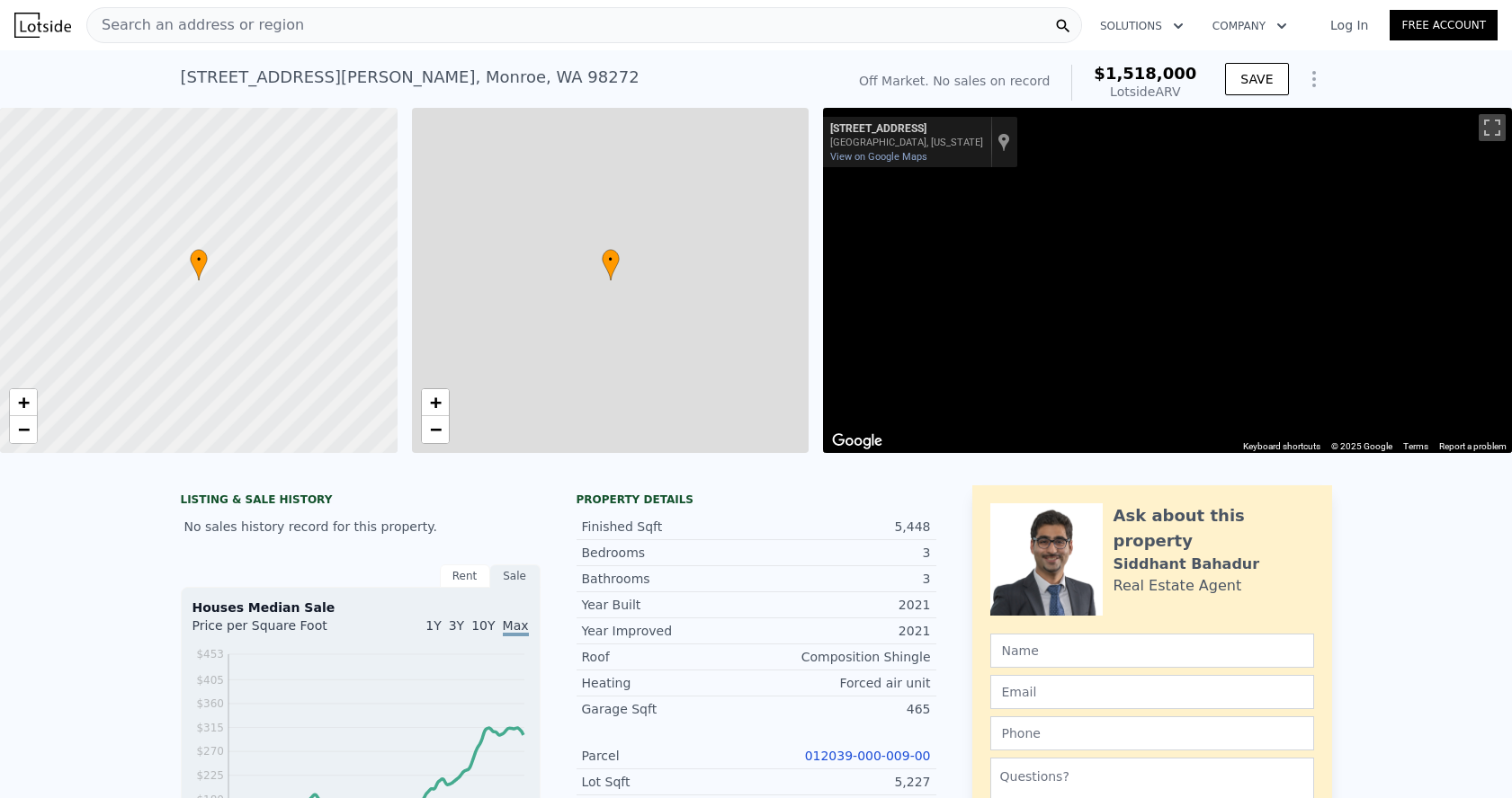
type input "$ 1,518,000"
type input "6"
type input "3.25"
type input "4.75"
type input "3898"
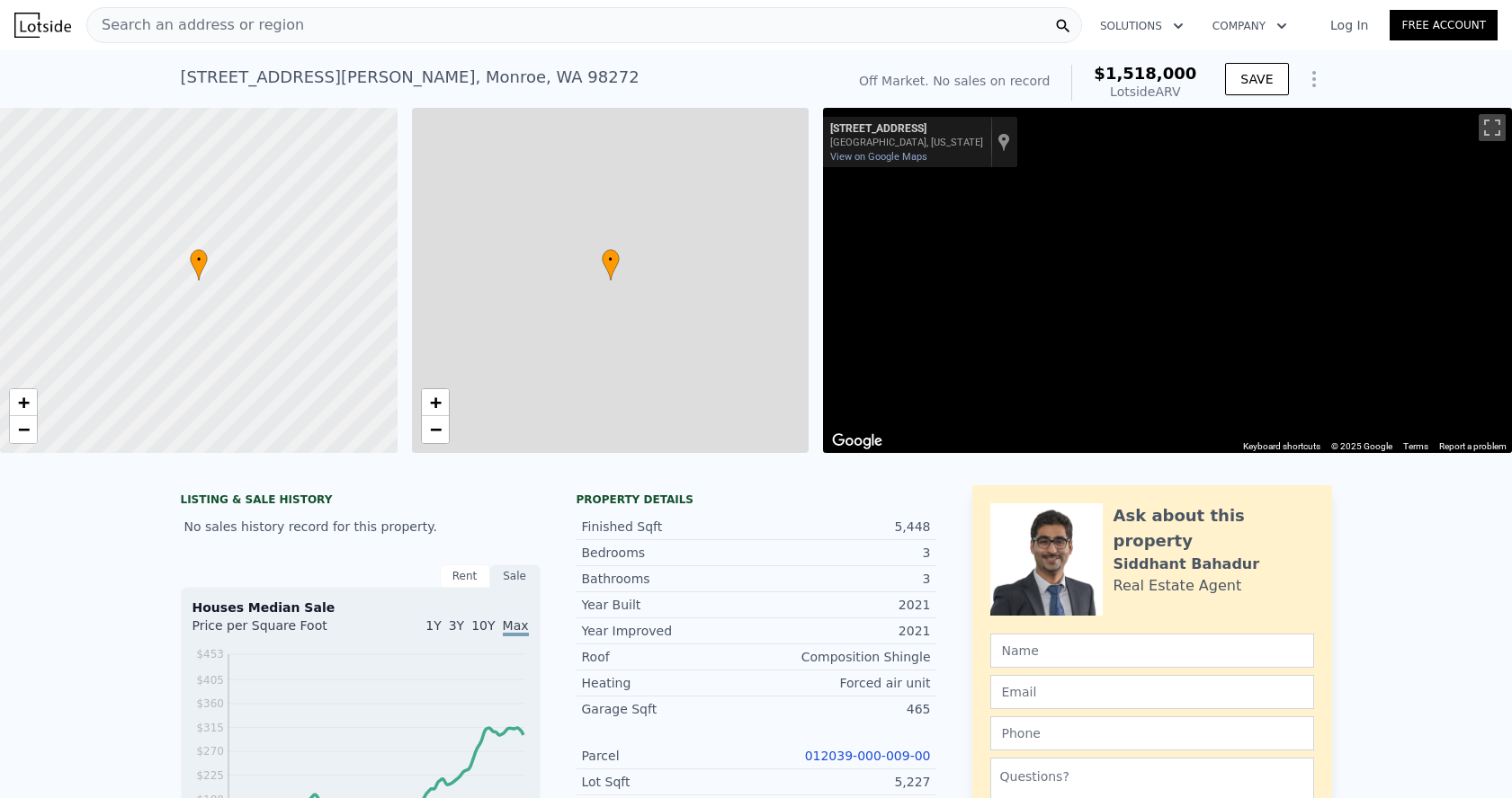
type input "4273"
type input "5877"
type input "9013"
type input "$ 30,003"
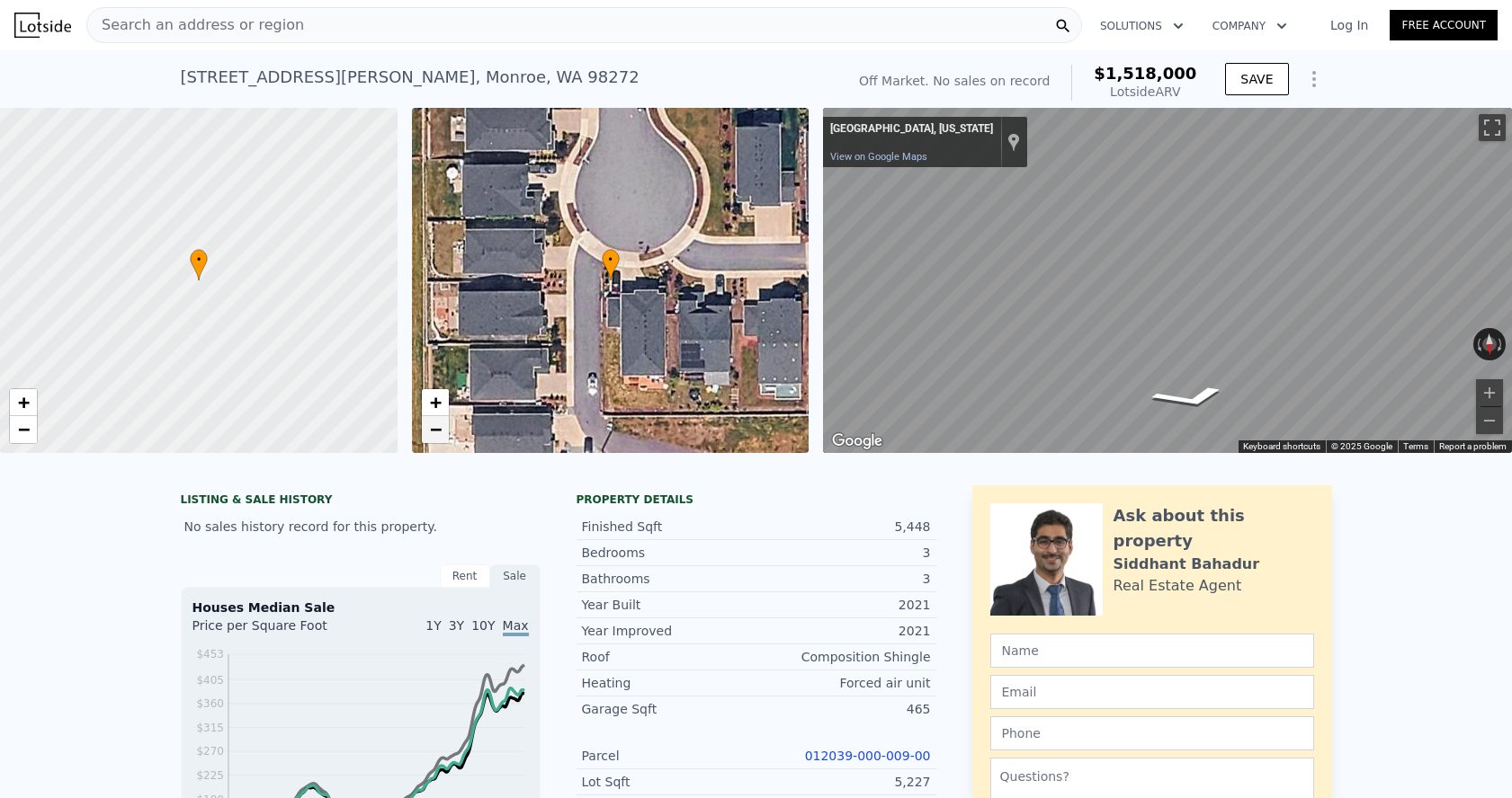
click at [445, 433] on link "−" at bounding box center [435, 430] width 27 height 27
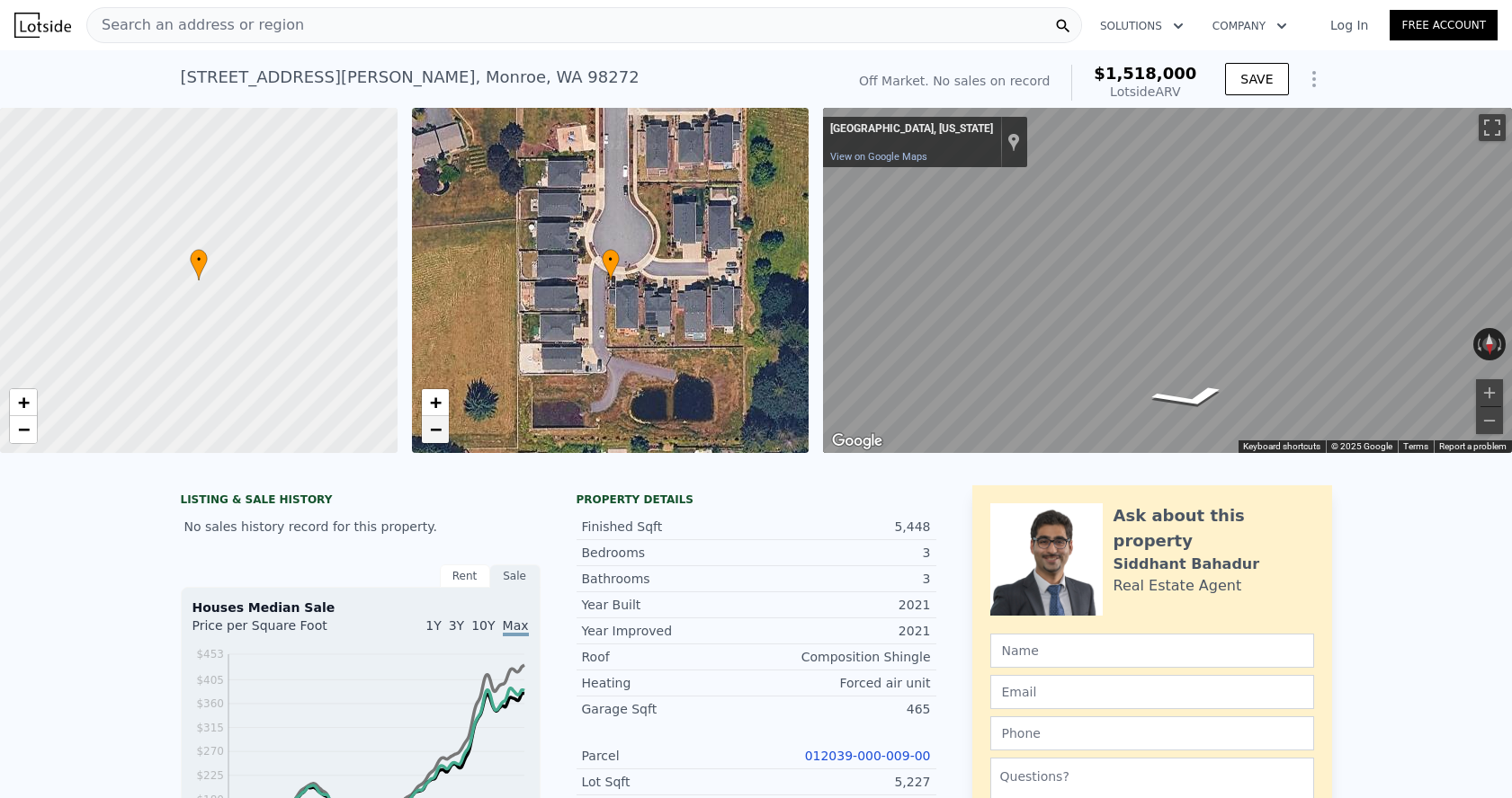
click at [445, 433] on link "−" at bounding box center [435, 430] width 27 height 27
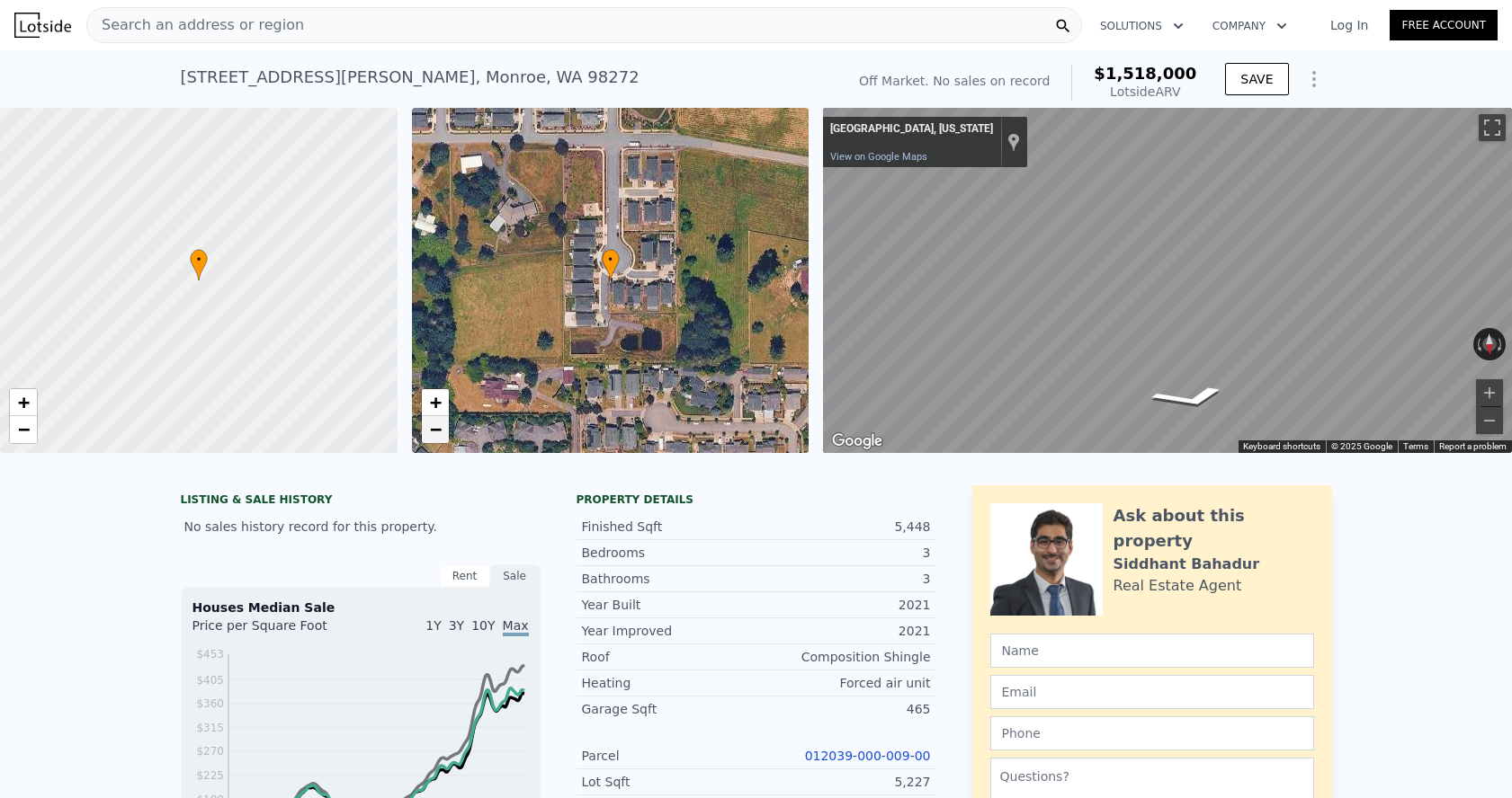
click at [445, 433] on link "−" at bounding box center [435, 430] width 27 height 27
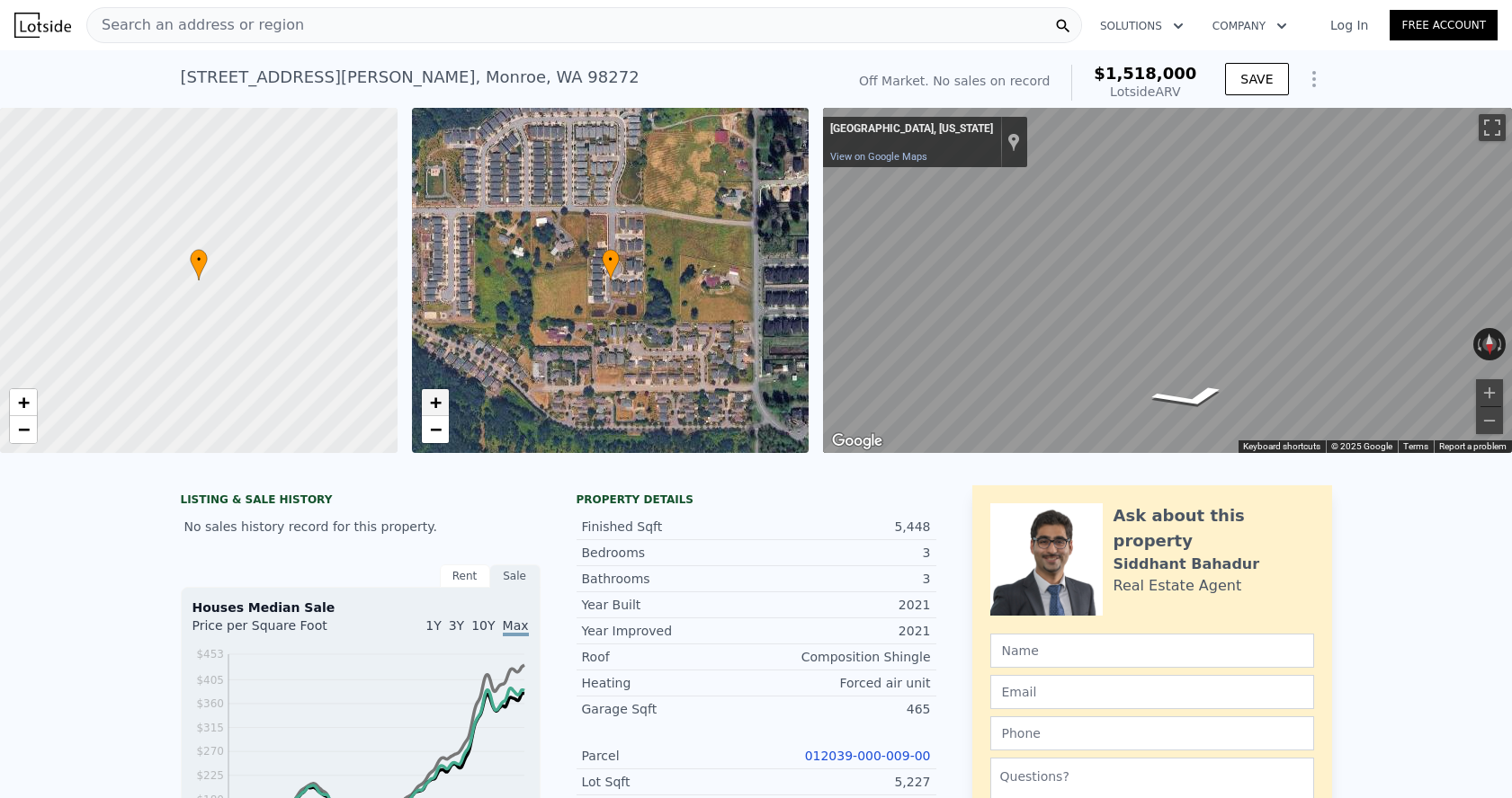
click at [436, 405] on span "+" at bounding box center [435, 402] width 12 height 22
